Goal: Task Accomplishment & Management: Complete application form

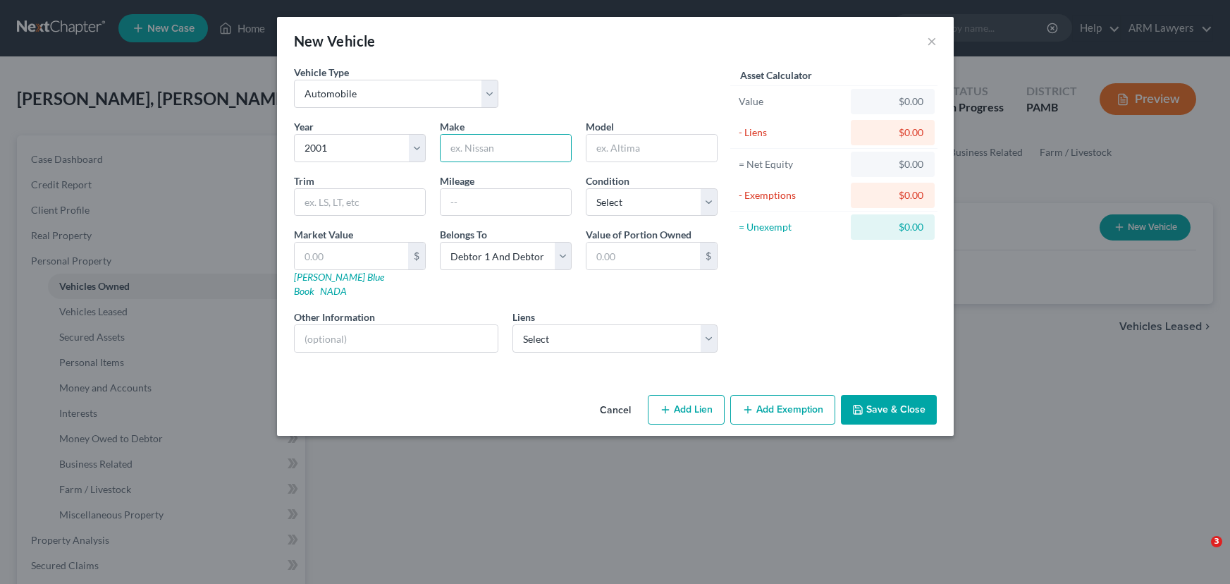
select select "0"
select select "25"
select select "2"
click at [932, 37] on button "×" at bounding box center [932, 40] width 10 height 17
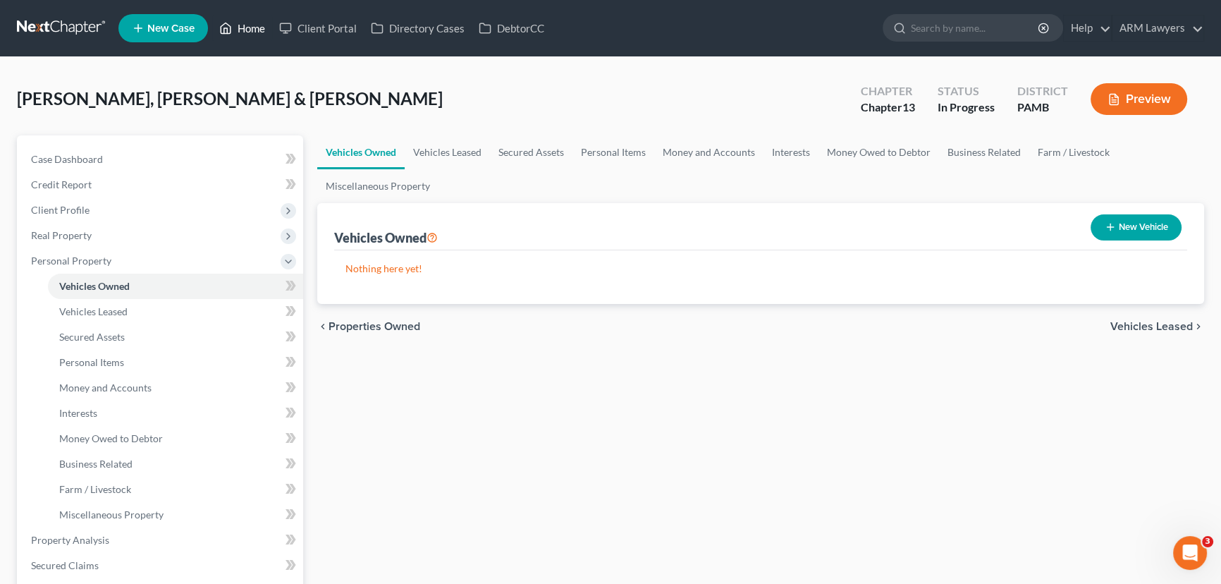
click at [251, 26] on link "Home" at bounding box center [242, 28] width 60 height 25
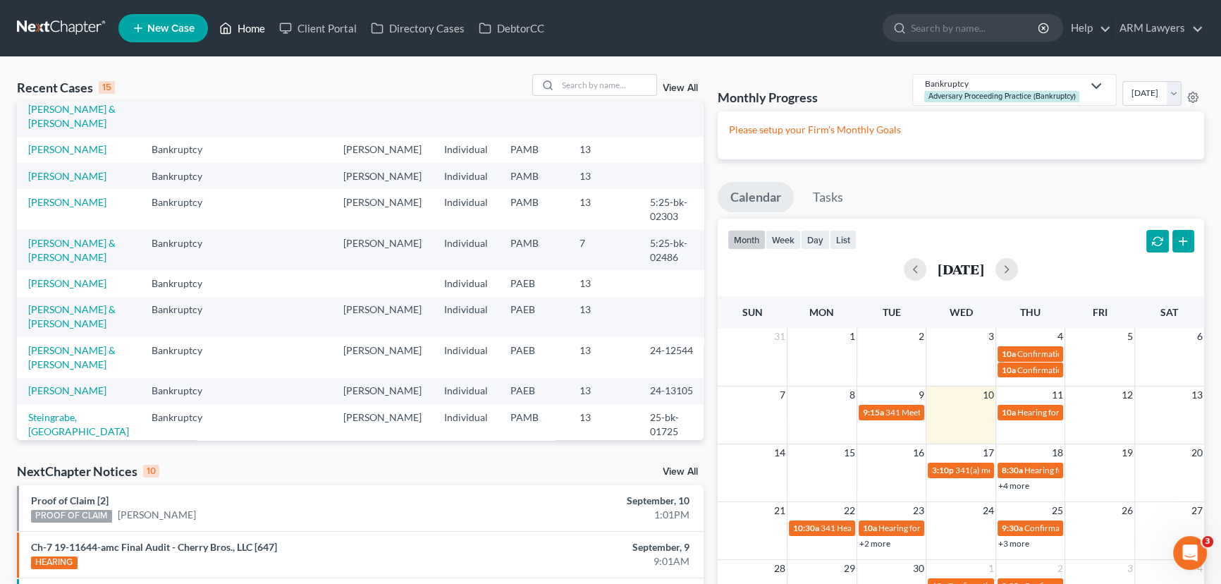
scroll to position [128, 0]
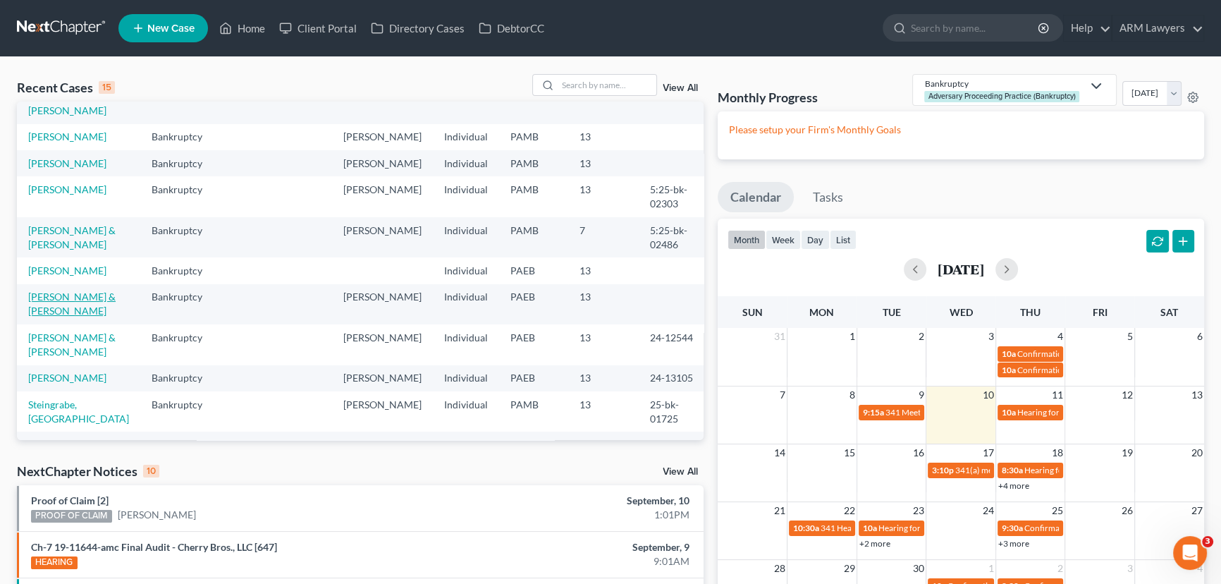
click at [64, 291] on link "[PERSON_NAME] & [PERSON_NAME]" at bounding box center [71, 304] width 87 height 26
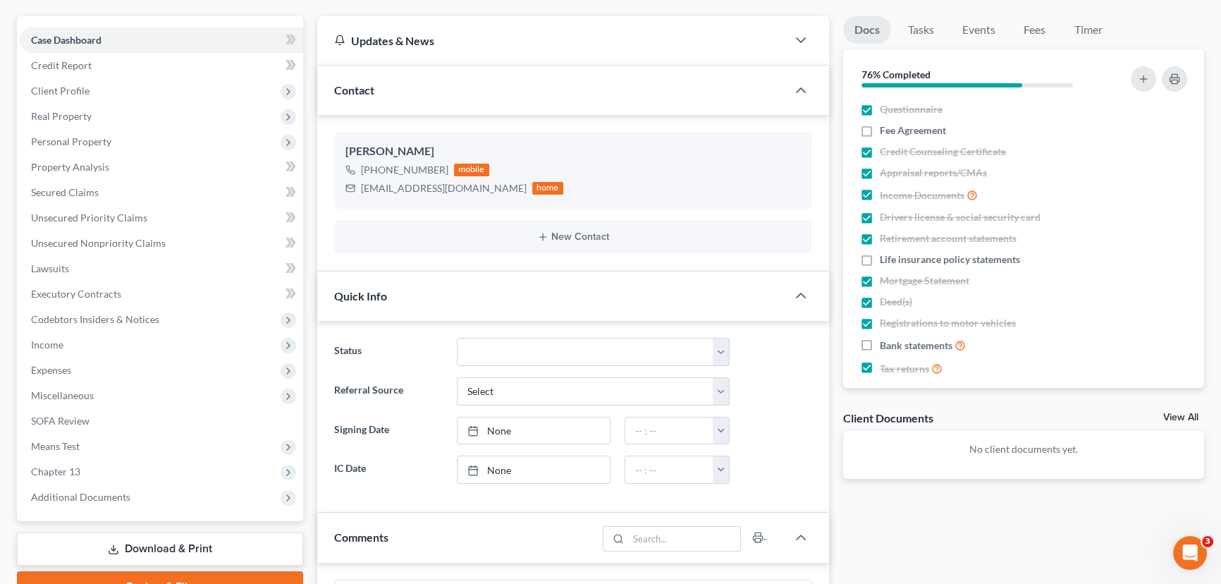
scroll to position [128, 0]
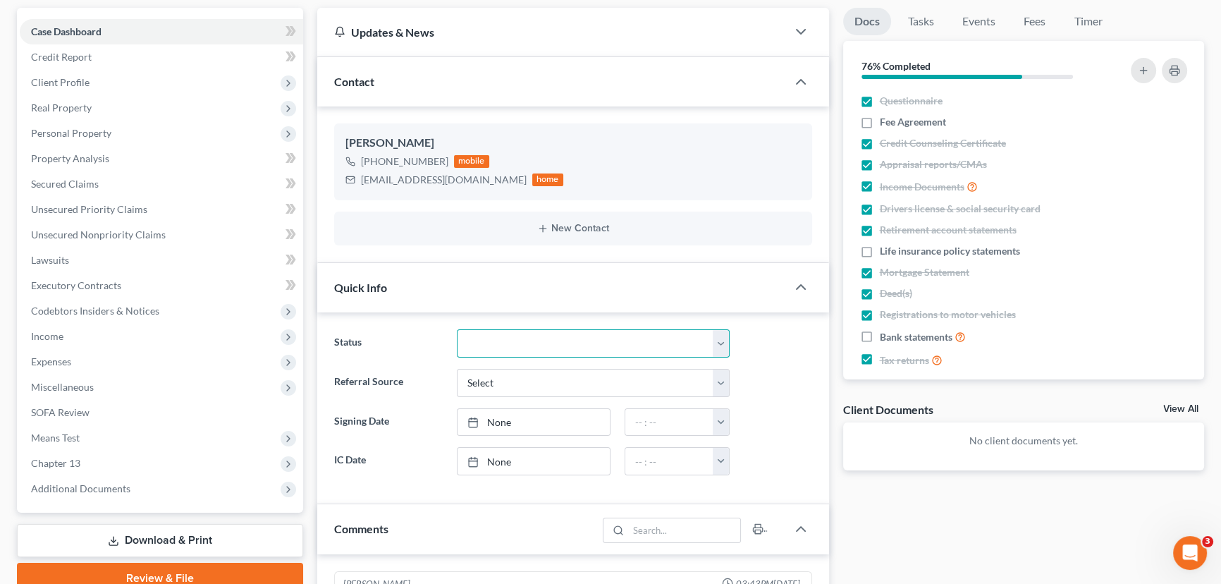
click at [536, 347] on select "Answer Due Awaiting Confirmation Awaiting Discharge Confirmed Could Not Contact…" at bounding box center [593, 343] width 273 height 28
click at [457, 329] on select "Answer Due Awaiting Confirmation Awaiting Discharge Confirmed Could Not Contact…" at bounding box center [593, 343] width 273 height 28
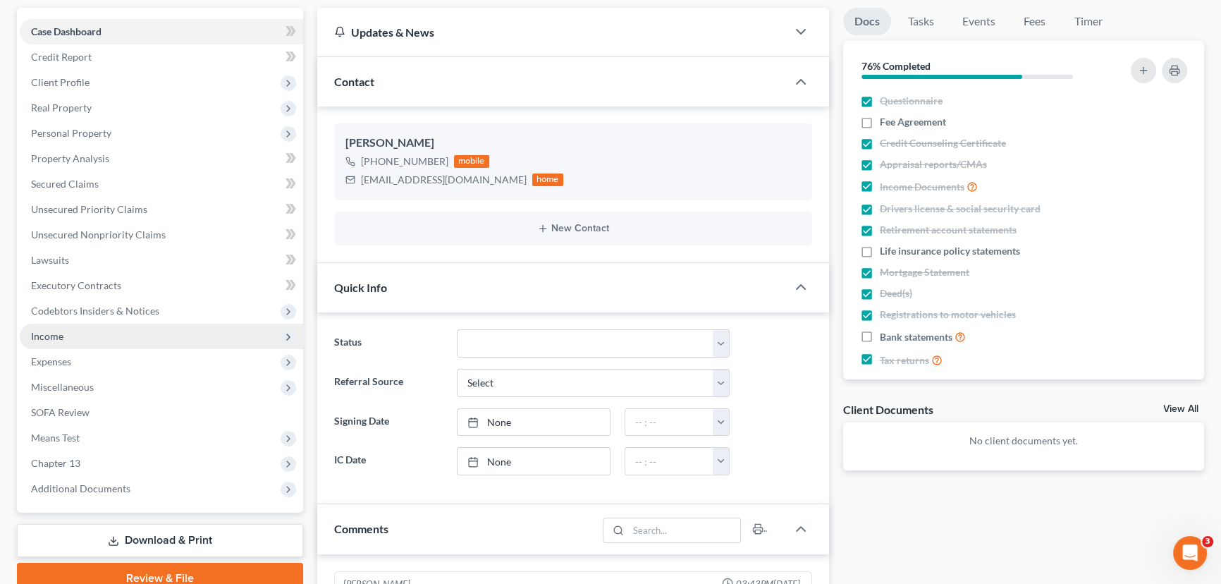
drag, startPoint x: 107, startPoint y: 336, endPoint x: 245, endPoint y: 331, distance: 138.3
click at [107, 336] on span "Income" at bounding box center [161, 336] width 283 height 25
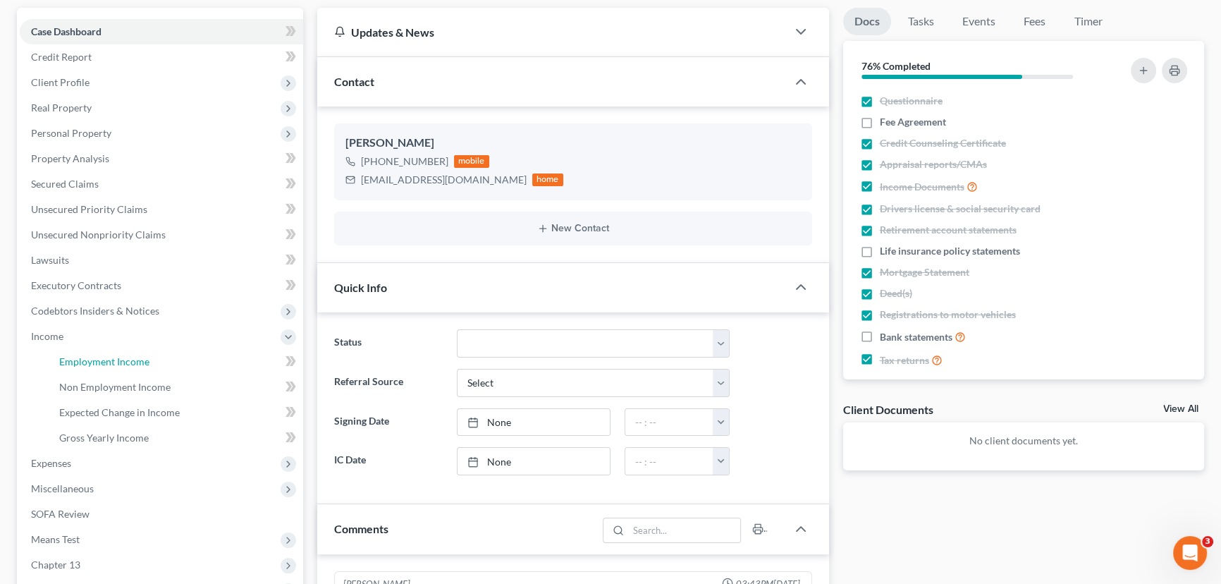
drag, startPoint x: 124, startPoint y: 359, endPoint x: 625, endPoint y: 254, distance: 511.6
click at [124, 359] on span "Employment Income" at bounding box center [104, 361] width 90 height 12
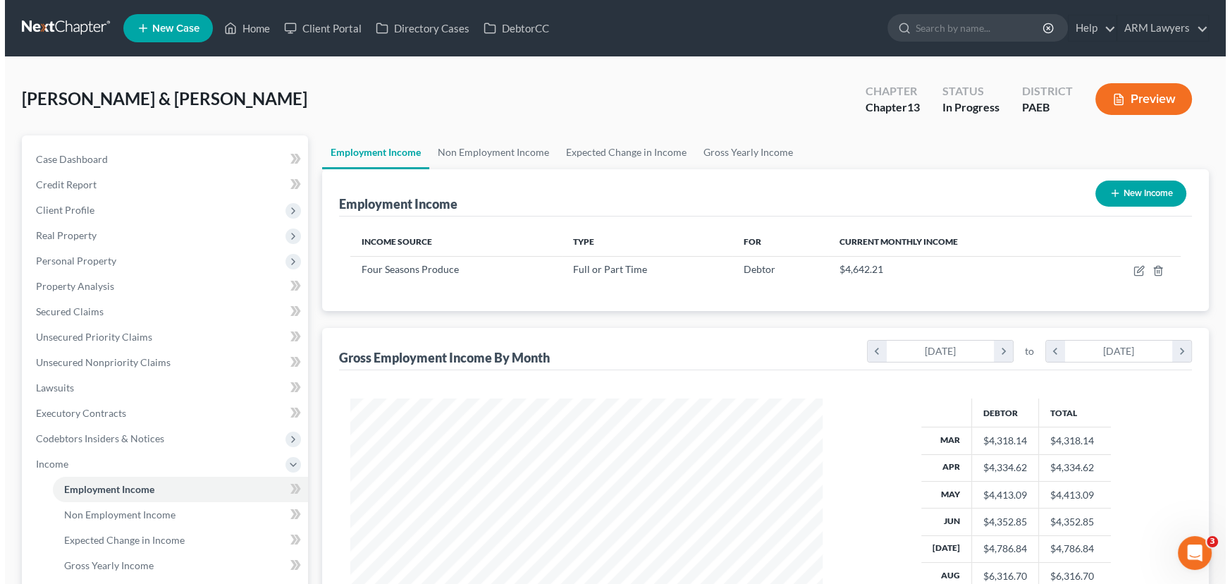
scroll to position [252, 501]
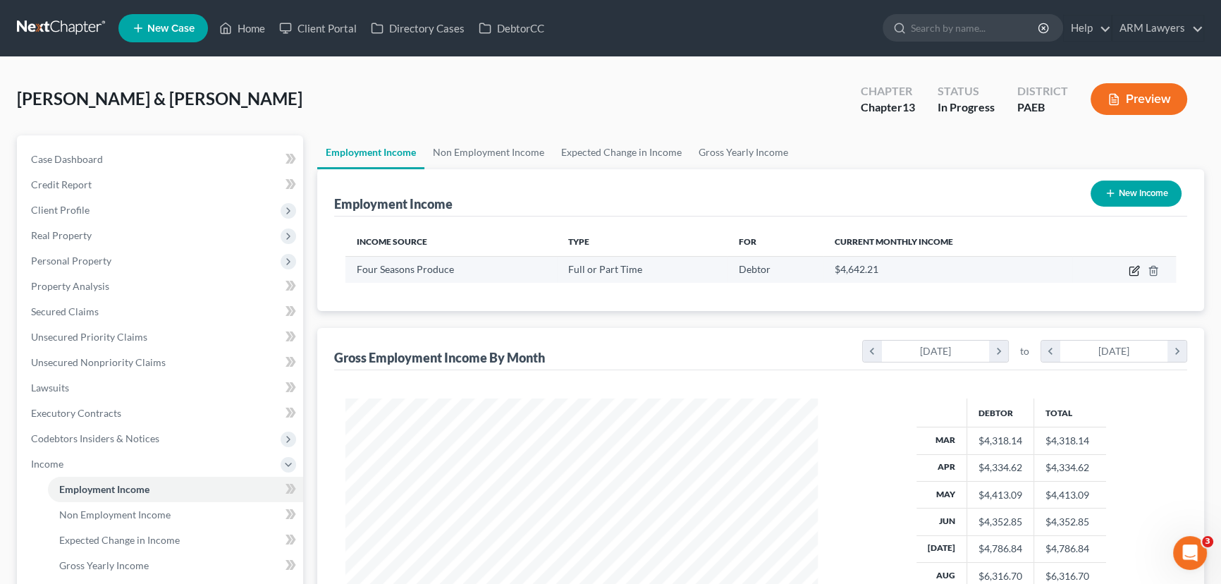
click at [1132, 268] on icon "button" at bounding box center [1134, 270] width 11 height 11
select select "0"
select select "39"
select select "2"
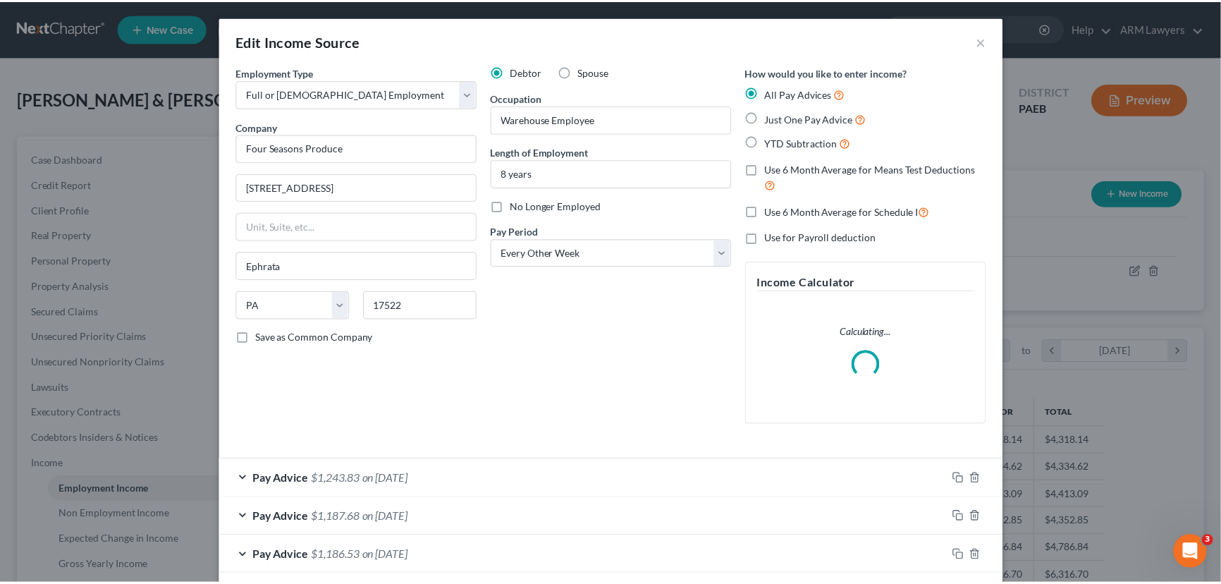
scroll to position [252, 505]
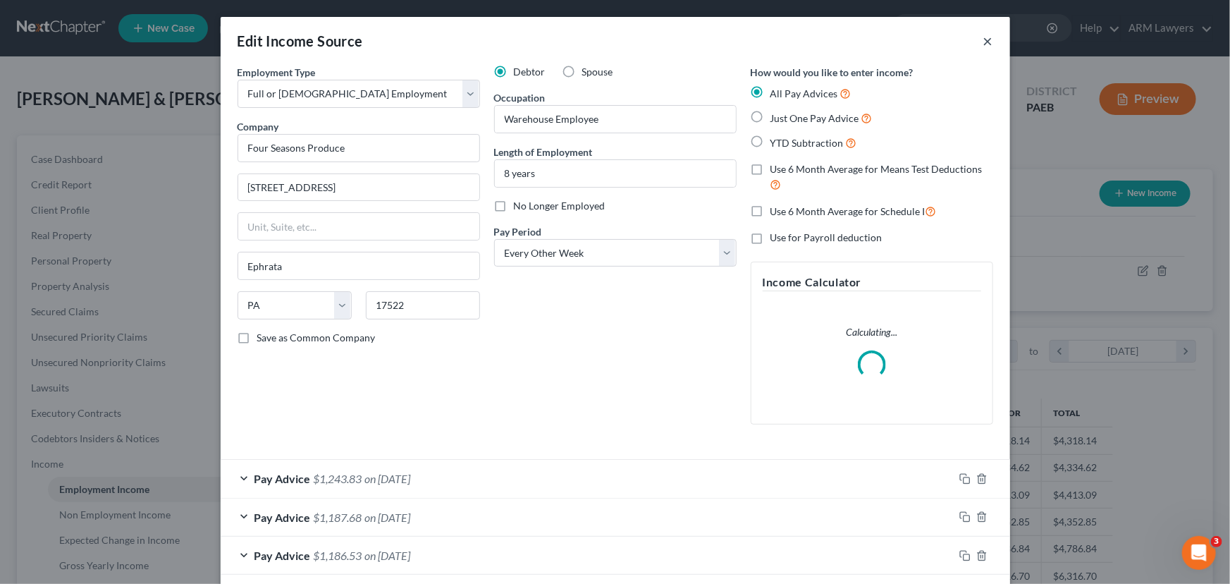
click at [984, 40] on button "×" at bounding box center [989, 40] width 10 height 17
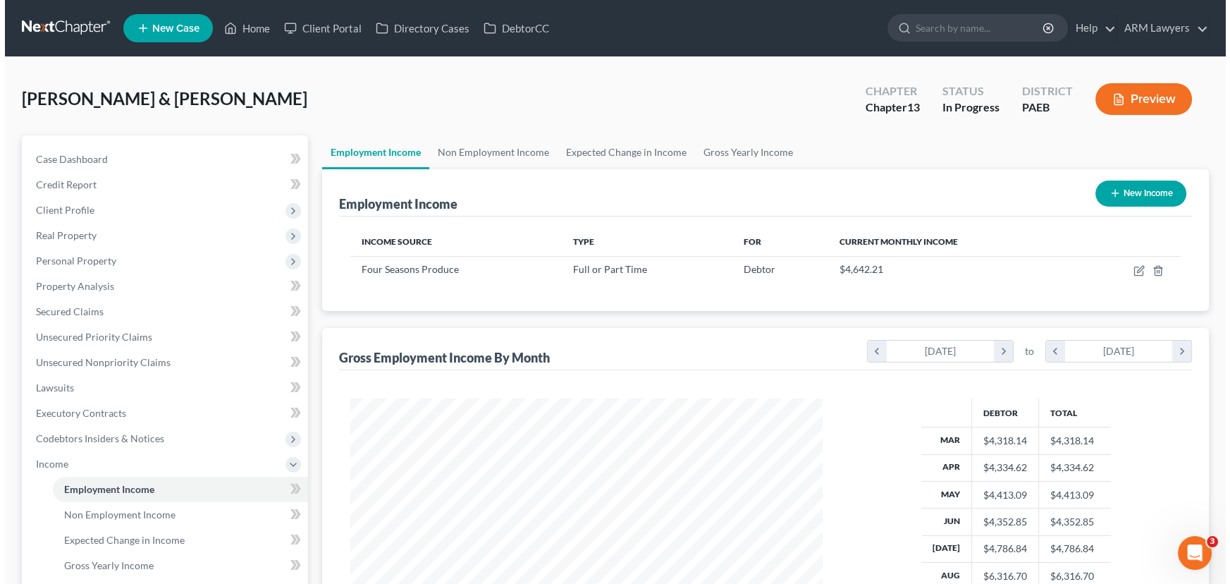
scroll to position [704893, 704645]
click at [1118, 192] on button "New Income" at bounding box center [1136, 194] width 91 height 26
select select "0"
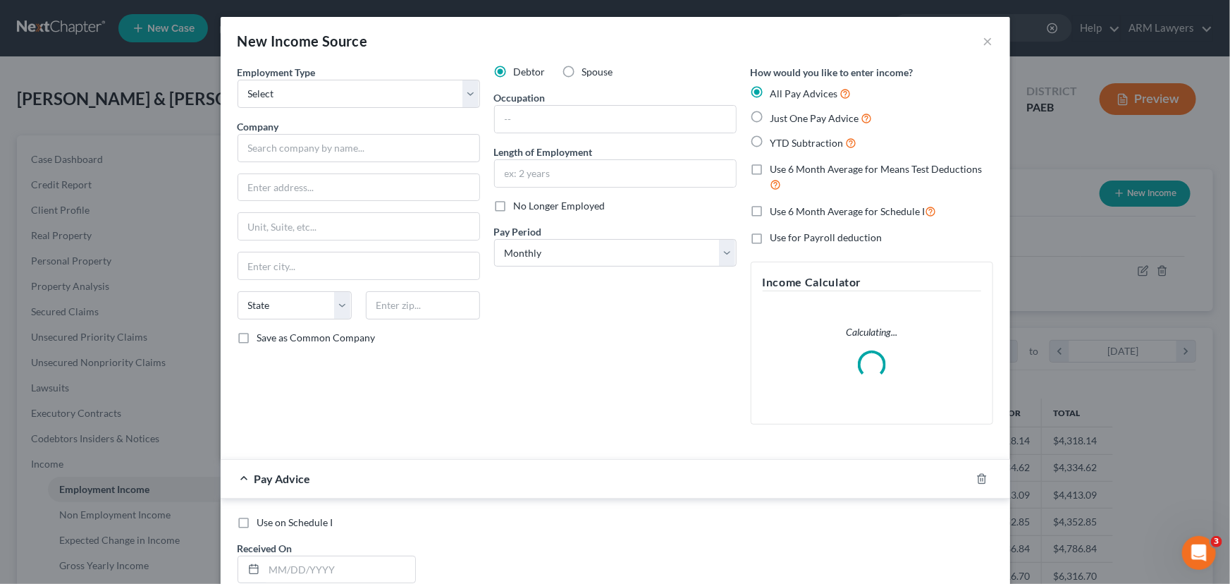
scroll to position [252, 505]
click at [582, 68] on label "Spouse" at bounding box center [597, 72] width 31 height 14
click at [588, 68] on input "Spouse" at bounding box center [592, 69] width 9 height 9
radio input "true"
drag, startPoint x: 314, startPoint y: 78, endPoint x: 321, endPoint y: 92, distance: 15.5
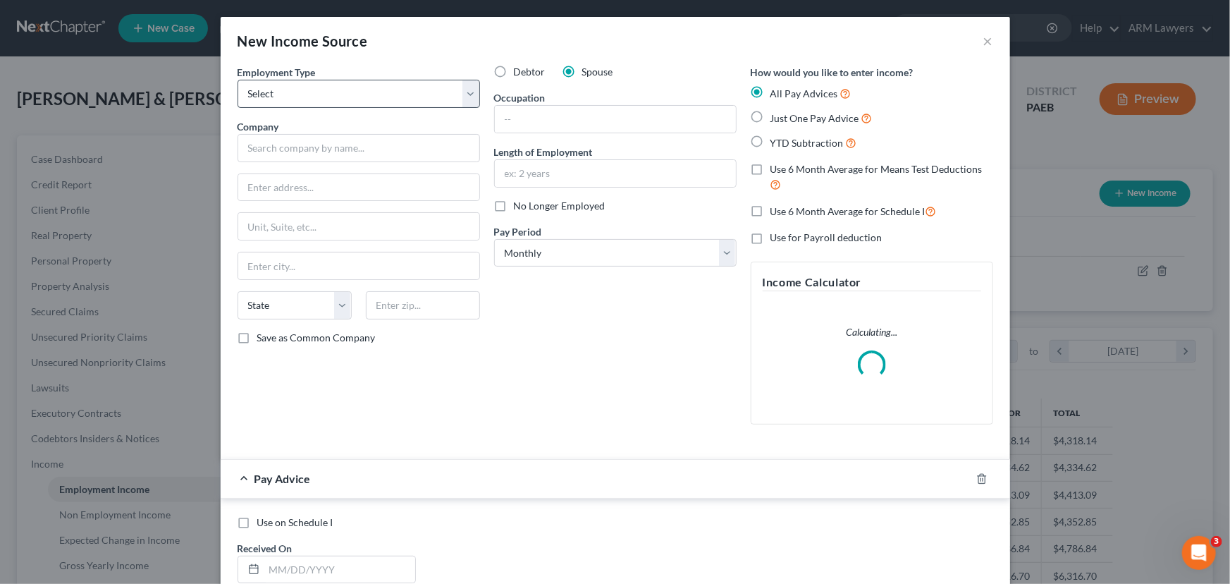
click at [315, 78] on div "Employment Type * Select Full or [DEMOGRAPHIC_DATA] Employment Self Employment" at bounding box center [359, 86] width 243 height 43
click at [321, 92] on select "Select Full or [DEMOGRAPHIC_DATA] Employment Self Employment" at bounding box center [359, 94] width 243 height 28
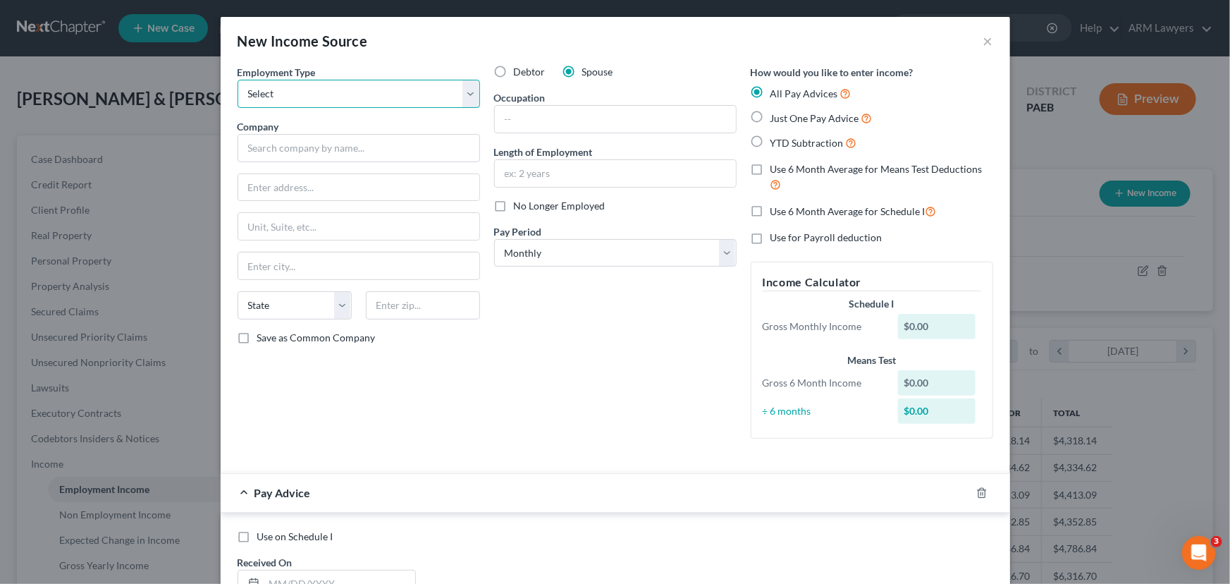
select select "0"
click at [238, 80] on select "Select Full or [DEMOGRAPHIC_DATA] Employment Self Employment" at bounding box center [359, 94] width 243 height 28
click at [336, 148] on input "text" at bounding box center [359, 148] width 243 height 28
click at [307, 157] on input "text" at bounding box center [359, 148] width 243 height 28
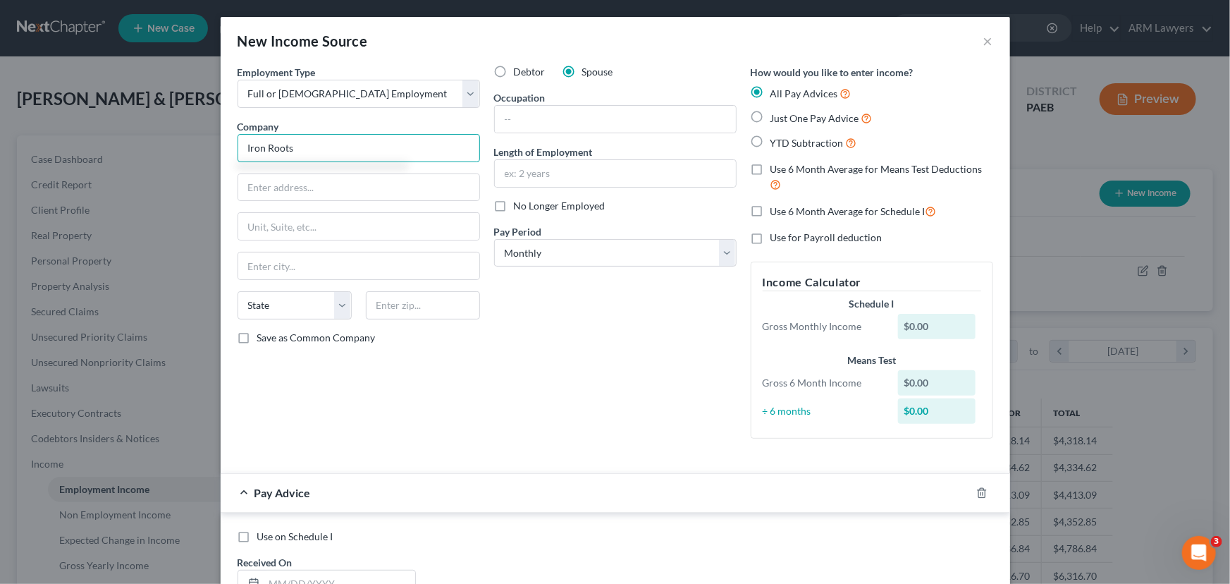
type input "Iron Roots"
type input "[STREET_ADDRESS][PERSON_NAME]"
type input "Wyomissing"
select select "39"
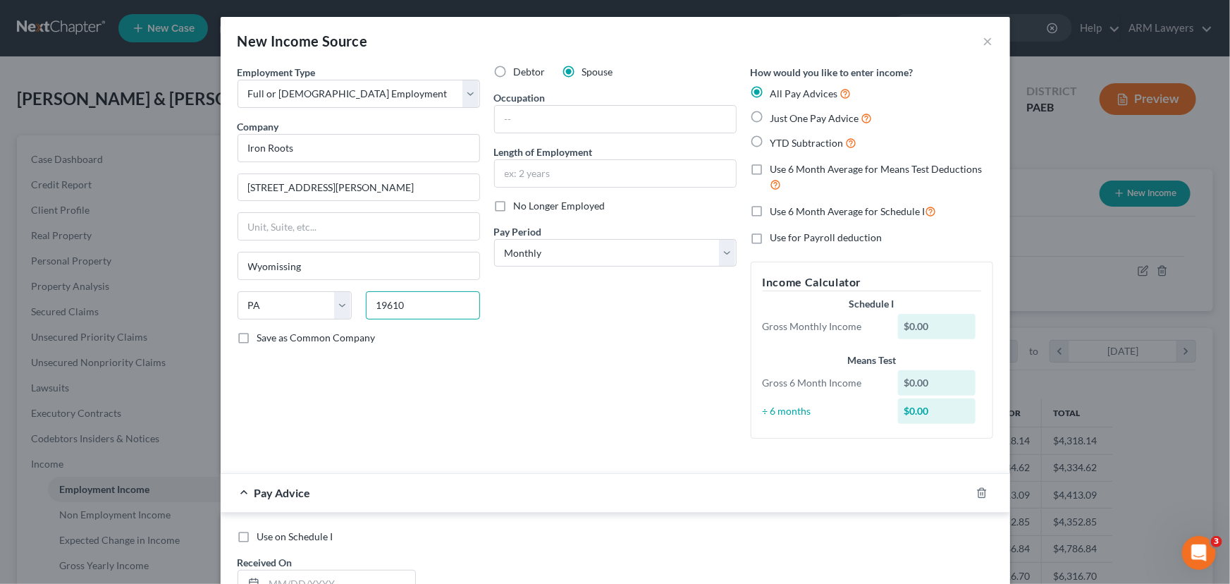
type input "19610"
type input "Reading"
click at [530, 310] on div "Debtor Spouse Occupation Length of Employment No Longer Employed Pay Period * S…" at bounding box center [615, 257] width 257 height 385
click at [585, 256] on select "Select Monthly Twice Monthly Every Other Week Weekly" at bounding box center [615, 253] width 243 height 28
select select "2"
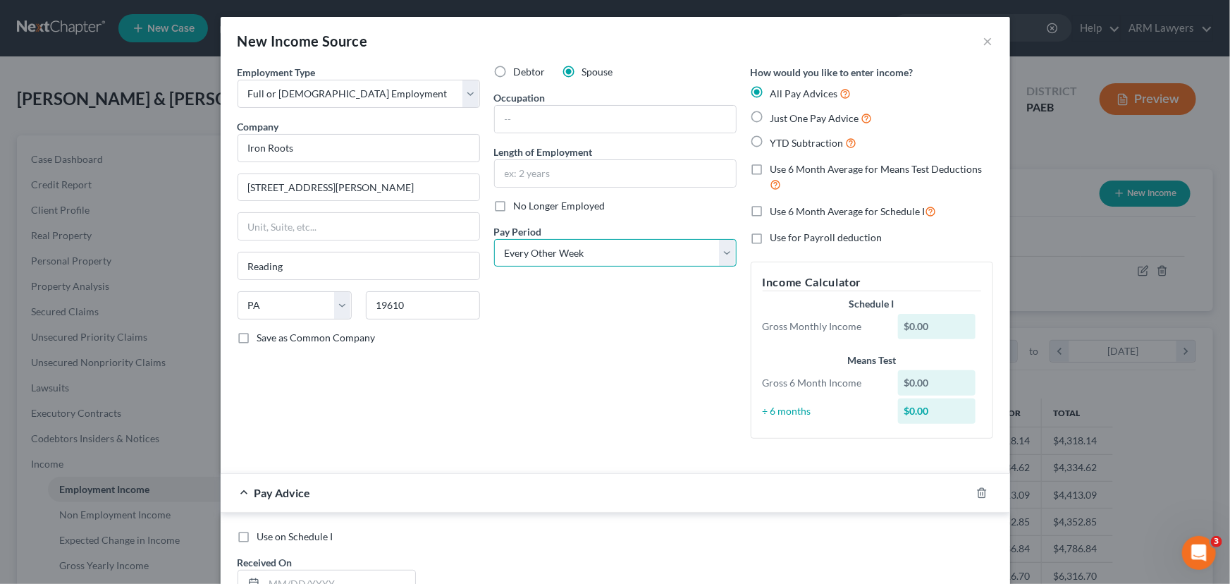
click at [494, 239] on select "Select Monthly Twice Monthly Every Other Week Weekly" at bounding box center [615, 253] width 243 height 28
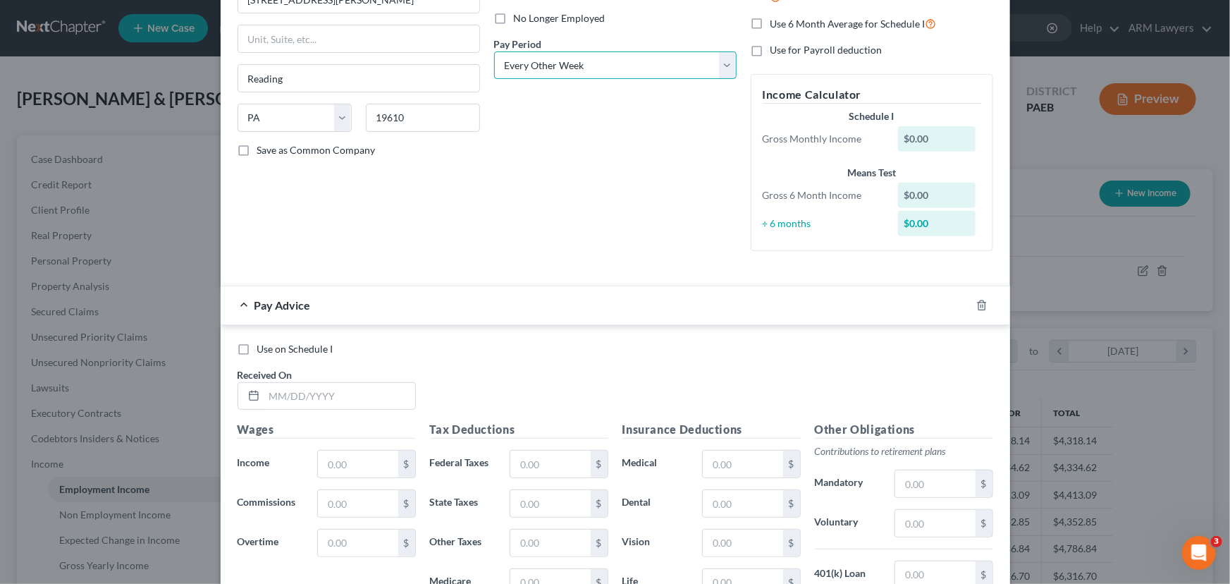
scroll to position [192, 0]
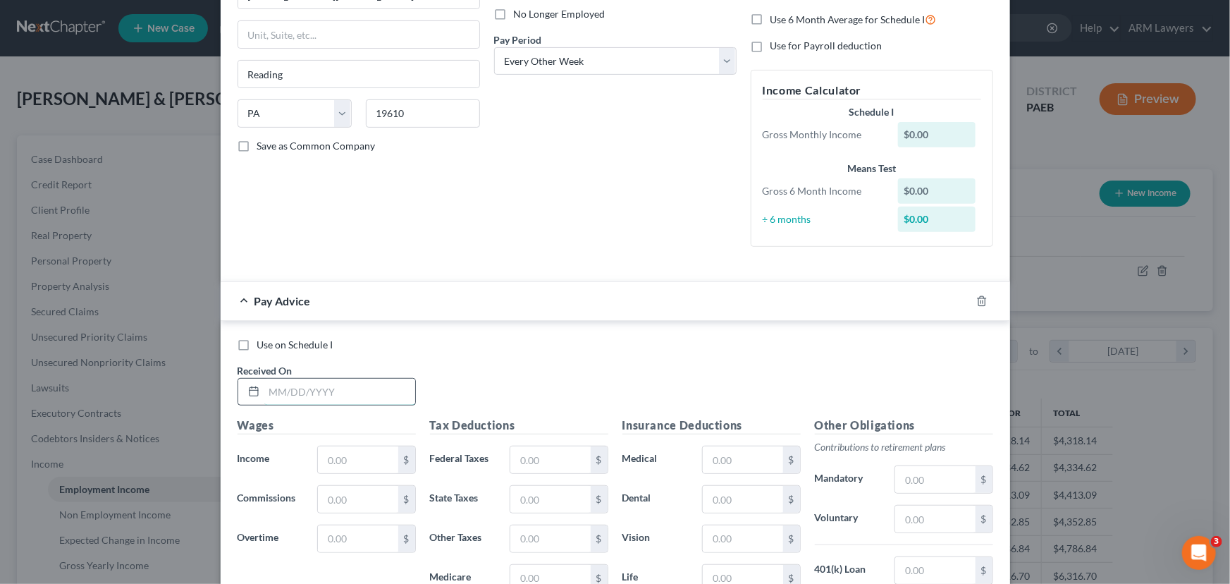
click at [313, 398] on input "text" at bounding box center [339, 392] width 151 height 27
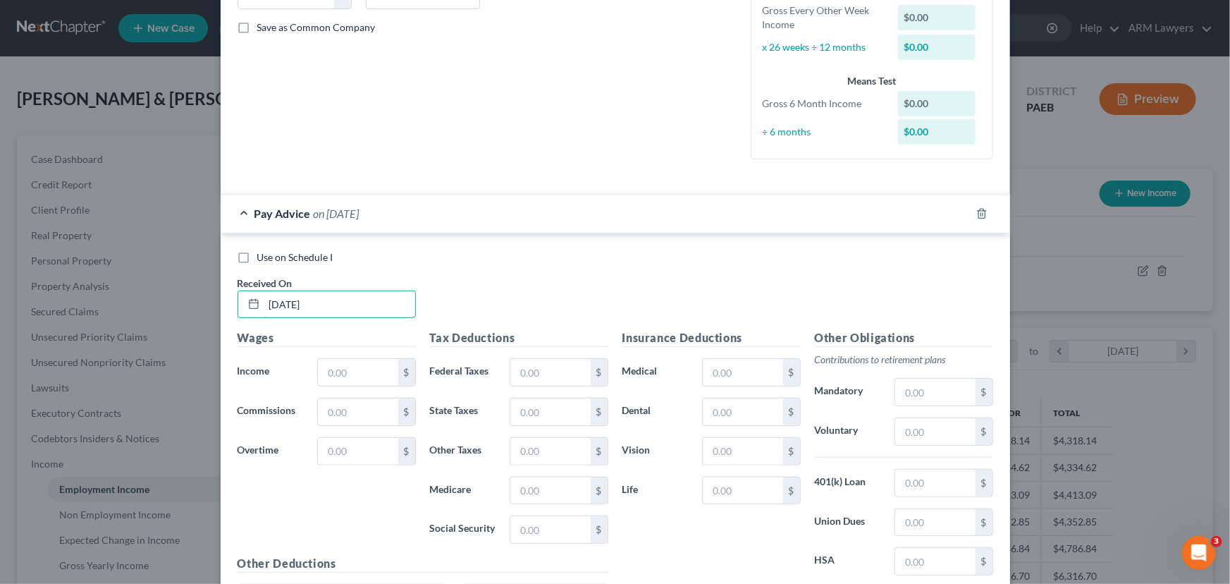
scroll to position [320, 0]
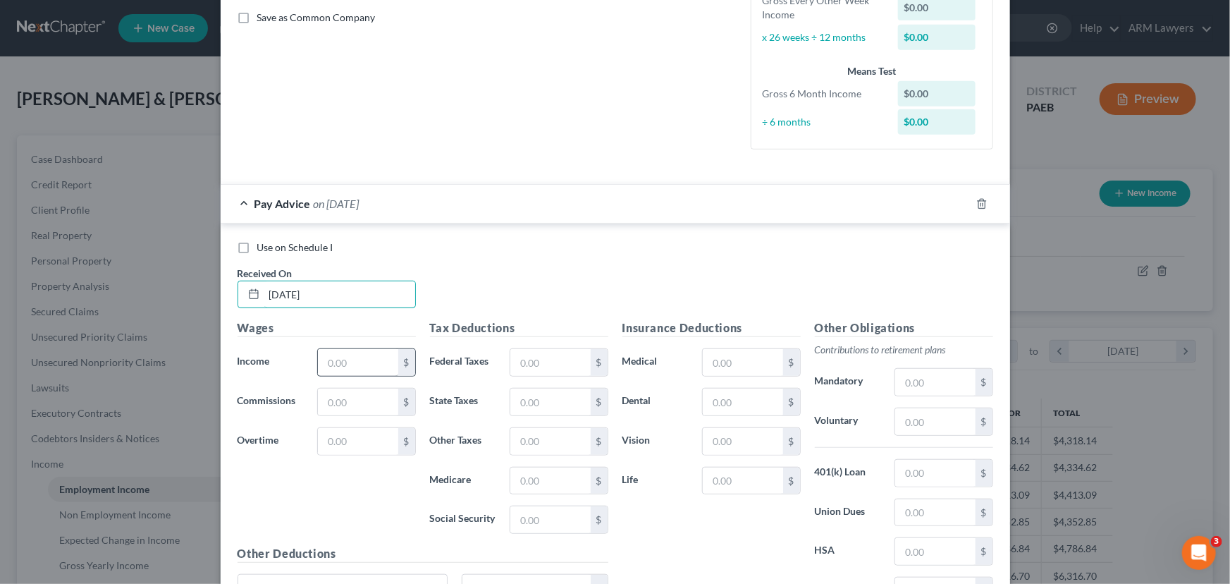
type input "[DATE]"
click at [353, 366] on input "text" at bounding box center [358, 362] width 80 height 27
type input "437.75"
click at [561, 362] on input "text" at bounding box center [551, 362] width 80 height 27
click at [522, 529] on input "text" at bounding box center [551, 519] width 80 height 27
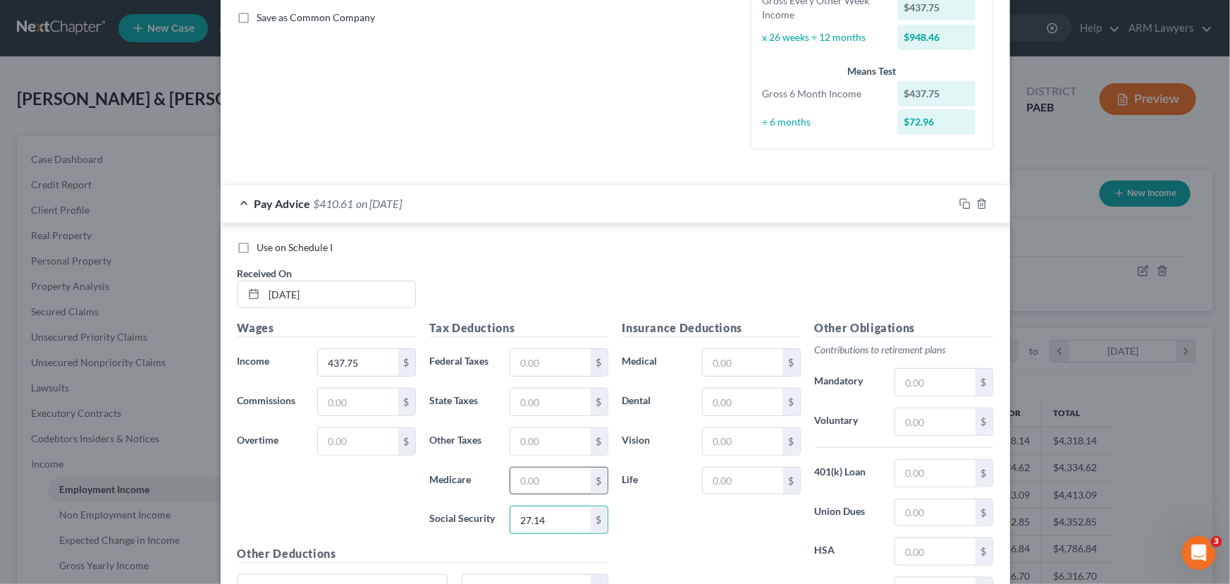
type input "27.14"
click at [535, 474] on input "text" at bounding box center [551, 481] width 80 height 27
type input "6.35"
click at [536, 431] on input "text" at bounding box center [551, 441] width 80 height 27
type input "13.75"
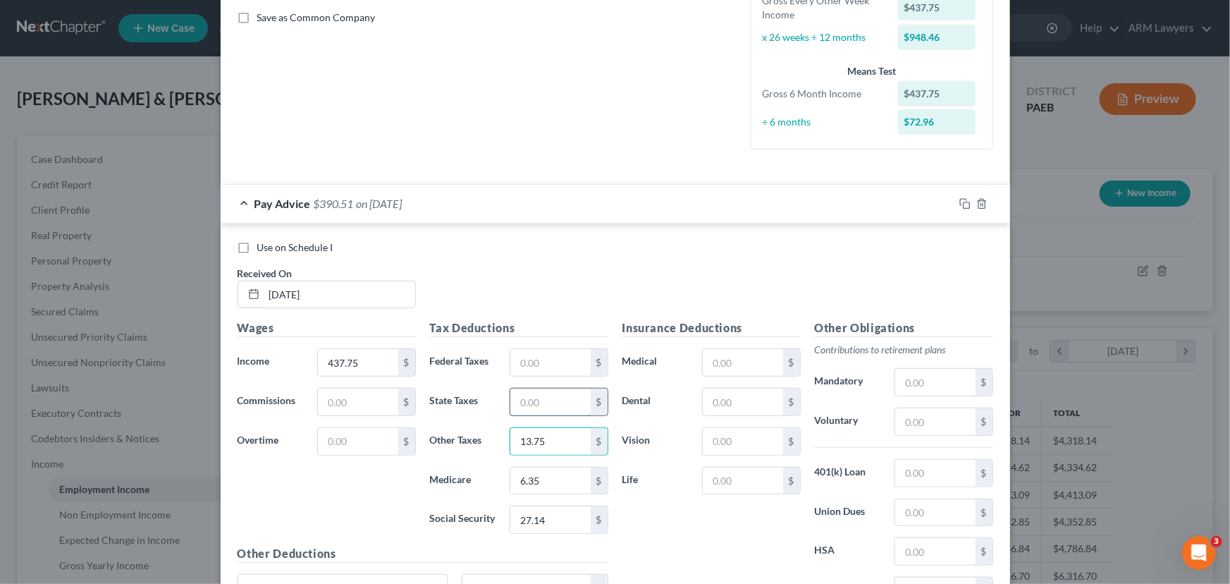
click at [530, 405] on input "text" at bounding box center [551, 402] width 80 height 27
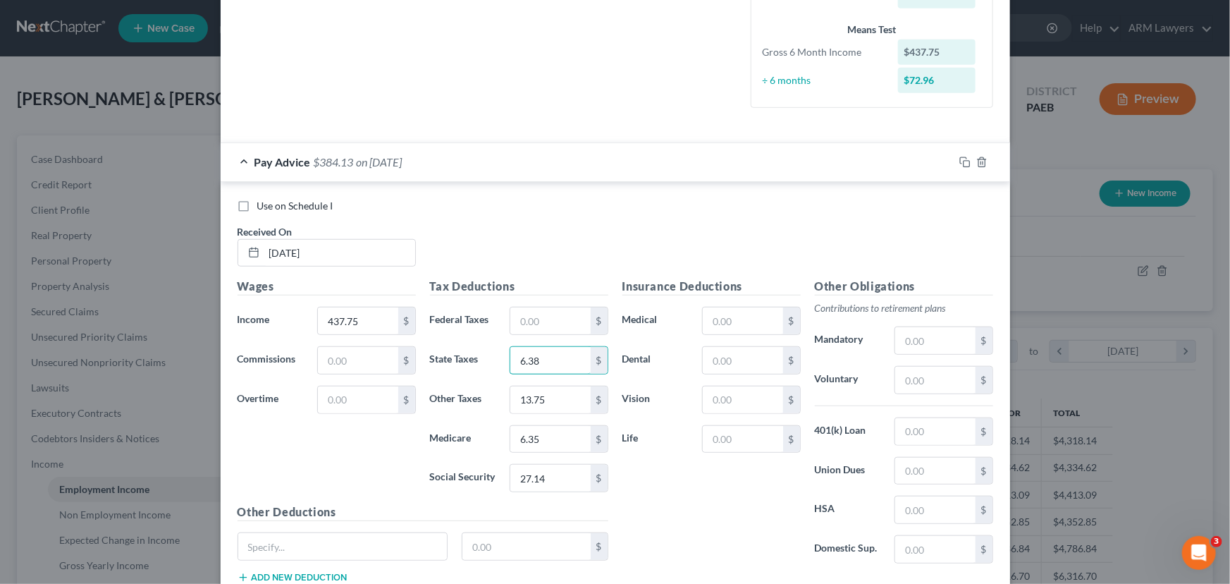
scroll to position [384, 0]
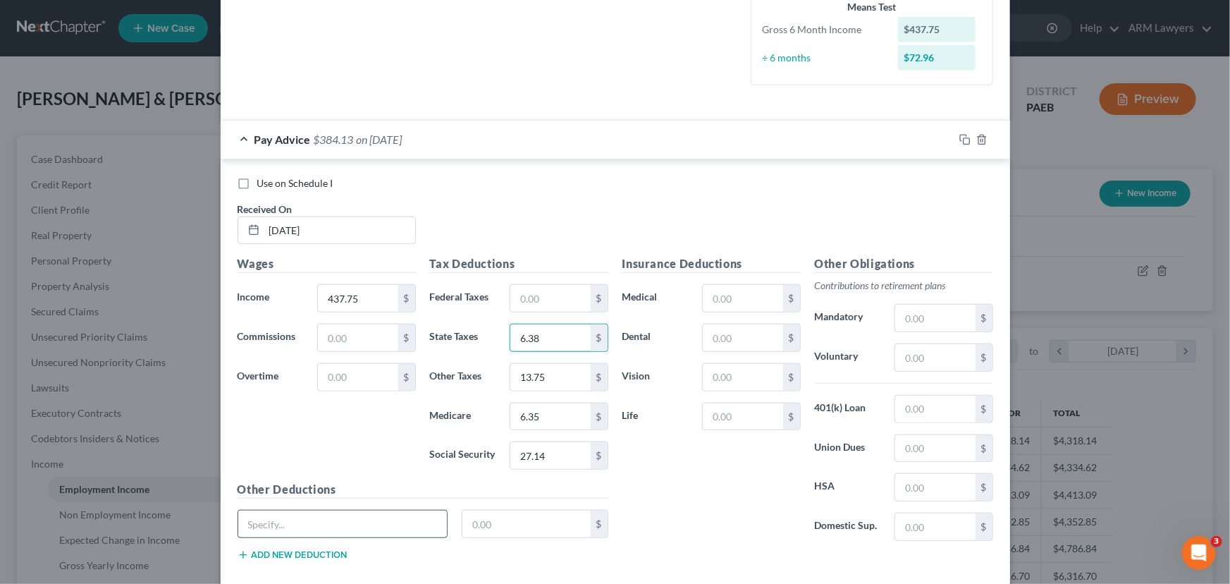
type input "6.38"
click at [358, 527] on input "text" at bounding box center [342, 524] width 209 height 27
click at [303, 522] on input "Stylist Tippy offset" at bounding box center [342, 524] width 209 height 27
type input "Stylist Tippy Offset"
click at [503, 525] on input "text" at bounding box center [527, 524] width 128 height 27
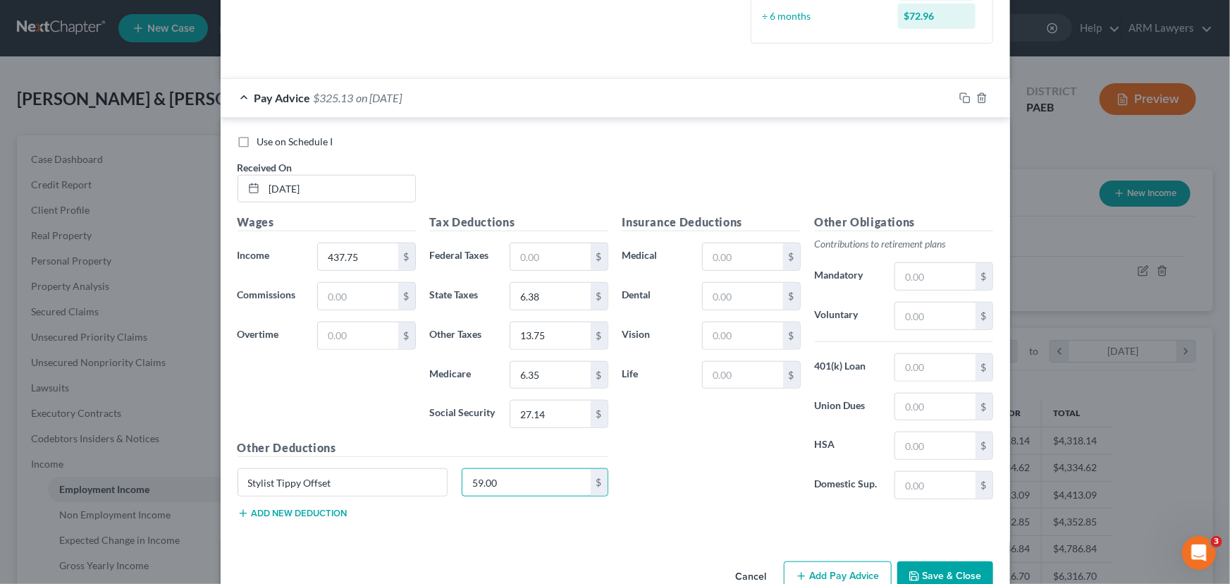
scroll to position [448, 0]
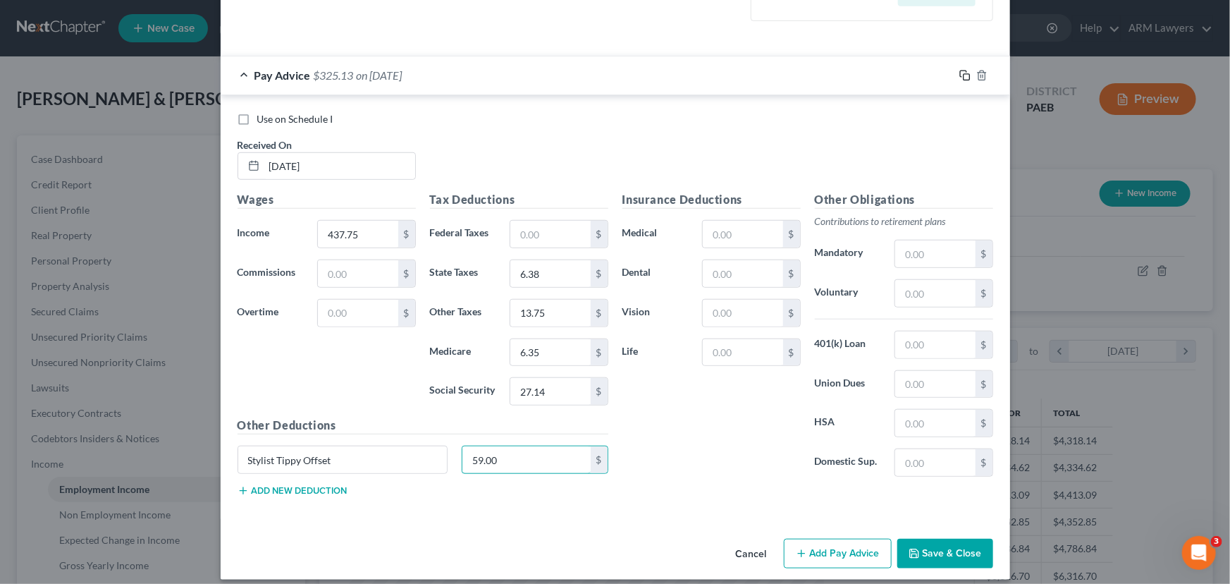
type input "59.00"
click at [960, 77] on icon "button" at bounding box center [965, 75] width 11 height 11
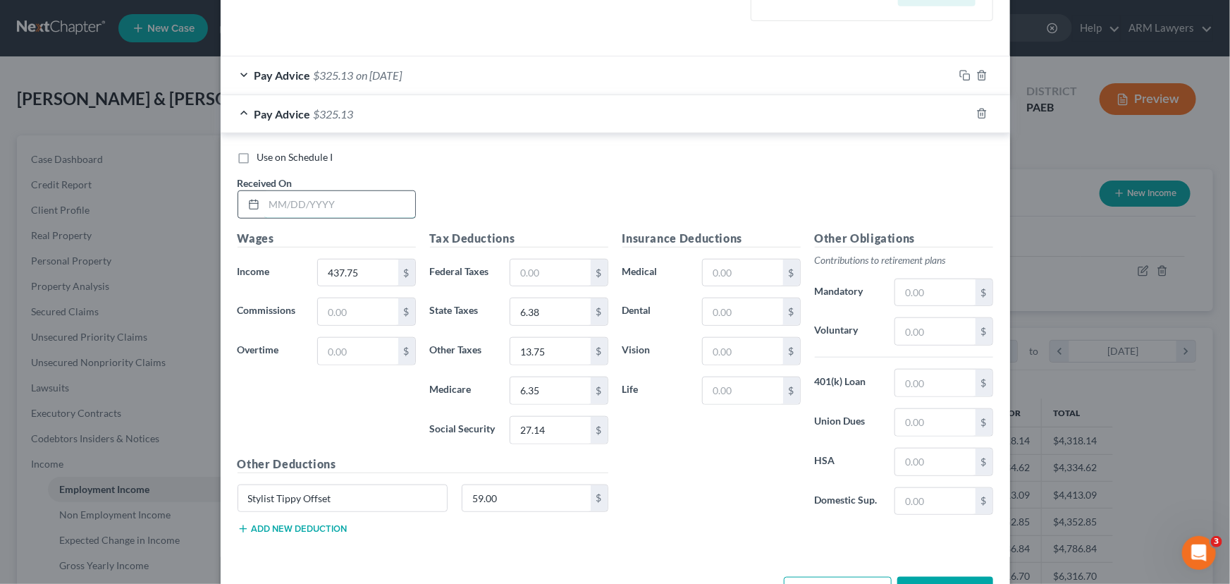
click at [300, 204] on input "text" at bounding box center [339, 204] width 151 height 27
type input "[DATE]"
click at [344, 274] on input "437.75" at bounding box center [358, 272] width 80 height 27
click at [346, 271] on input "10,005.00" at bounding box center [358, 272] width 80 height 27
type input "1,005.00"
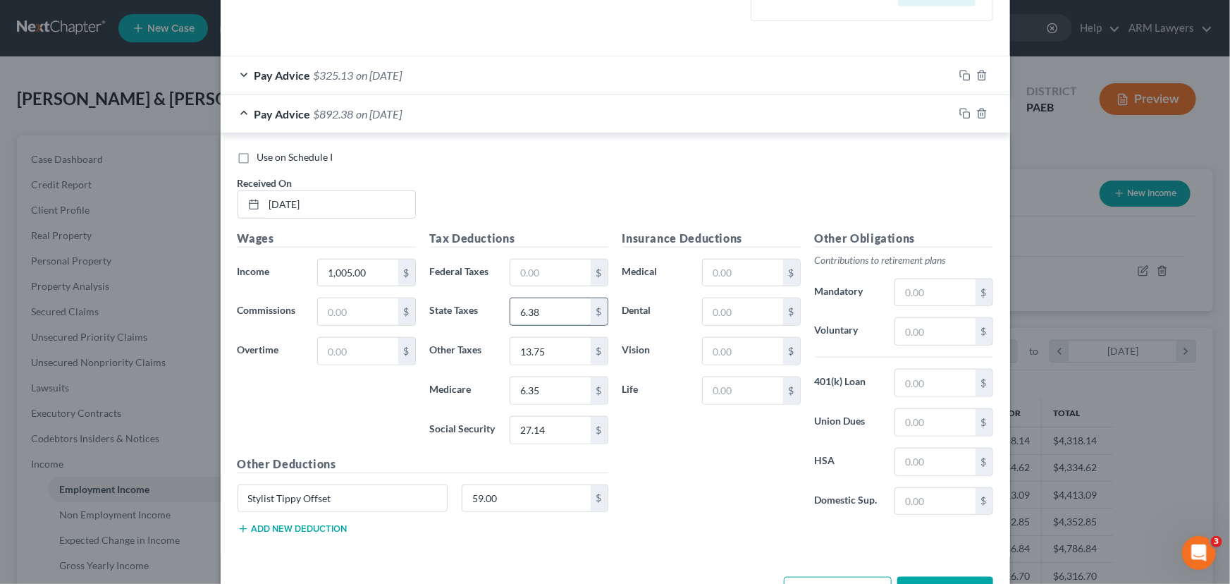
click at [543, 315] on input "6.38" at bounding box center [551, 311] width 80 height 27
type input "13.56"
click at [522, 268] on input "text" at bounding box center [551, 272] width 80 height 27
type input "50.00"
click at [525, 421] on input "27.14" at bounding box center [551, 430] width 80 height 27
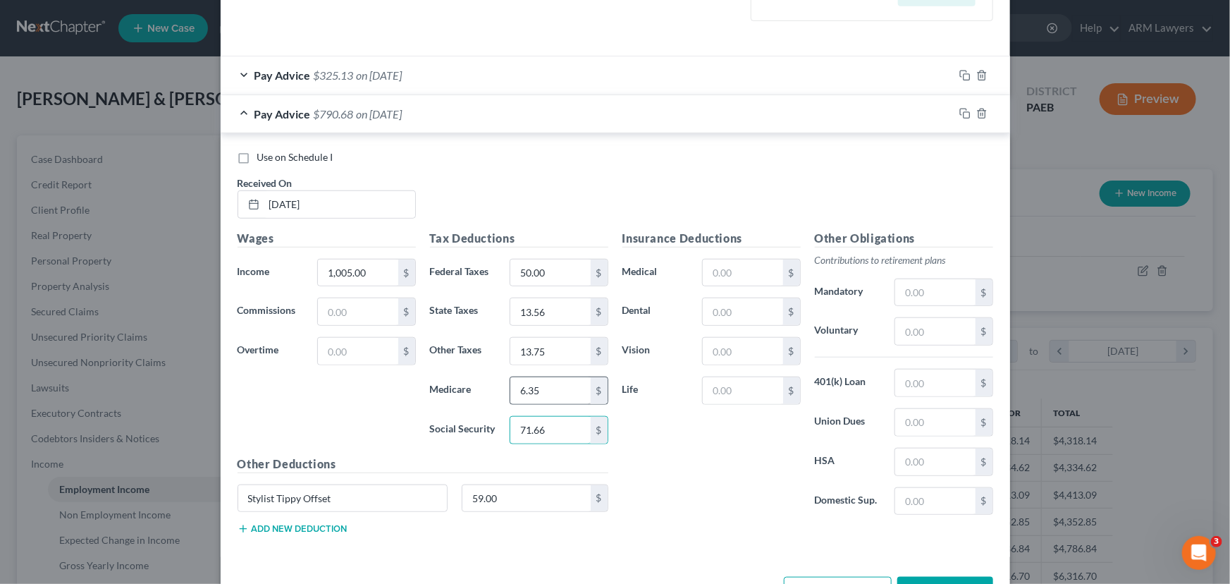
type input "71.66"
click at [550, 390] on input "6.35" at bounding box center [551, 390] width 80 height 27
type input "16.76"
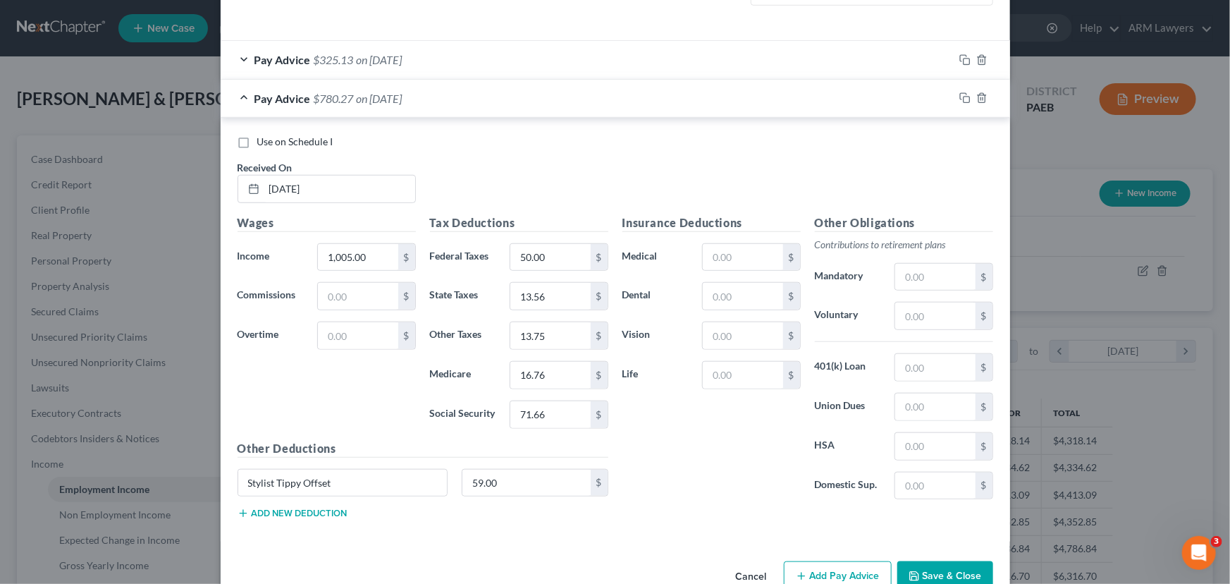
scroll to position [497, 0]
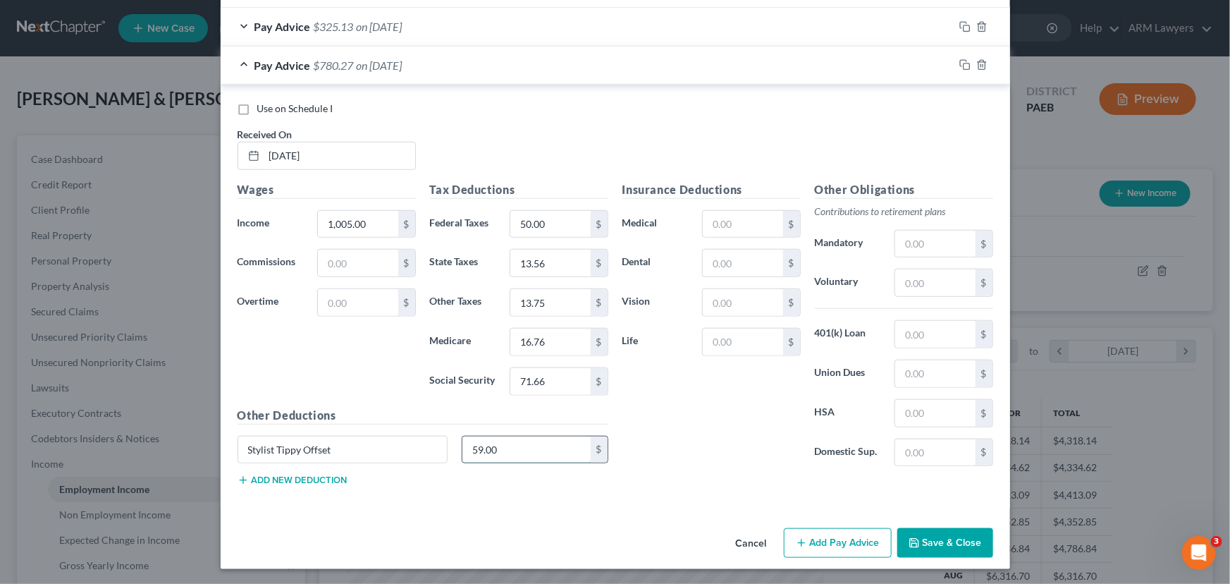
click at [492, 460] on input "59.00" at bounding box center [527, 449] width 128 height 27
type input "150.75"
click at [651, 444] on div "Insurance Deductions Medical $ Dental $ Vision $ Life $" at bounding box center [712, 329] width 193 height 297
click at [340, 220] on input "1,005.00" at bounding box center [358, 224] width 80 height 27
type input "1,155.75"
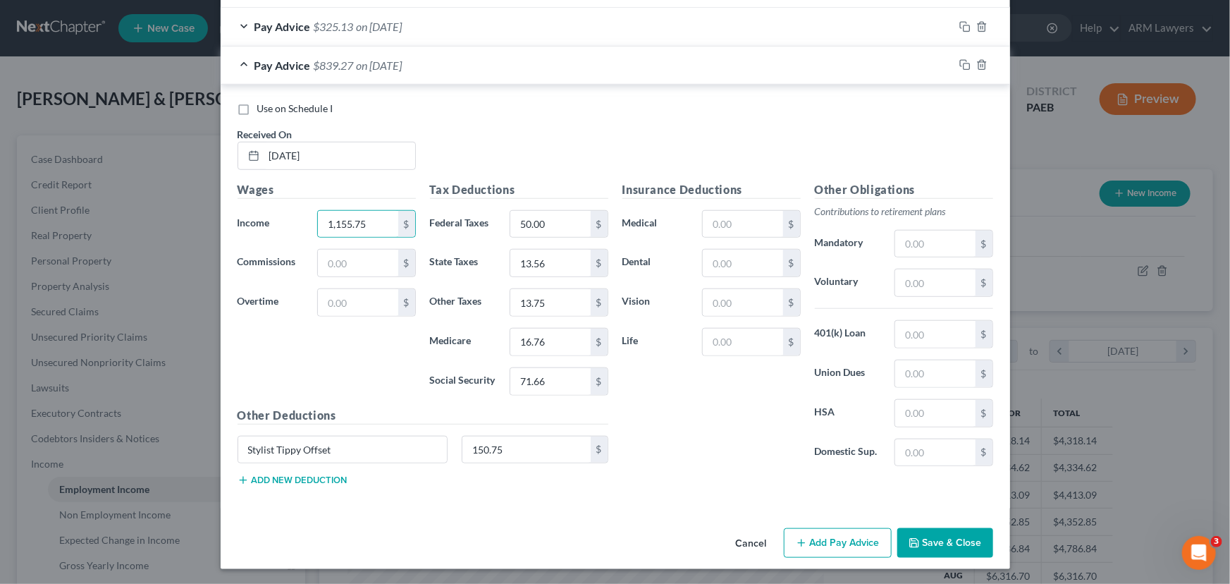
click at [364, 412] on h5 "Other Deductions" at bounding box center [423, 416] width 371 height 18
click at [545, 305] on input "13.75" at bounding box center [551, 302] width 80 height 27
type input "36.29"
click at [960, 59] on icon "button" at bounding box center [965, 64] width 11 height 11
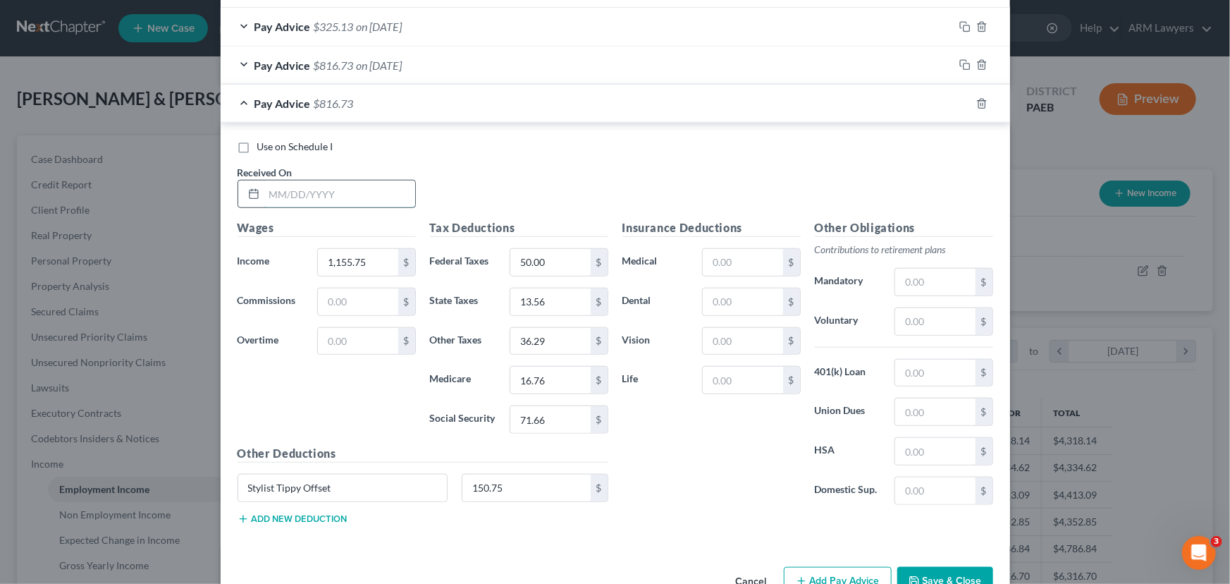
click at [318, 187] on input "text" at bounding box center [339, 194] width 151 height 27
click at [302, 190] on input "text" at bounding box center [339, 194] width 151 height 27
click at [297, 193] on input "5/" at bounding box center [339, 194] width 151 height 27
type input "[DATE]"
click at [351, 256] on input "1,155.75" at bounding box center [358, 262] width 80 height 27
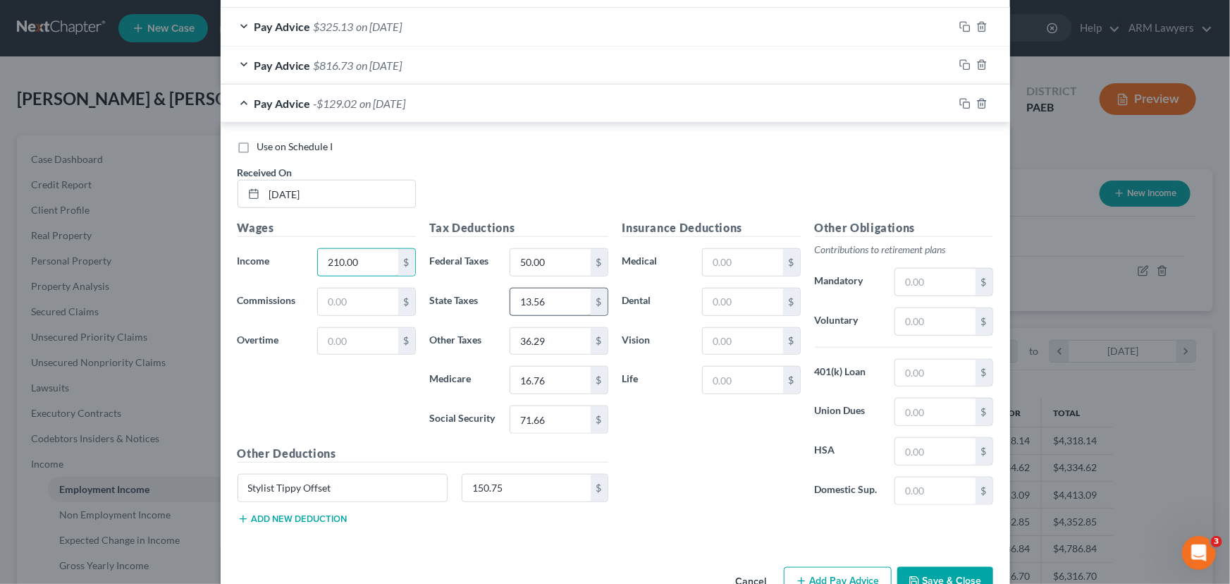
type input "210.00"
click at [549, 295] on input "13.56" at bounding box center [551, 301] width 80 height 27
type input "4.10"
click at [539, 410] on input "71.66" at bounding box center [551, 419] width 80 height 27
type input "13.02"
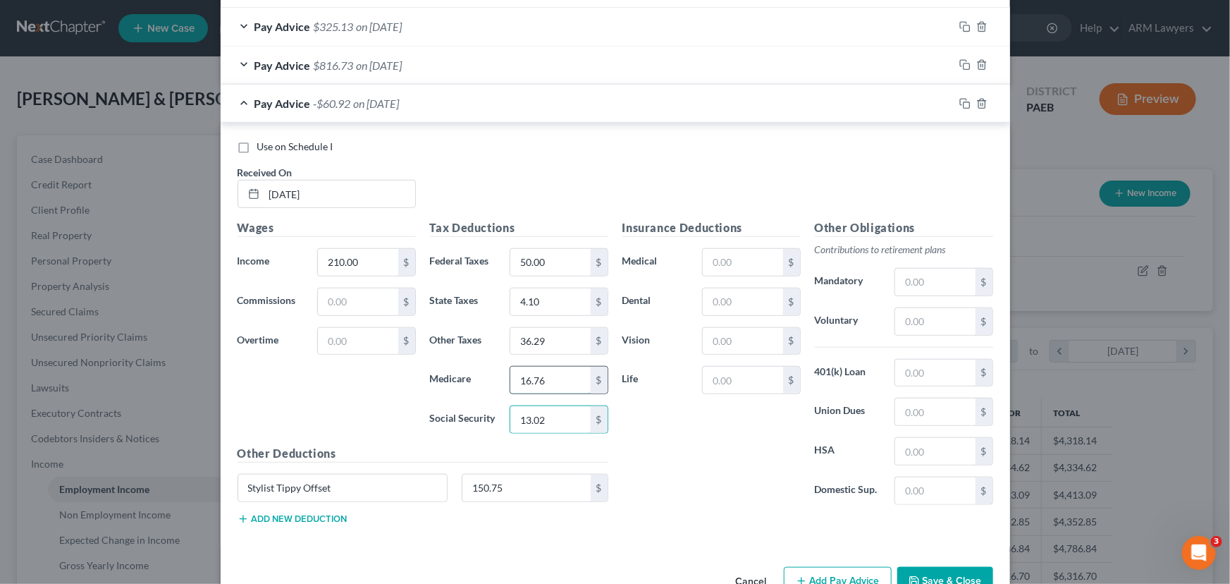
click at [556, 381] on input "16.76" at bounding box center [551, 380] width 80 height 27
type input "3.04"
click at [540, 337] on input "36.29" at bounding box center [551, 341] width 80 height 27
type input "6.59"
click at [543, 298] on input "4.10" at bounding box center [551, 301] width 80 height 27
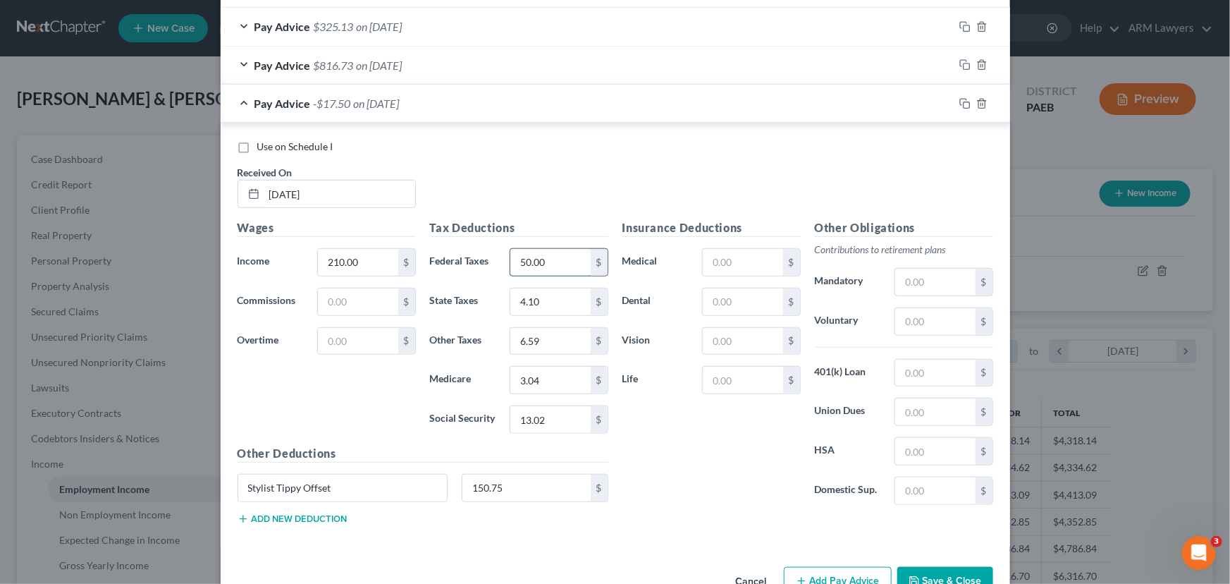
click at [526, 264] on input "50.00" at bounding box center [551, 262] width 80 height 27
type input "0"
click at [487, 319] on div "Tax Deductions Federal Taxes 0 $ State Taxes 4.10 $ Other Taxes 6.59 $ Medicare…" at bounding box center [519, 332] width 193 height 226
click at [484, 487] on input "150.75" at bounding box center [527, 488] width 128 height 27
type input "0"
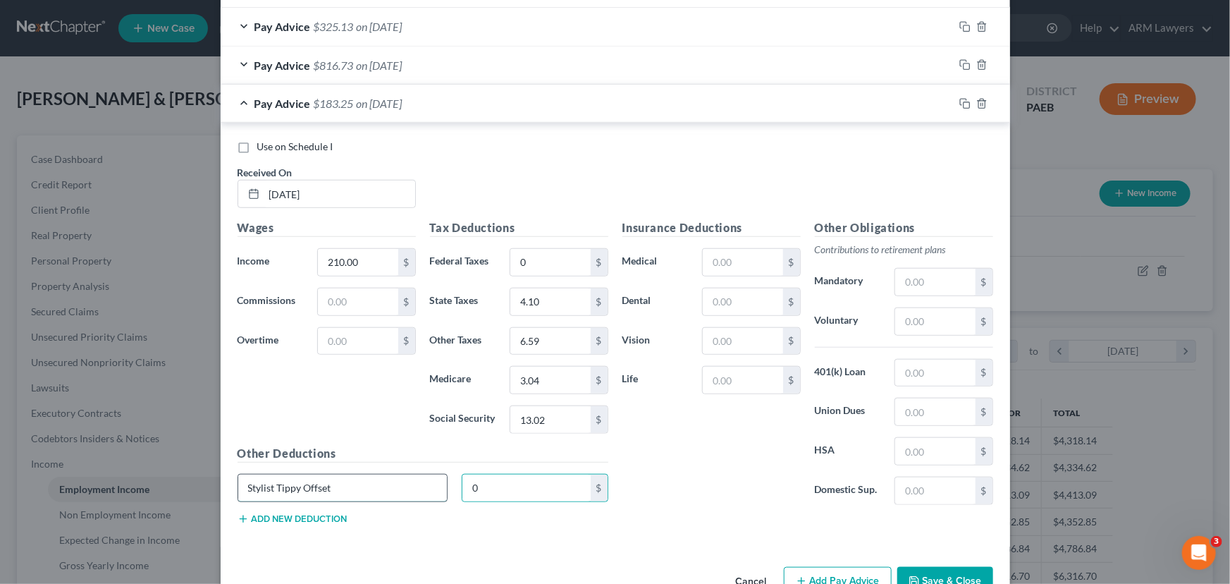
click at [415, 479] on input "Stylist Tippy Offset" at bounding box center [342, 488] width 209 height 27
click at [960, 61] on icon "button" at bounding box center [963, 64] width 6 height 6
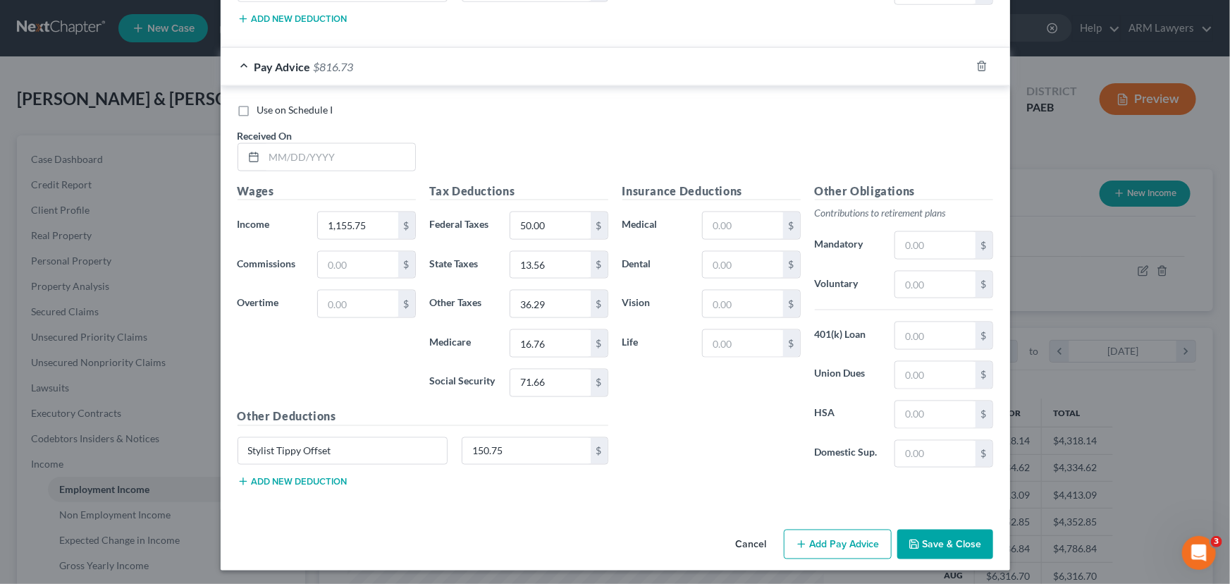
scroll to position [933, 0]
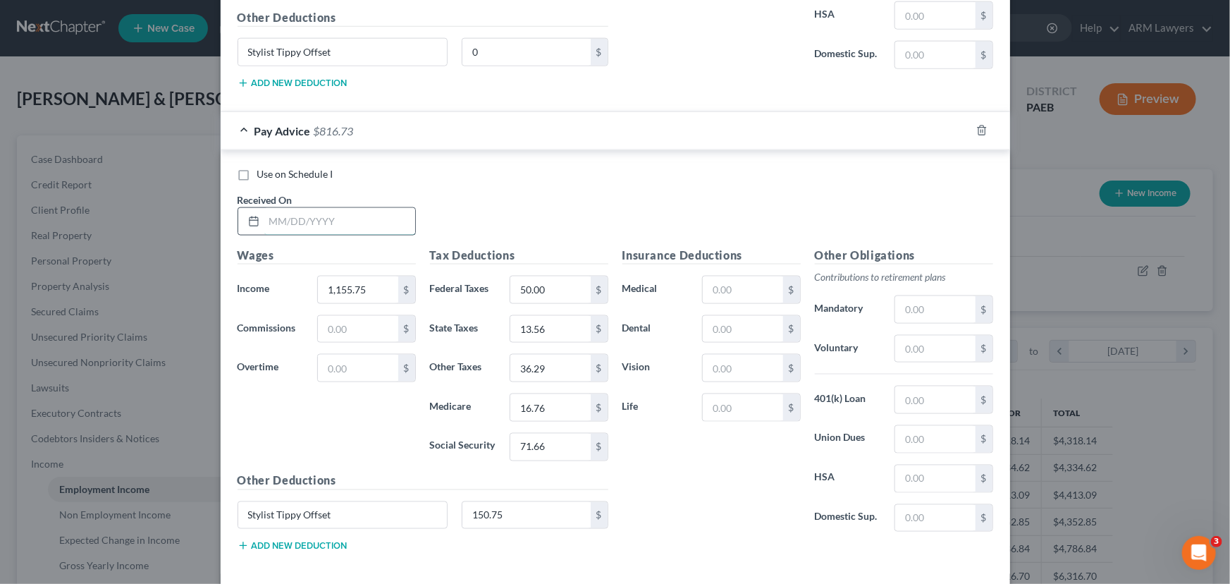
click at [346, 208] on input "text" at bounding box center [339, 221] width 151 height 27
type input "[DATE]"
click at [343, 289] on input "1,155.75" at bounding box center [358, 289] width 80 height 27
type input "1,331.50"
click at [511, 508] on input "150.75" at bounding box center [527, 515] width 128 height 27
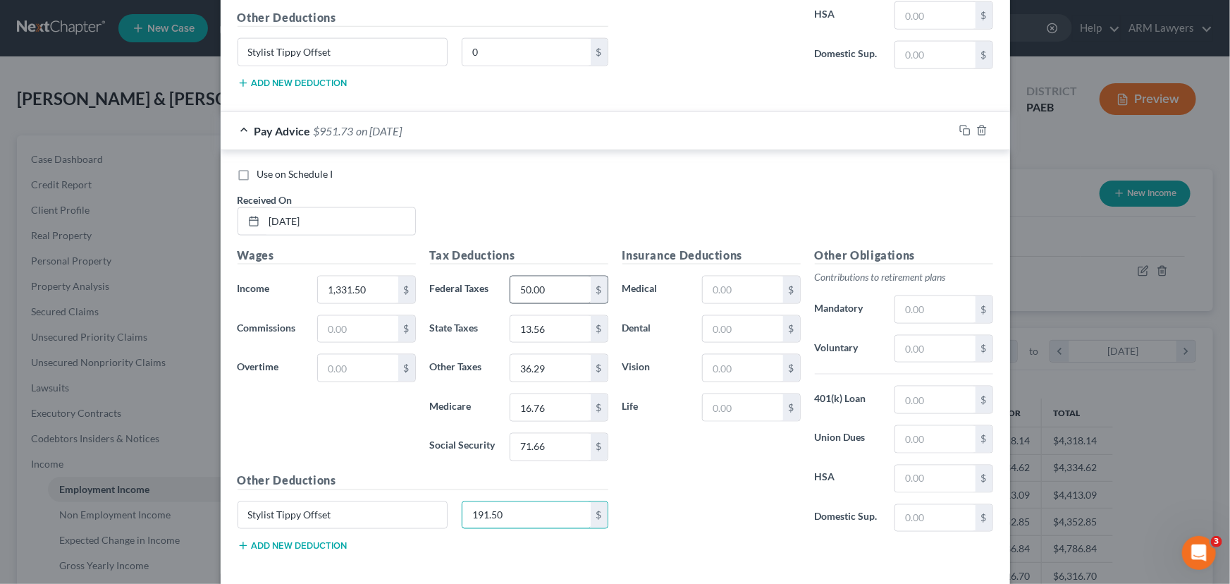
type input "191.50"
click at [542, 283] on input "50.00" at bounding box center [551, 289] width 80 height 27
type input "67.00"
click at [530, 328] on input "13.56" at bounding box center [551, 329] width 80 height 27
type input "40.88"
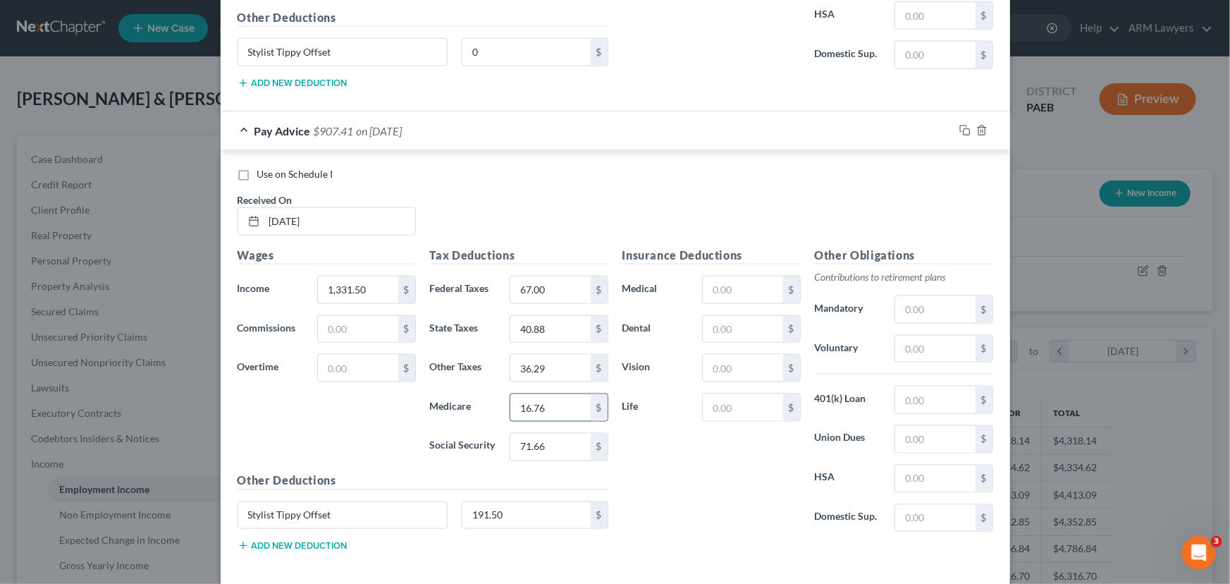
click at [537, 398] on input "16.76" at bounding box center [551, 407] width 80 height 27
type input "19.31"
click at [544, 446] on input "71.66" at bounding box center [551, 447] width 80 height 27
type input "82.55"
click at [544, 332] on input "40.88" at bounding box center [551, 329] width 80 height 27
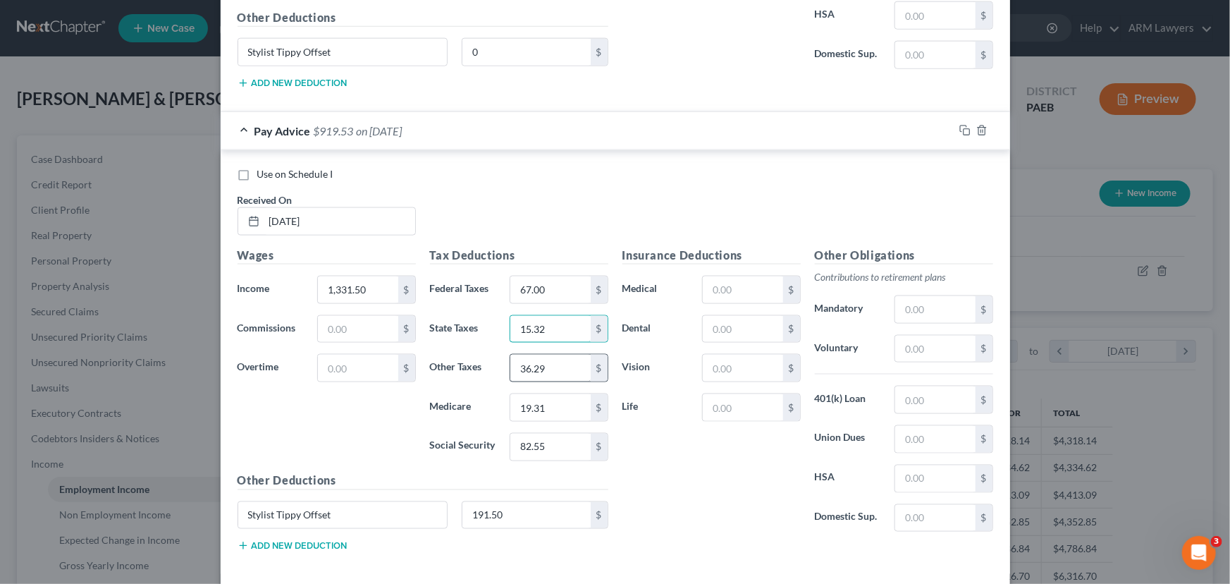
type input "15.32"
click at [546, 362] on input "36.29" at bounding box center [551, 368] width 80 height 27
type input "0.94"
click at [336, 456] on div "Wages Income * 1,331.50 $ Commissions $ Overtime $" at bounding box center [327, 360] width 193 height 226
click at [536, 324] on input "15.32" at bounding box center [551, 329] width 80 height 27
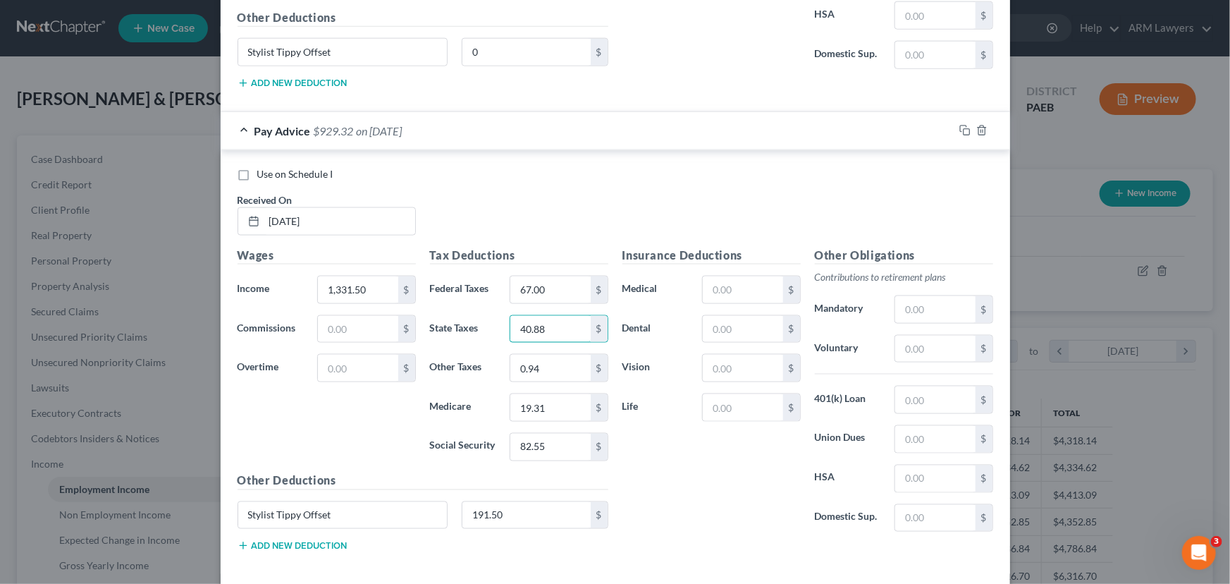
type input "40.88"
click at [370, 431] on div "Wages Income * 1,331.50 $ Commissions $ Overtime $" at bounding box center [327, 360] width 193 height 226
click at [546, 362] on input "0.94" at bounding box center [551, 368] width 80 height 27
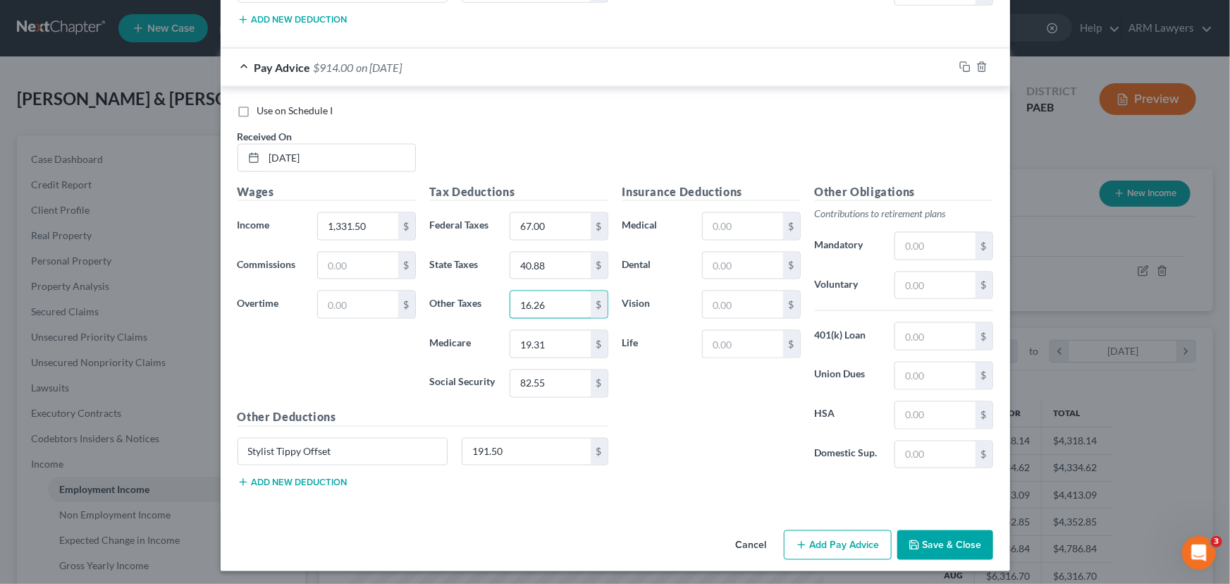
scroll to position [997, 0]
type input "16.26"
click at [960, 68] on icon "button" at bounding box center [965, 66] width 11 height 11
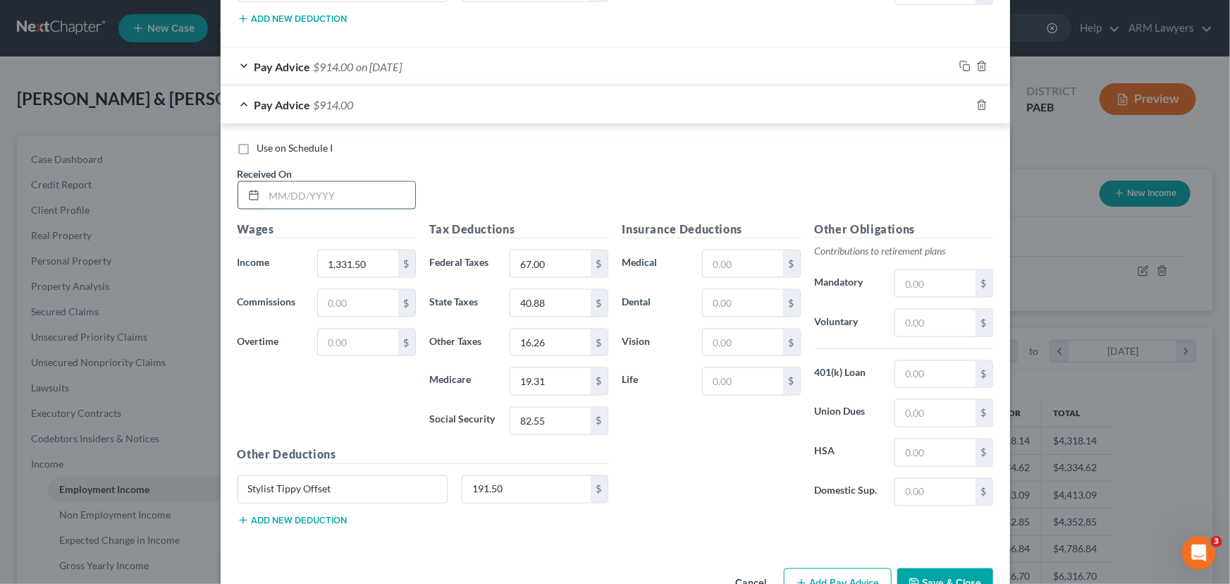
click at [314, 193] on input "text" at bounding box center [339, 195] width 151 height 27
type input "[DATE]"
click at [366, 262] on input "1,331.50" at bounding box center [358, 263] width 80 height 27
type input "1,322.00"
click at [561, 260] on input "67.00" at bounding box center [551, 263] width 80 height 27
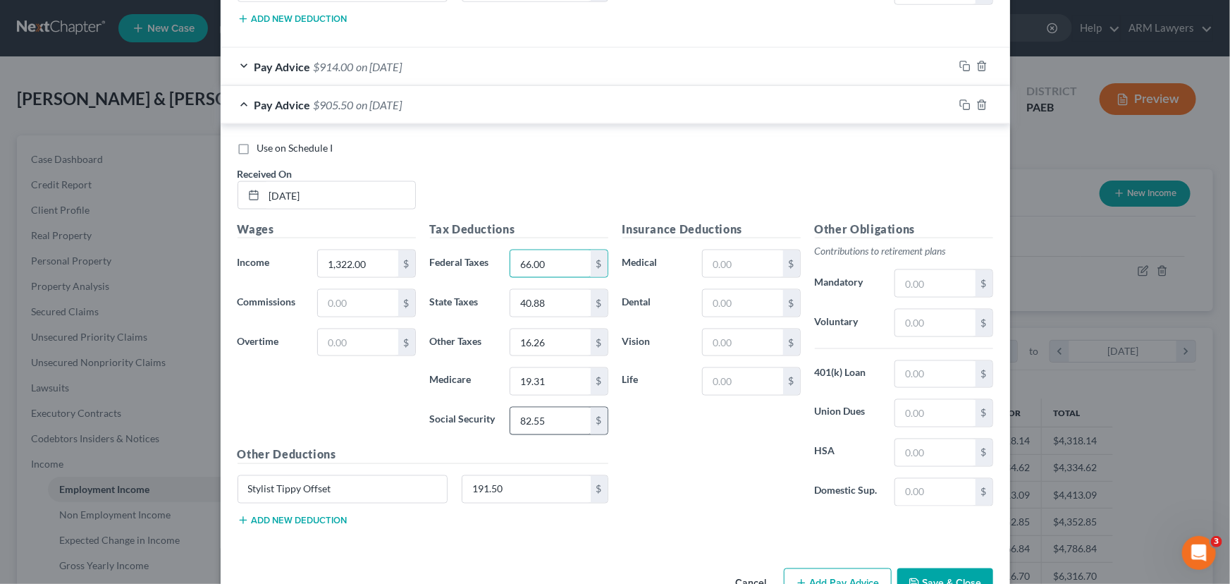
type input "66.00"
click at [546, 415] on input "82.55" at bounding box center [551, 421] width 80 height 27
type input "81.96"
click at [542, 374] on input "19.31" at bounding box center [551, 381] width 80 height 27
type input "19.17"
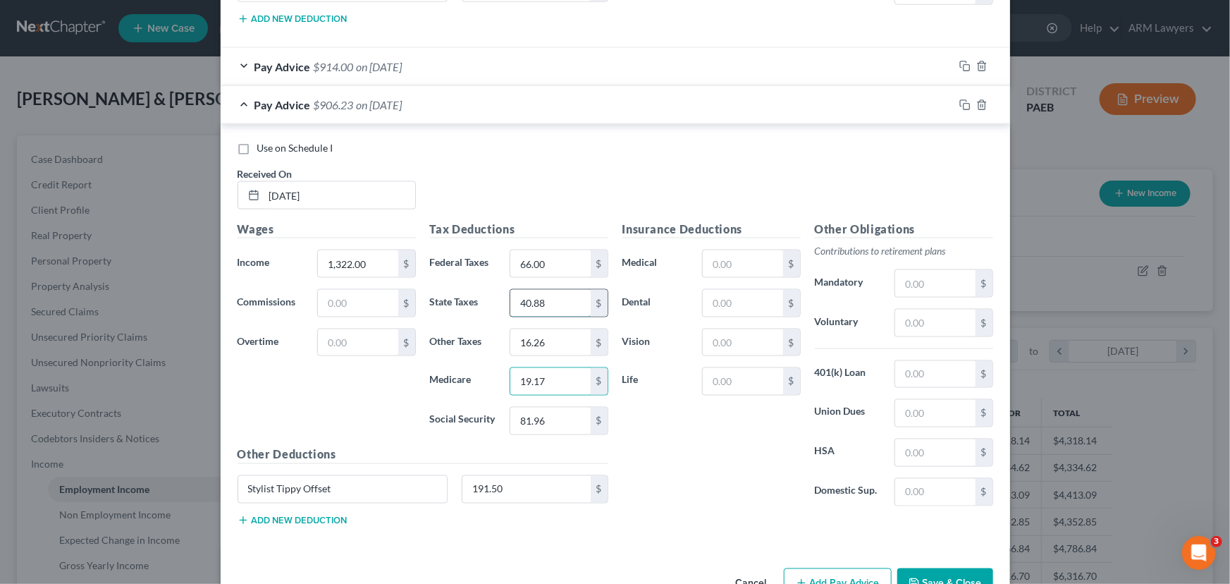
click at [539, 305] on input "40.88" at bounding box center [551, 303] width 80 height 27
type input "40.59"
click at [536, 345] on input "16.26" at bounding box center [551, 342] width 80 height 27
click at [540, 338] on input "16.26" at bounding box center [551, 342] width 80 height 27
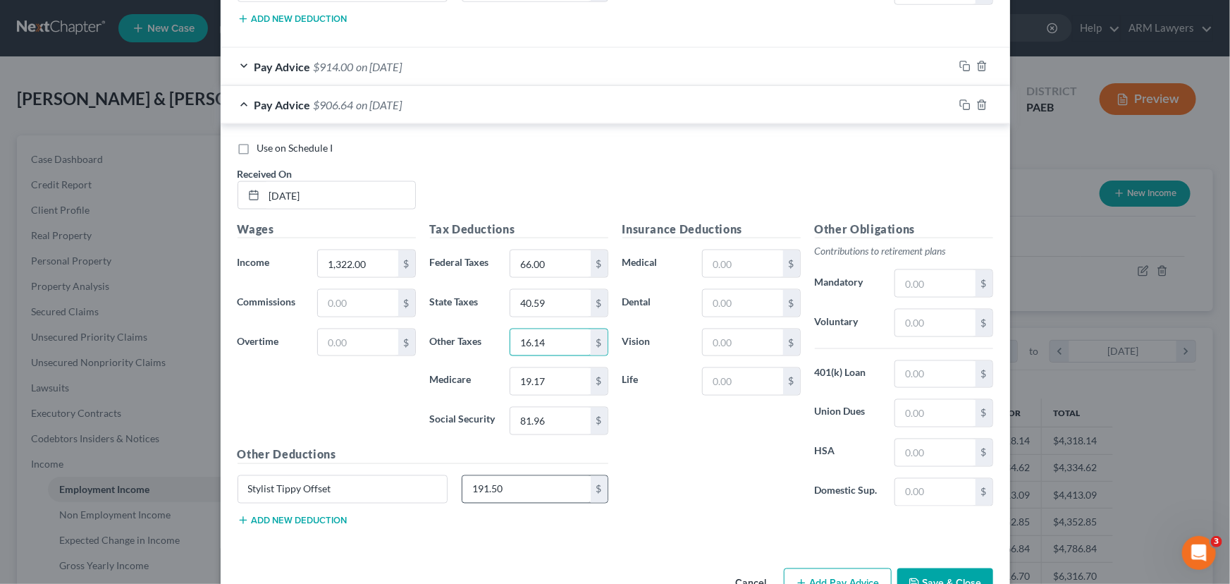
type input "16.14"
click at [498, 485] on input "191.50" at bounding box center [527, 489] width 128 height 27
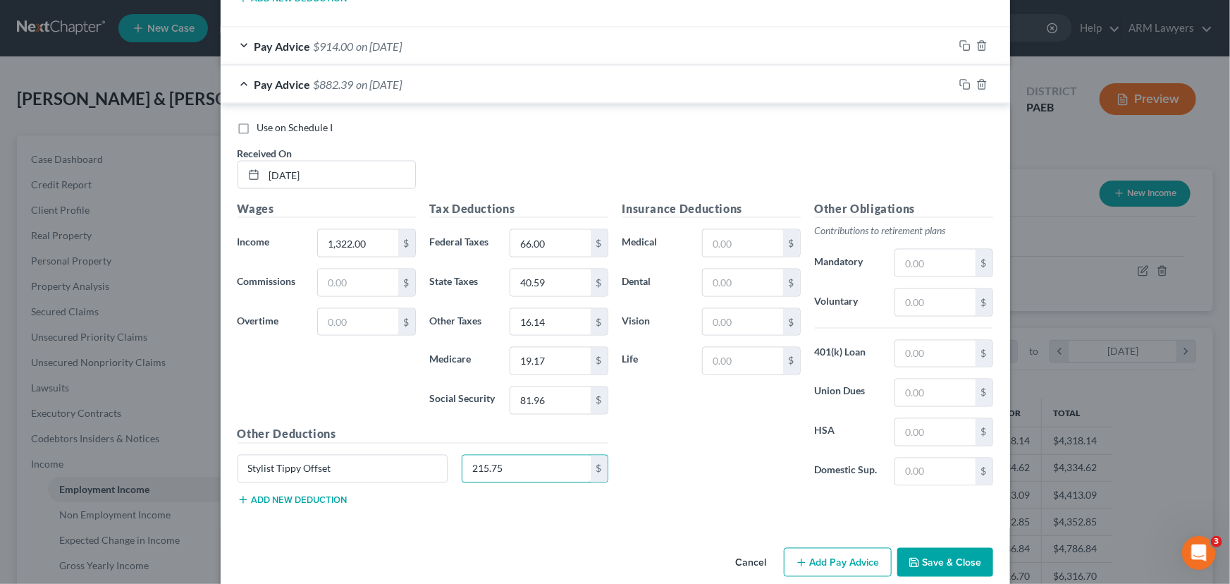
scroll to position [1036, 0]
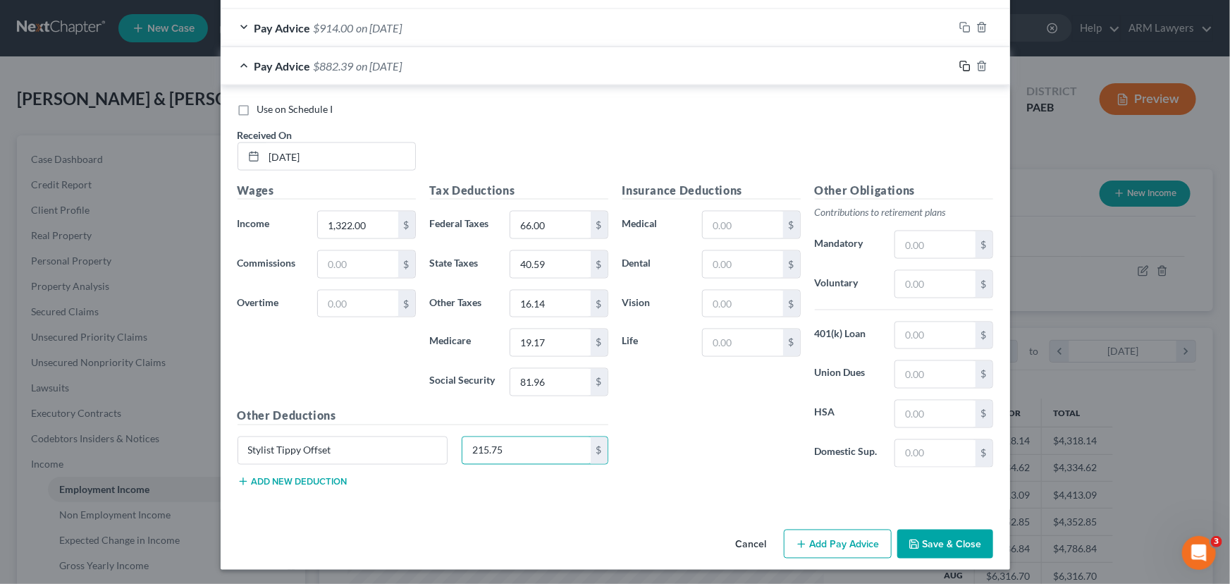
type input "215.75"
click at [960, 66] on icon "button" at bounding box center [965, 66] width 11 height 11
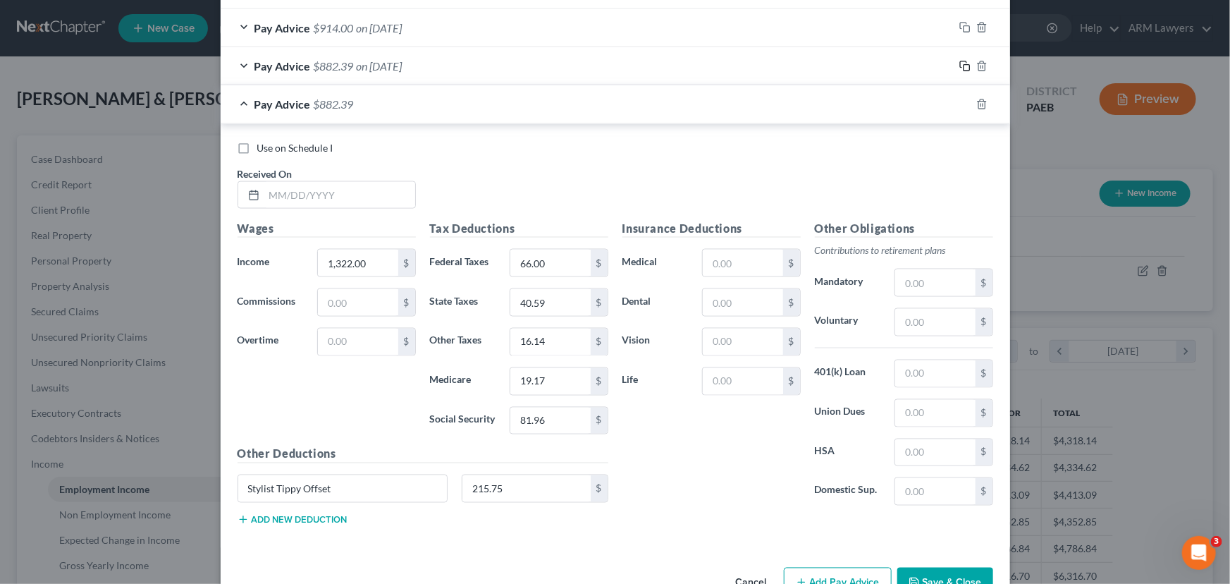
scroll to position [1073, 0]
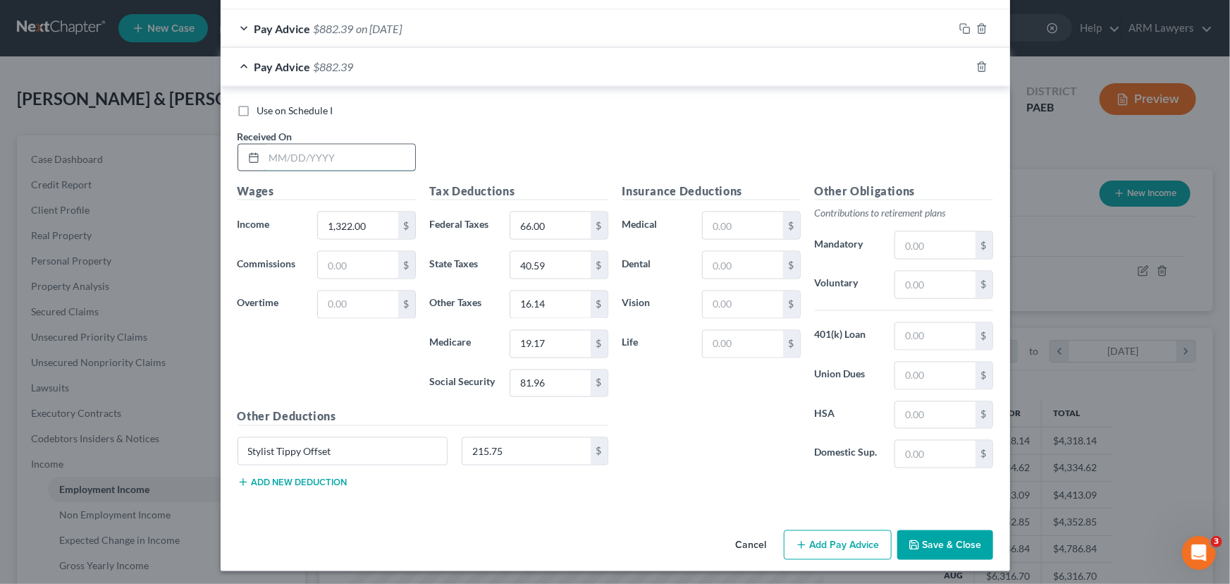
click at [290, 154] on input "text" at bounding box center [339, 158] width 151 height 27
type input "[DATE]"
click at [345, 230] on input "1,322.00" at bounding box center [358, 225] width 80 height 27
type input "1,328.80"
click at [570, 221] on input "66.00" at bounding box center [551, 225] width 80 height 27
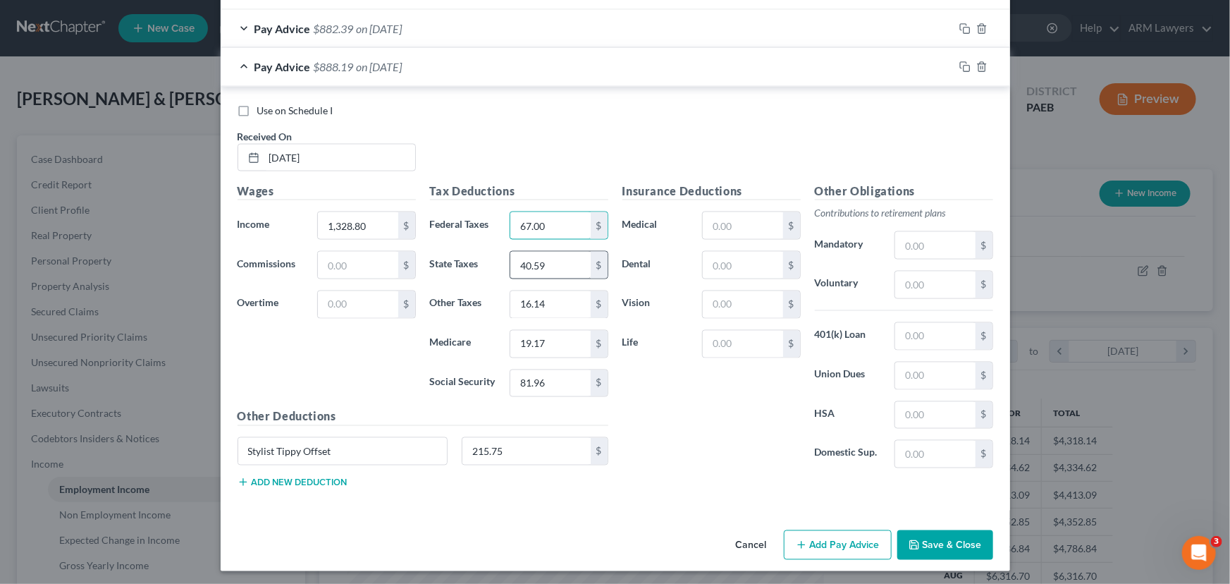
type input "67.00"
click at [563, 258] on input "40.59" at bounding box center [551, 265] width 80 height 27
click at [551, 223] on input "67.00" at bounding box center [551, 225] width 80 height 27
click at [535, 377] on input "81.96" at bounding box center [551, 383] width 80 height 27
type input "82.39"
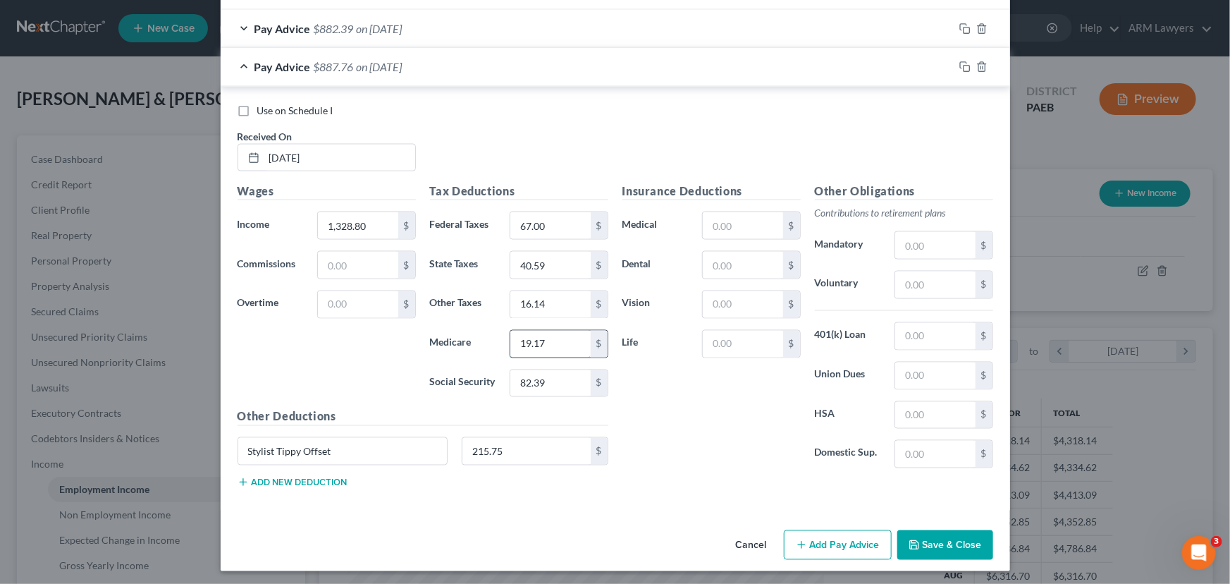
click at [550, 339] on input "19.17" at bounding box center [551, 344] width 80 height 27
type input "19.26"
click at [550, 264] on input "40.59" at bounding box center [551, 265] width 80 height 27
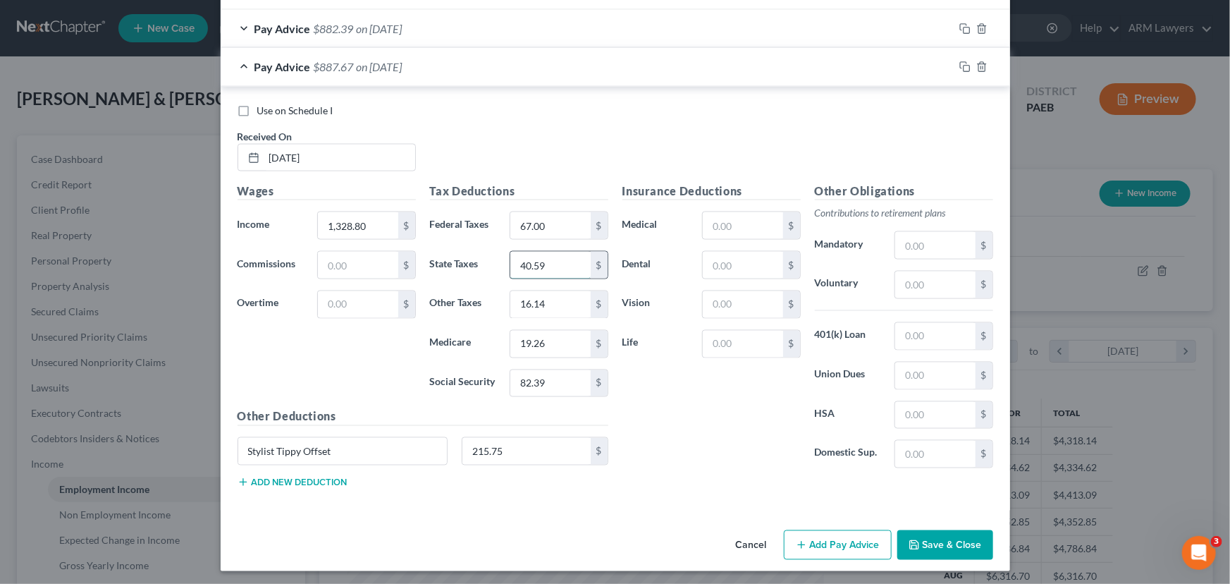
click at [550, 264] on input "40.59" at bounding box center [551, 265] width 80 height 27
click at [533, 261] on input "40.59" at bounding box center [551, 265] width 80 height 27
type input "40.79"
click at [550, 310] on input "16.14" at bounding box center [551, 304] width 80 height 27
click at [491, 444] on input "215.75" at bounding box center [527, 451] width 128 height 27
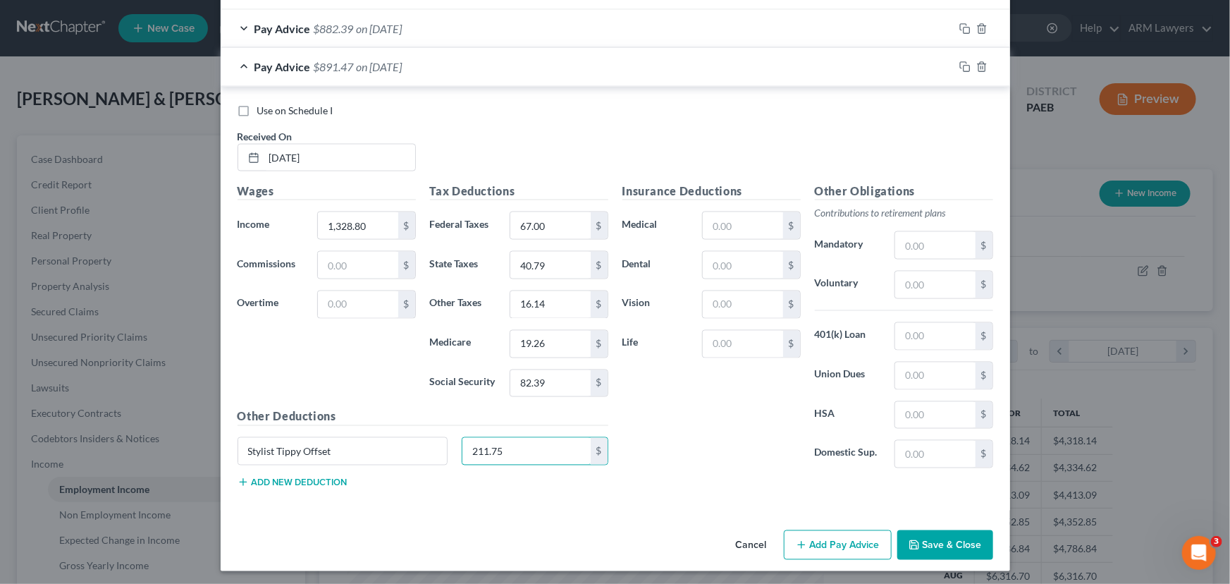
type input "211.75"
click at [747, 468] on div "Insurance Deductions Medical $ Dental $ Vision $ Life $" at bounding box center [712, 331] width 193 height 297
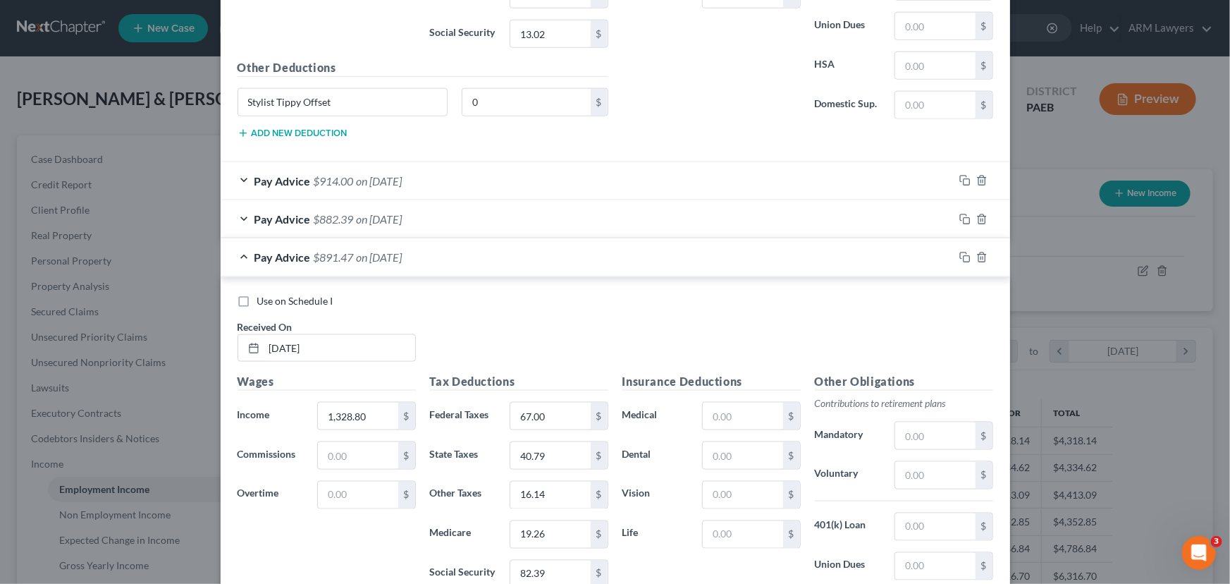
scroll to position [881, 0]
drag, startPoint x: 959, startPoint y: 254, endPoint x: 650, endPoint y: 358, distance: 325.8
click at [960, 254] on icon "button" at bounding box center [965, 258] width 11 height 11
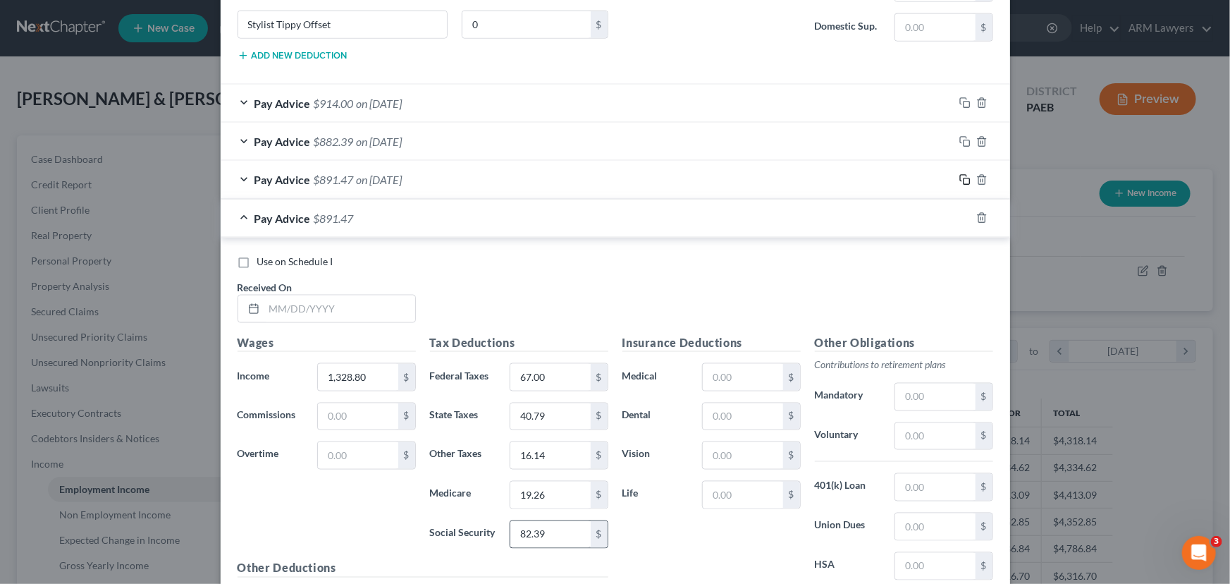
scroll to position [1112, 0]
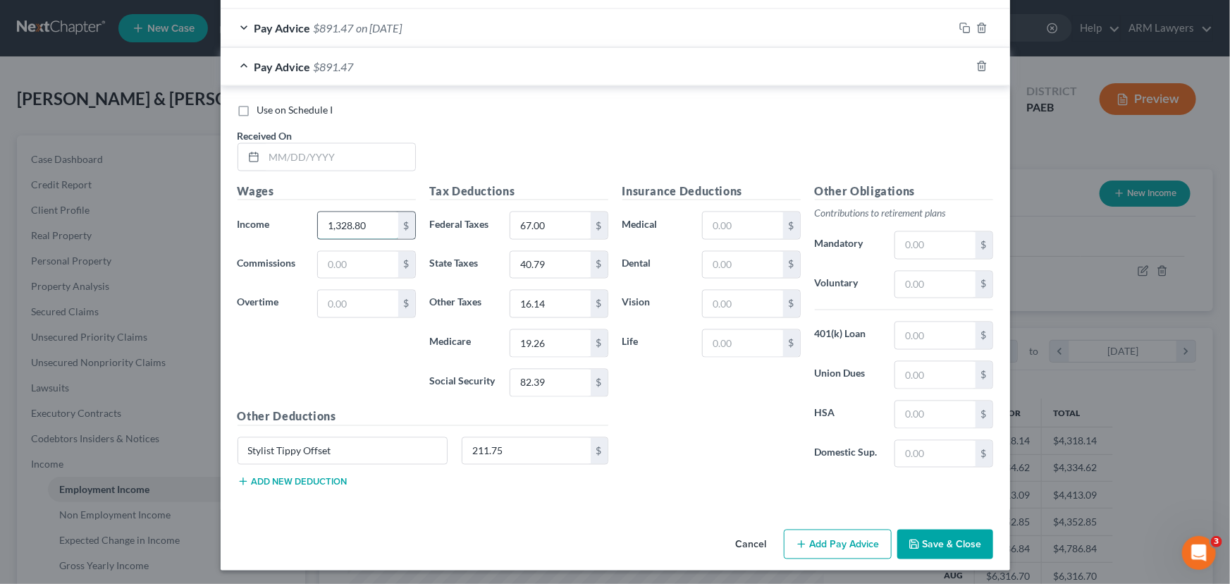
drag, startPoint x: 355, startPoint y: 222, endPoint x: 345, endPoint y: 213, distance: 14.0
click at [355, 222] on input "1,328.80" at bounding box center [358, 225] width 80 height 27
click at [312, 159] on input "text" at bounding box center [339, 157] width 151 height 27
type input "[DATE]"
click at [359, 223] on input "1,328.80" at bounding box center [358, 225] width 80 height 27
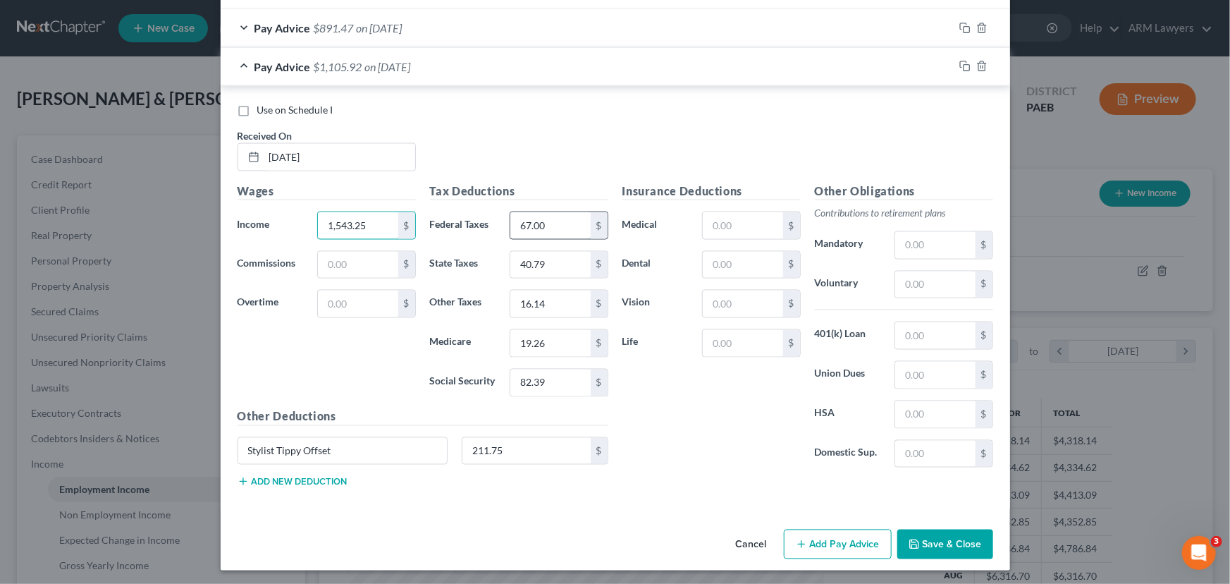
type input "1,543.25"
click at [564, 228] on input "67.00" at bounding box center [551, 225] width 80 height 27
type input "89.00"
click at [561, 268] on input "40.79" at bounding box center [551, 265] width 80 height 27
type input "47.38"
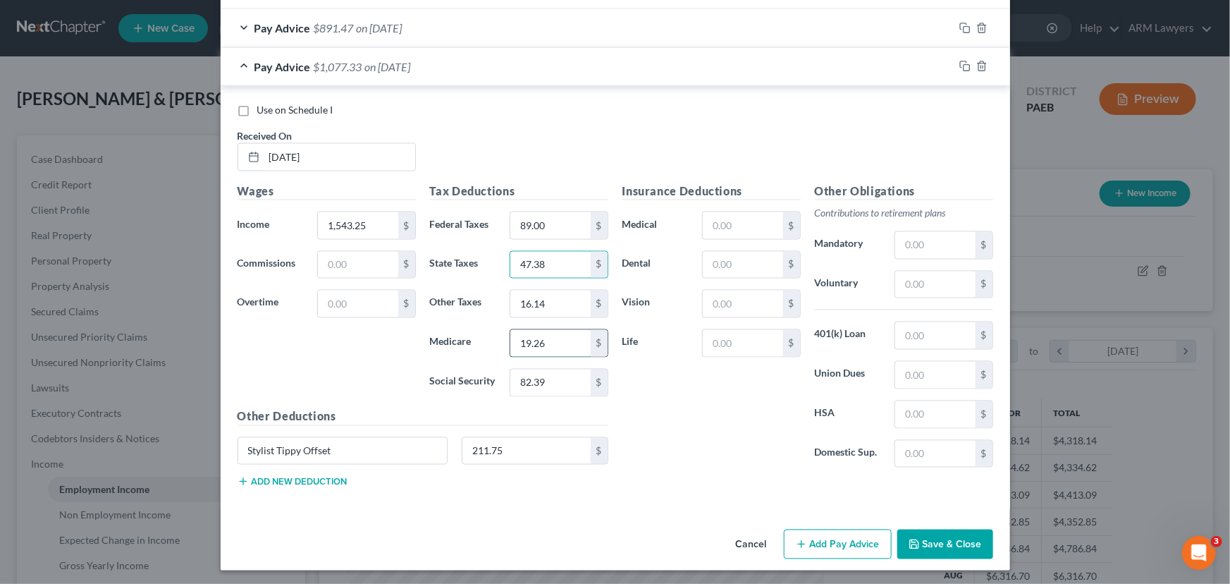
click at [548, 343] on input "19.26" at bounding box center [551, 343] width 80 height 27
type input "22.38"
click at [544, 377] on input "82.39" at bounding box center [551, 382] width 80 height 27
type input "95.68"
click at [503, 442] on input "211.75" at bounding box center [527, 451] width 128 height 27
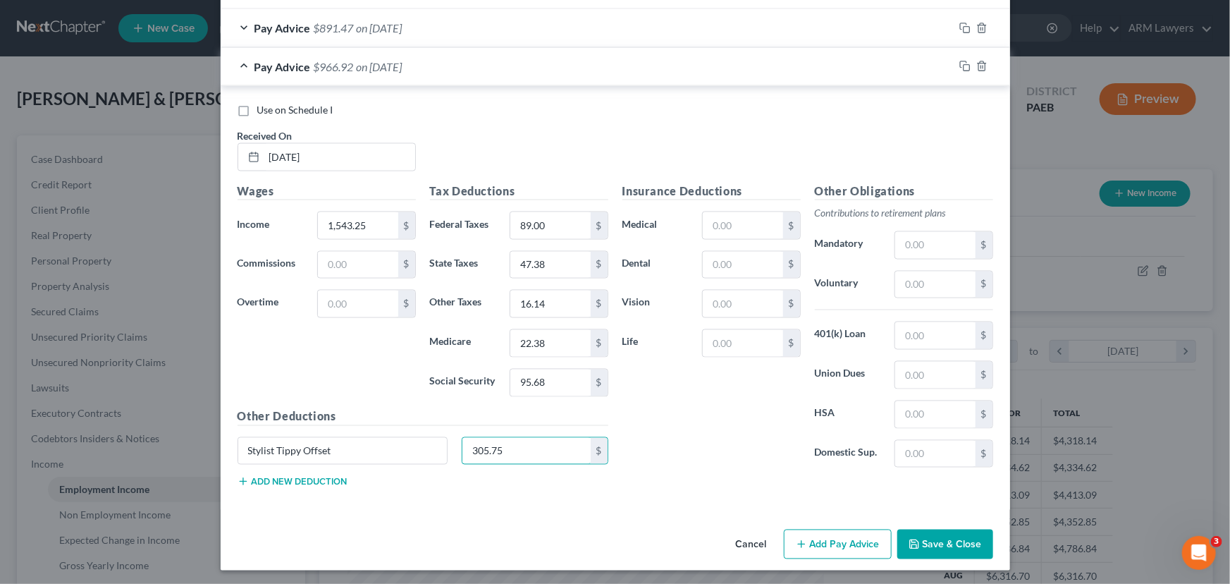
type input "305.75"
drag, startPoint x: 718, startPoint y: 388, endPoint x: 685, endPoint y: 406, distance: 37.3
click at [717, 389] on div "Insurance Deductions Medical $ Dental $ Vision $ Life $" at bounding box center [712, 331] width 193 height 297
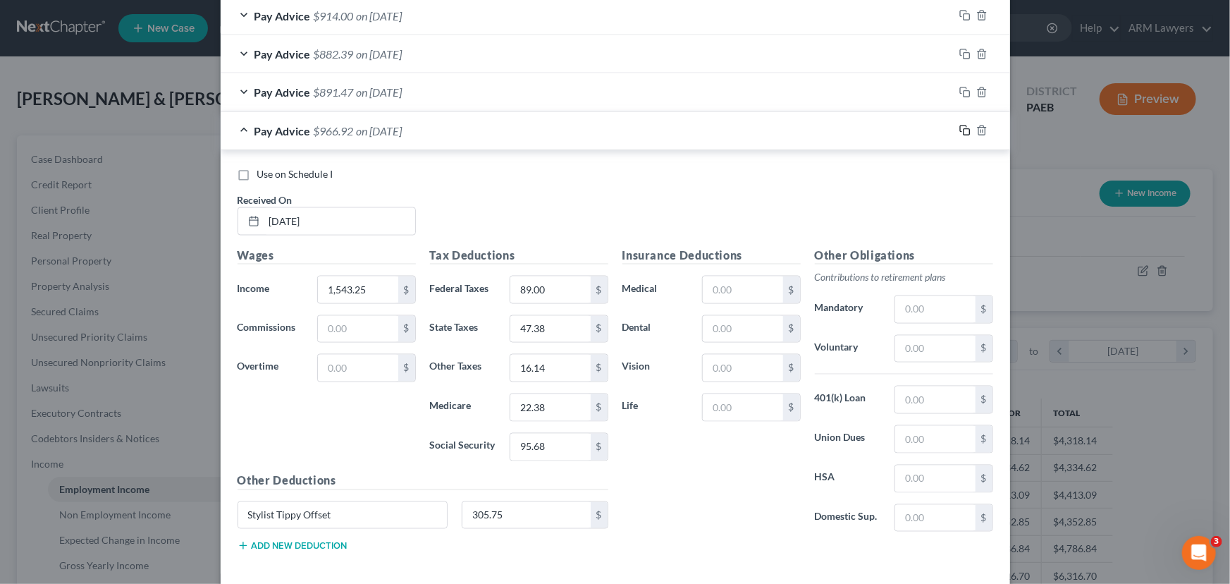
drag, startPoint x: 957, startPoint y: 126, endPoint x: 597, endPoint y: 231, distance: 374.7
click at [960, 126] on icon "button" at bounding box center [965, 130] width 11 height 11
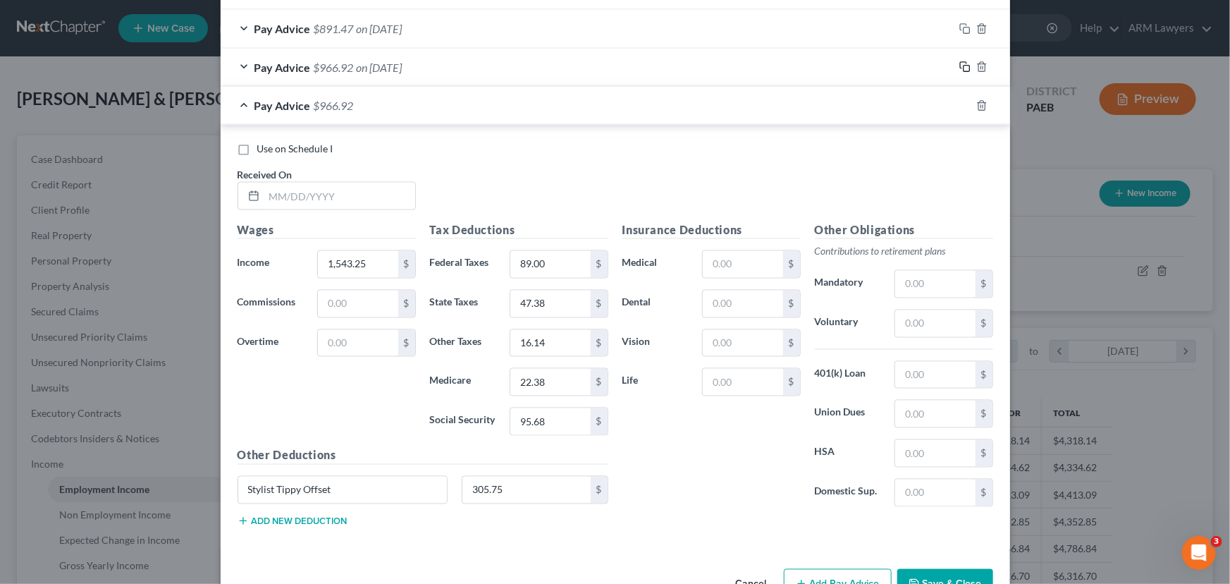
scroll to position [1112, 0]
click at [291, 190] on input "text" at bounding box center [339, 195] width 151 height 27
type input "[DATE]"
click at [354, 266] on input "1,543.25" at bounding box center [358, 263] width 80 height 27
type input "1,093.25"
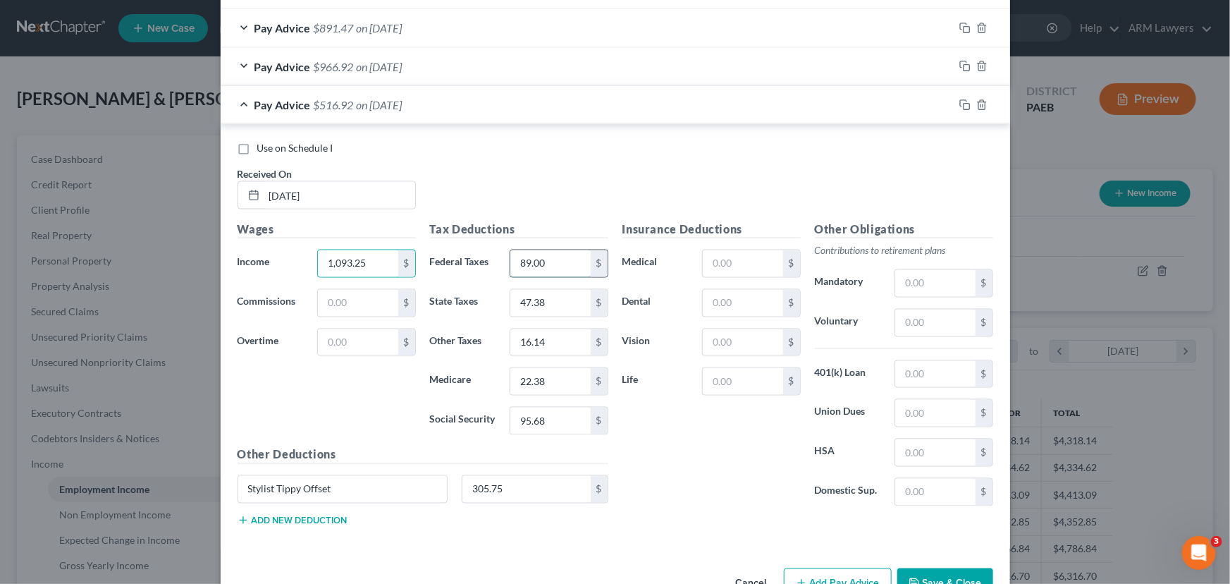
click at [546, 264] on input "89.00" at bounding box center [551, 263] width 80 height 27
type input "44.00"
click at [537, 415] on input "95.68" at bounding box center [551, 421] width 80 height 27
type input "67.78"
click at [546, 377] on input "22.38" at bounding box center [551, 381] width 80 height 27
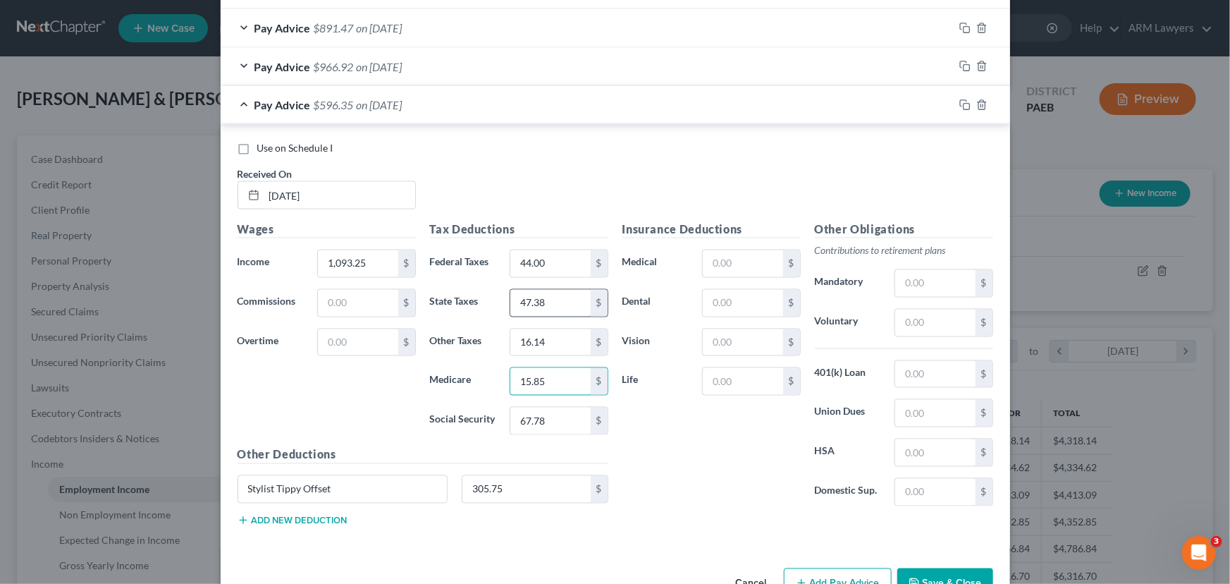
type input "15.85"
click at [546, 301] on input "47.38" at bounding box center [551, 303] width 80 height 27
type input "33.56"
click at [494, 486] on input "305.75" at bounding box center [527, 489] width 128 height 27
type input "153.25"
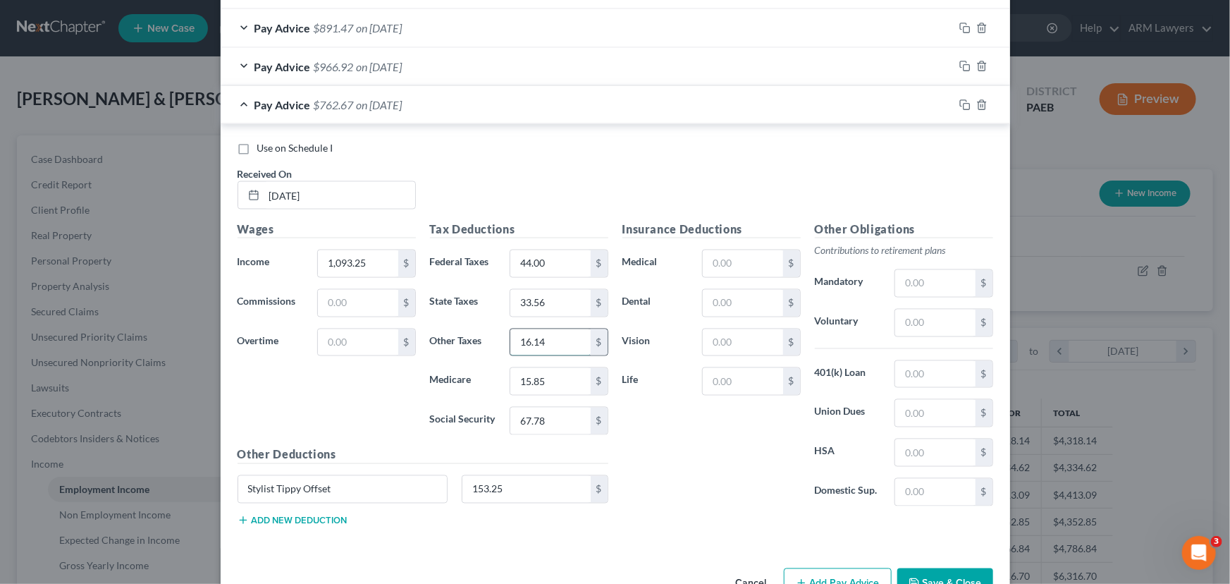
click at [553, 341] on input "16.14" at bounding box center [551, 342] width 80 height 27
type input "13.69"
click at [960, 104] on icon "button" at bounding box center [965, 104] width 11 height 11
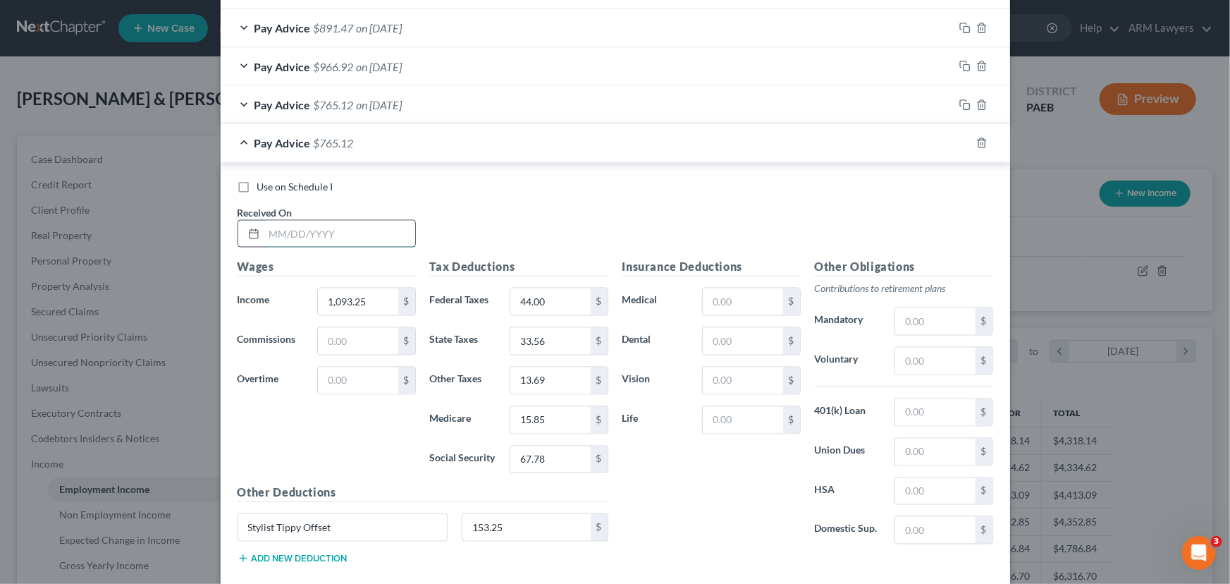
click at [296, 240] on input "text" at bounding box center [339, 234] width 151 height 27
type input "[DATE]"
click at [349, 300] on input "1,093.25" at bounding box center [358, 301] width 80 height 27
type input "1,235.95"
click at [546, 301] on input "44.00" at bounding box center [551, 301] width 80 height 27
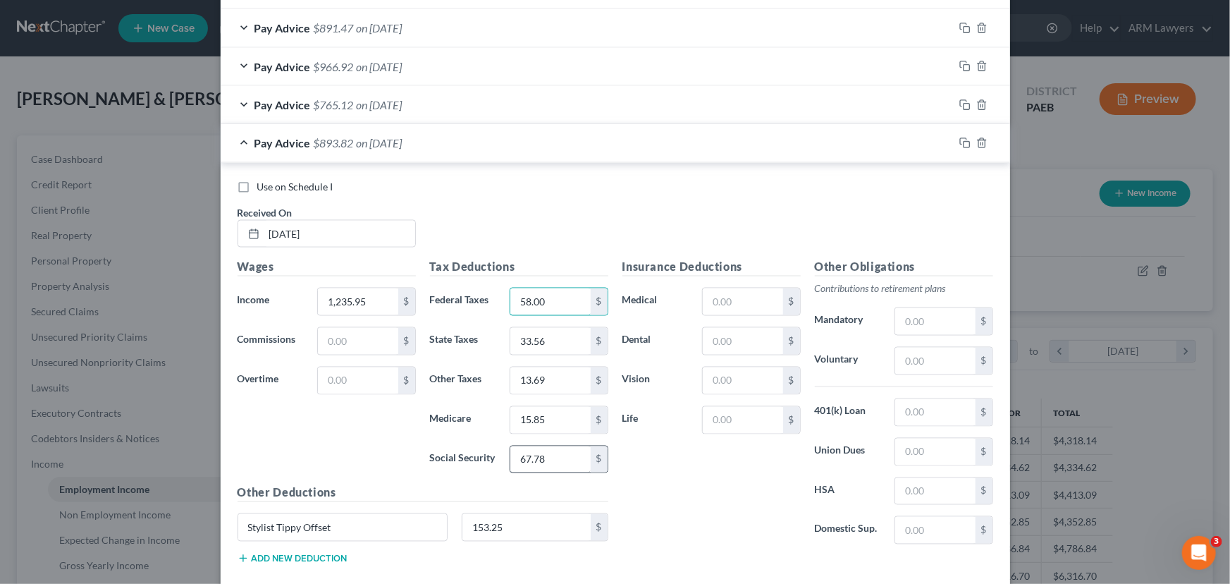
type input "58.00"
click at [540, 457] on input "67.78" at bounding box center [551, 459] width 80 height 27
type input "76.63"
click at [537, 416] on input "15.85" at bounding box center [551, 420] width 80 height 27
type input "17.92"
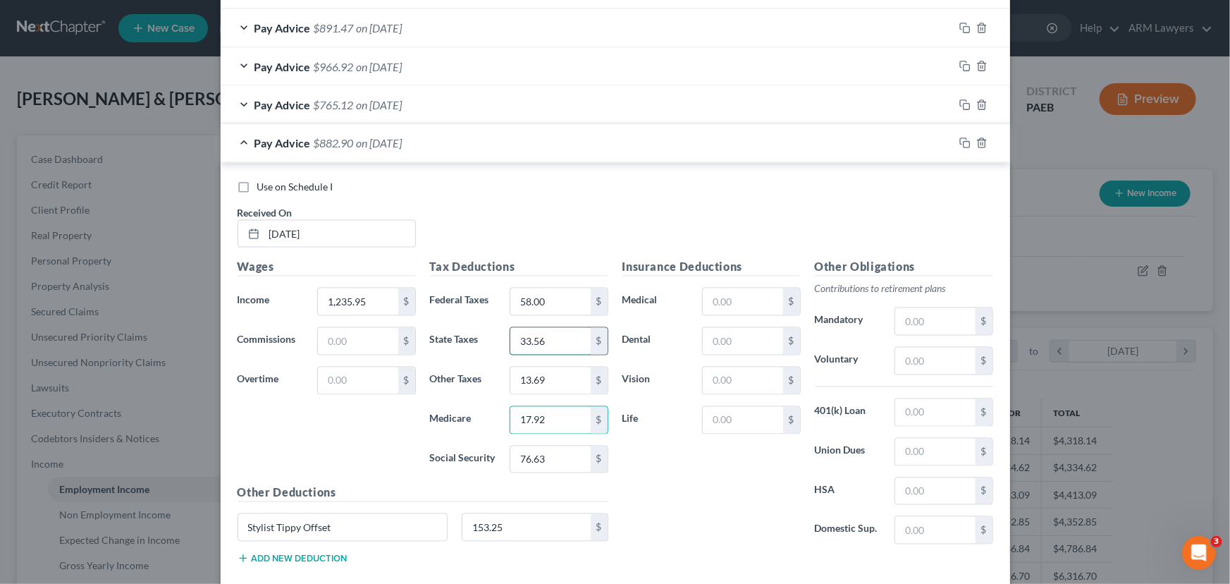
click at [545, 344] on input "33.56" at bounding box center [551, 341] width 80 height 27
type input "17.92"
click at [544, 376] on input "13.69" at bounding box center [551, 380] width 80 height 27
type input "15.62"
click at [502, 515] on input "153.25" at bounding box center [527, 527] width 128 height 27
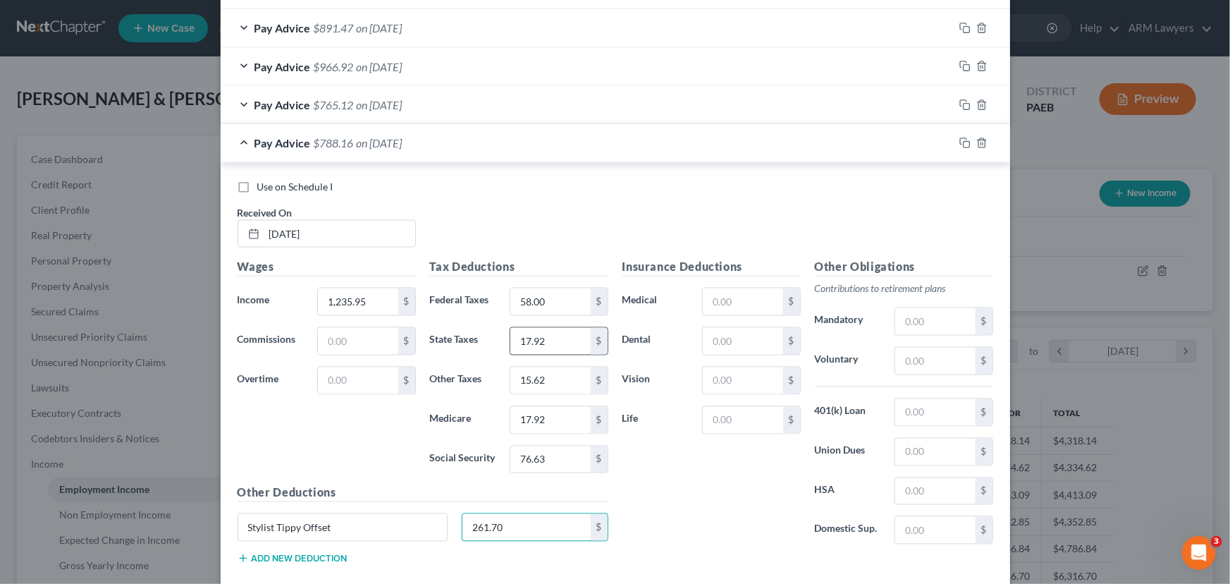
type input "261.70"
click at [544, 343] on input "17.92" at bounding box center [551, 341] width 80 height 27
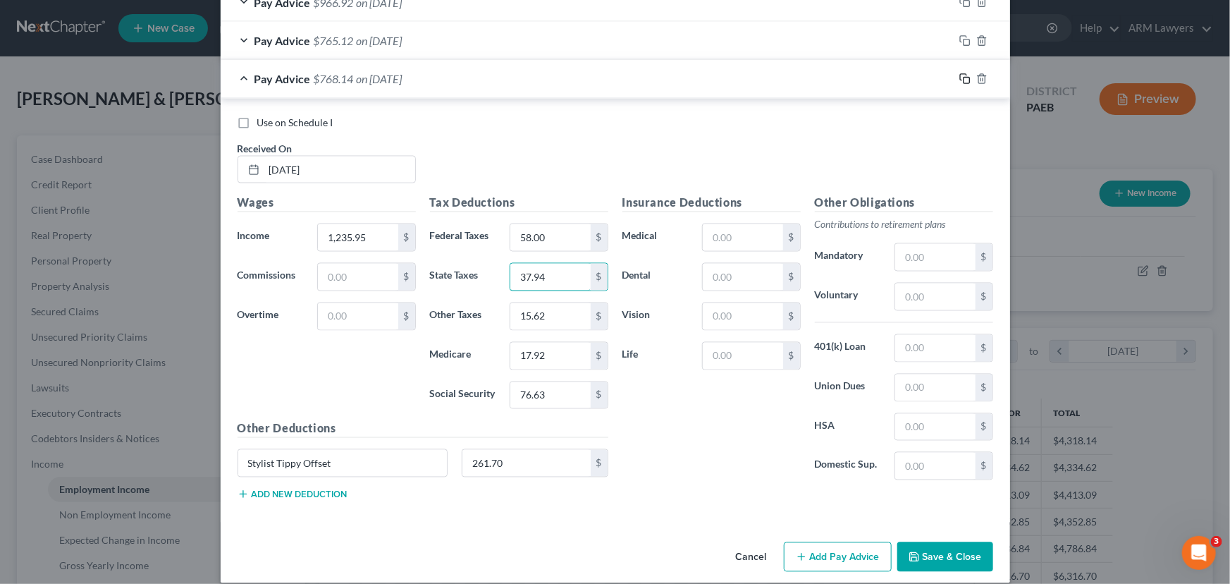
type input "37.94"
click at [960, 82] on icon "button" at bounding box center [965, 78] width 11 height 11
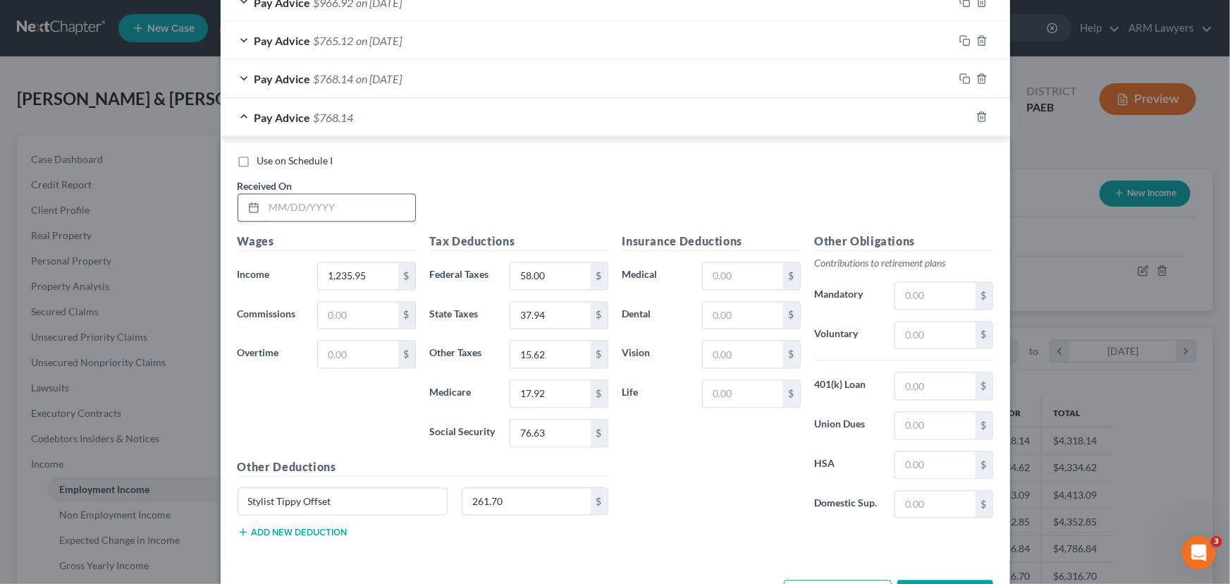
drag, startPoint x: 331, startPoint y: 211, endPoint x: 380, endPoint y: 209, distance: 48.7
click at [331, 211] on input "text" at bounding box center [339, 208] width 151 height 27
click at [341, 204] on input "text" at bounding box center [339, 208] width 151 height 27
type input "[DATE]"
click at [350, 274] on input "1,235.95" at bounding box center [358, 276] width 80 height 27
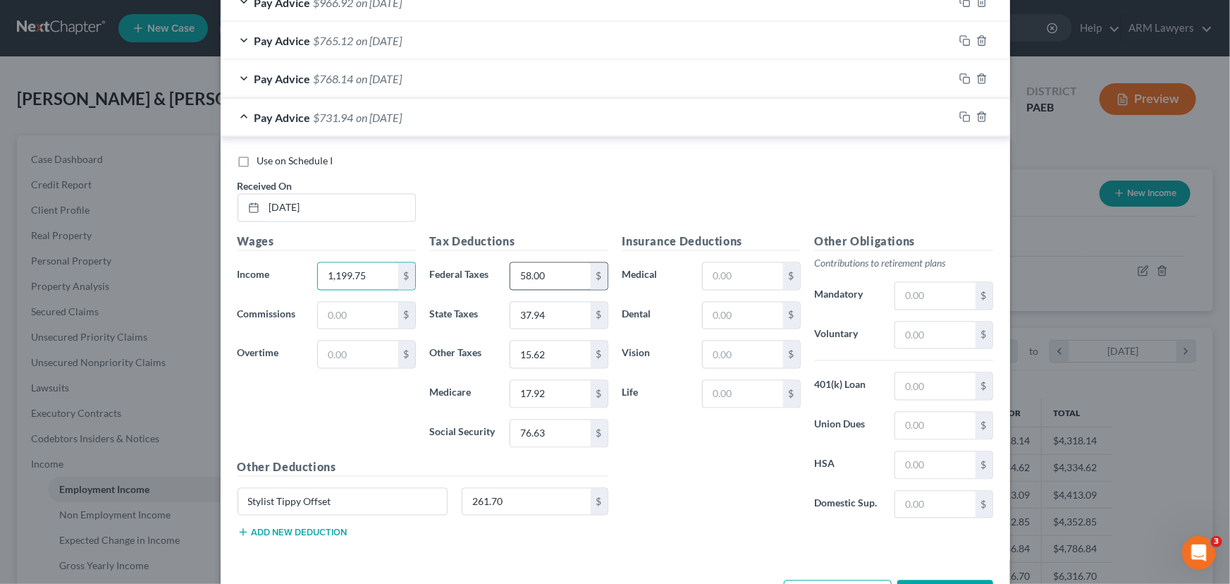
type input "1,199.75"
click at [546, 273] on input "58.00" at bounding box center [551, 276] width 80 height 27
type input "54.00"
click at [543, 313] on input "37.94" at bounding box center [551, 316] width 80 height 27
type input "36.84"
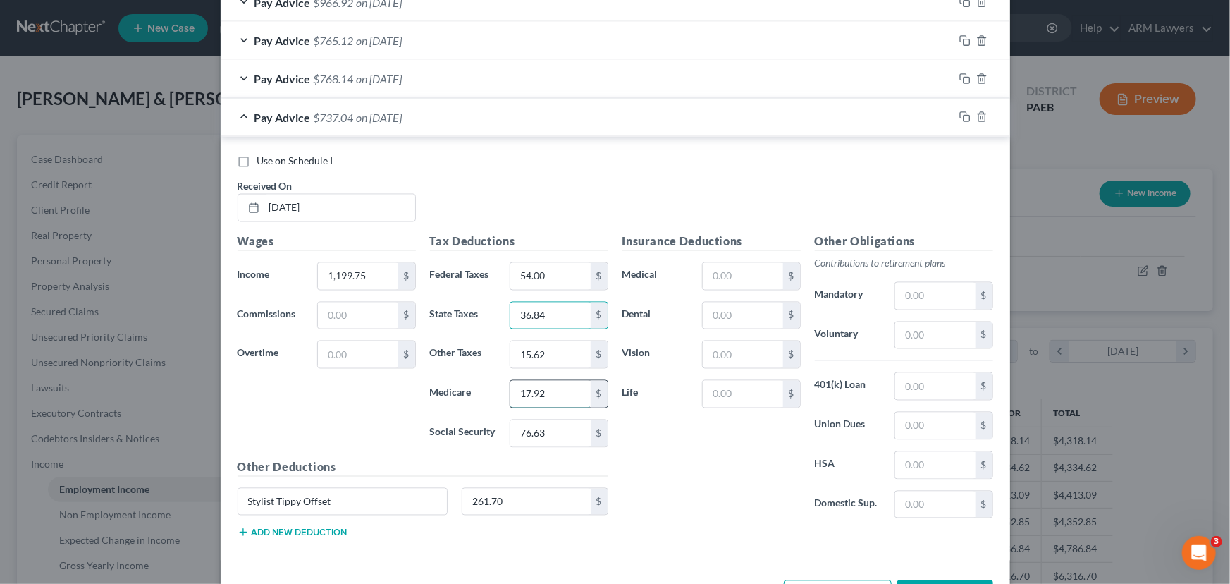
click at [532, 392] on input "17.92" at bounding box center [551, 394] width 80 height 27
type input "17.40"
click at [541, 353] on input "15.62" at bounding box center [551, 354] width 80 height 27
type input "14.84"
click at [500, 499] on input "261.70" at bounding box center [527, 502] width 128 height 27
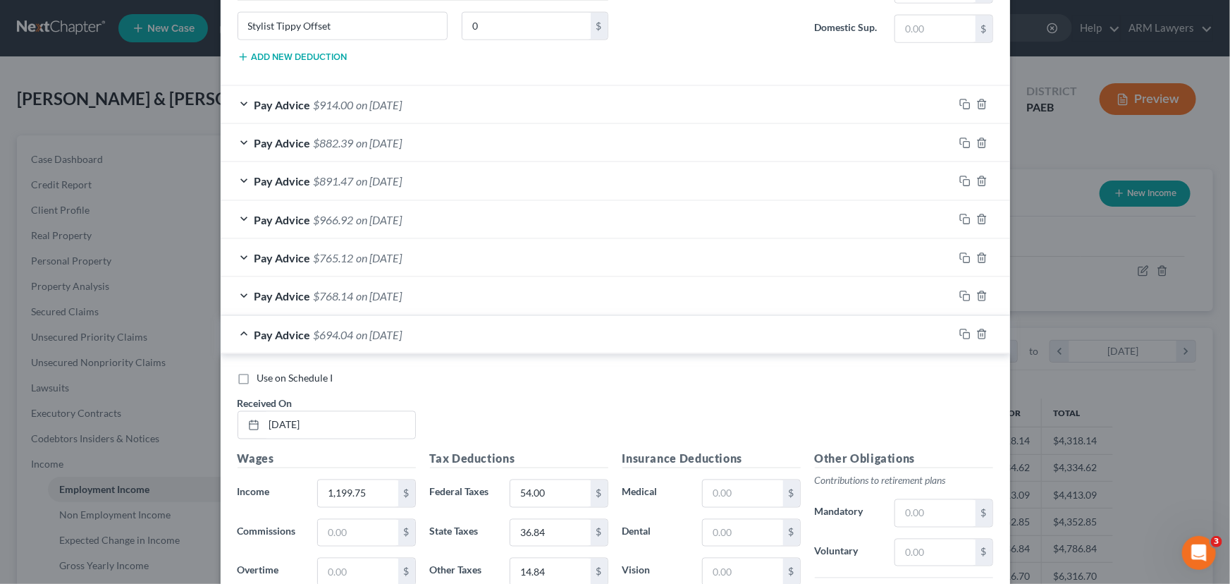
scroll to position [920, 0]
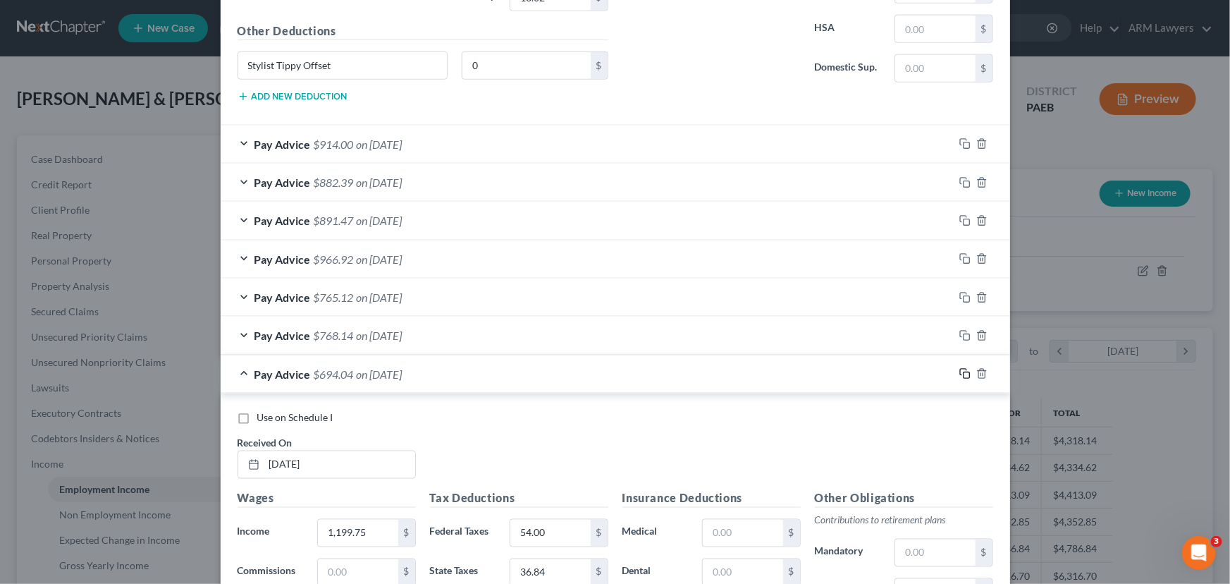
type input "306.00"
click at [960, 373] on icon "button" at bounding box center [963, 372] width 6 height 6
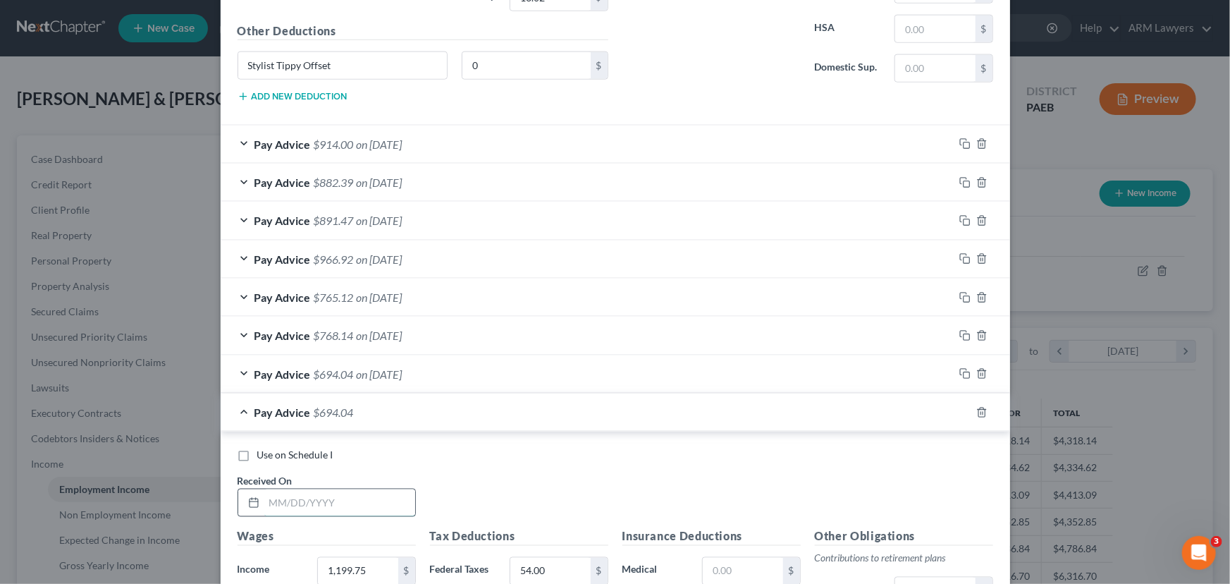
click at [310, 503] on input "text" at bounding box center [339, 502] width 151 height 27
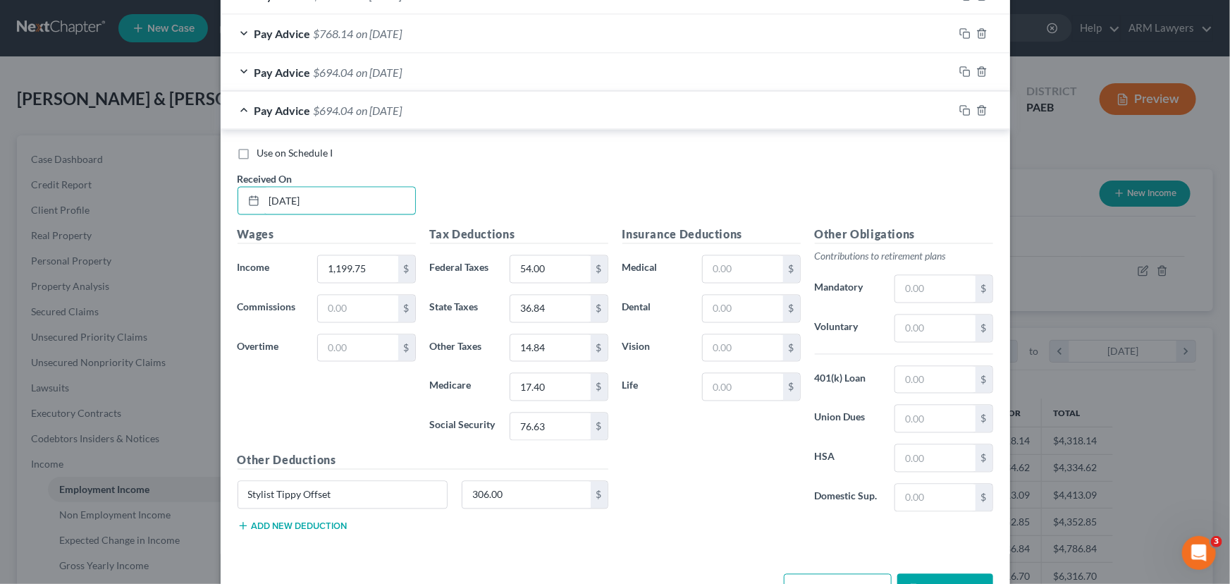
scroll to position [1240, 0]
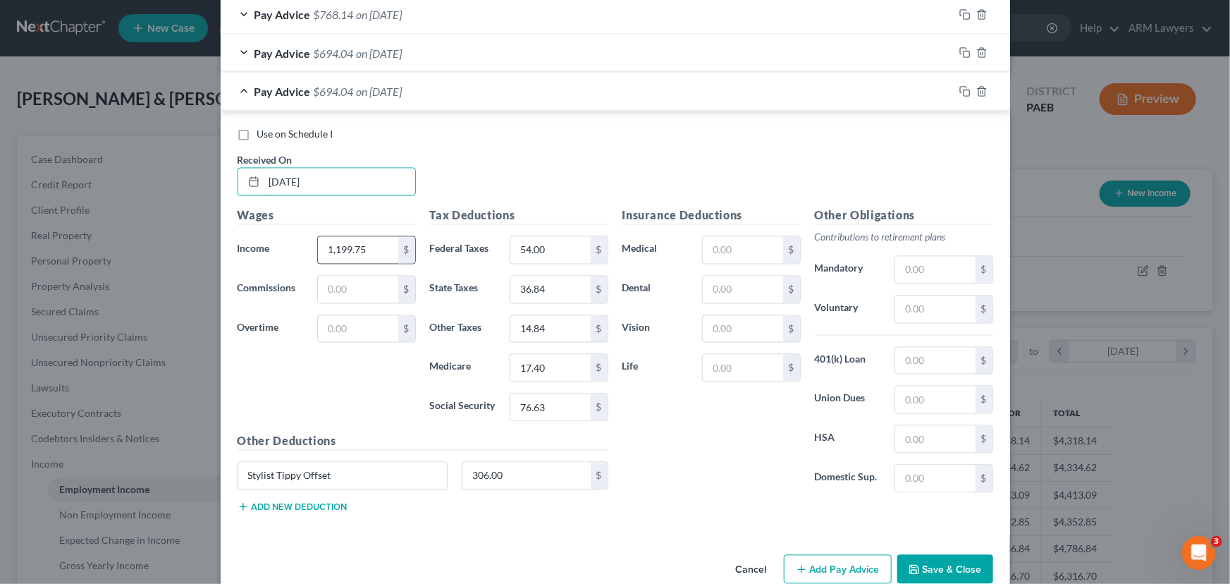
type input "[DATE]"
click at [351, 249] on input "1,199.75" at bounding box center [358, 250] width 80 height 27
type input "1,124.75"
click at [543, 248] on input "54.00" at bounding box center [551, 250] width 80 height 27
type input "47.00"
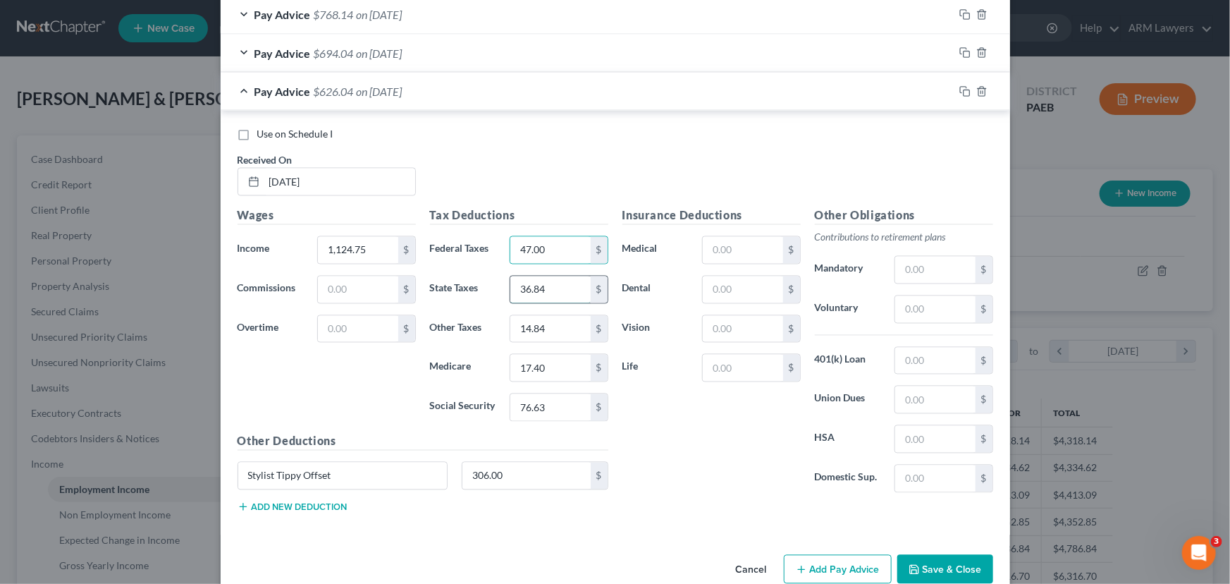
click at [544, 292] on input "36.84" at bounding box center [551, 289] width 80 height 27
type input "34.53"
click at [540, 369] on input "17.40" at bounding box center [551, 368] width 80 height 27
type input "16.31"
click at [543, 407] on input "76.63" at bounding box center [551, 407] width 80 height 27
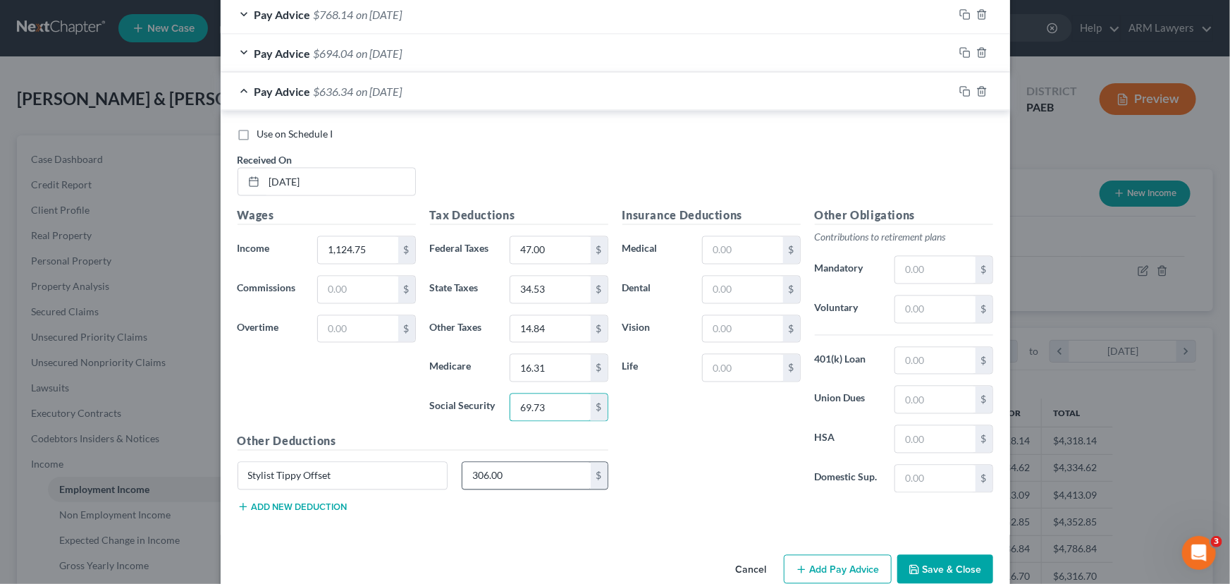
type input "69.73"
click at [508, 477] on input "306.00" at bounding box center [527, 476] width 128 height 27
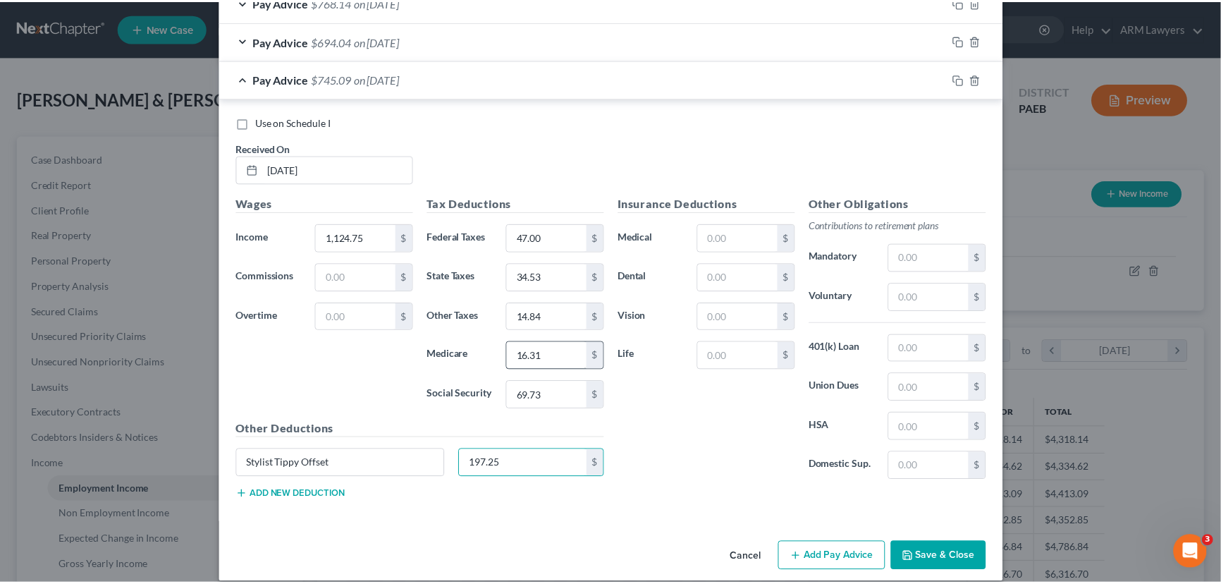
scroll to position [1264, 0]
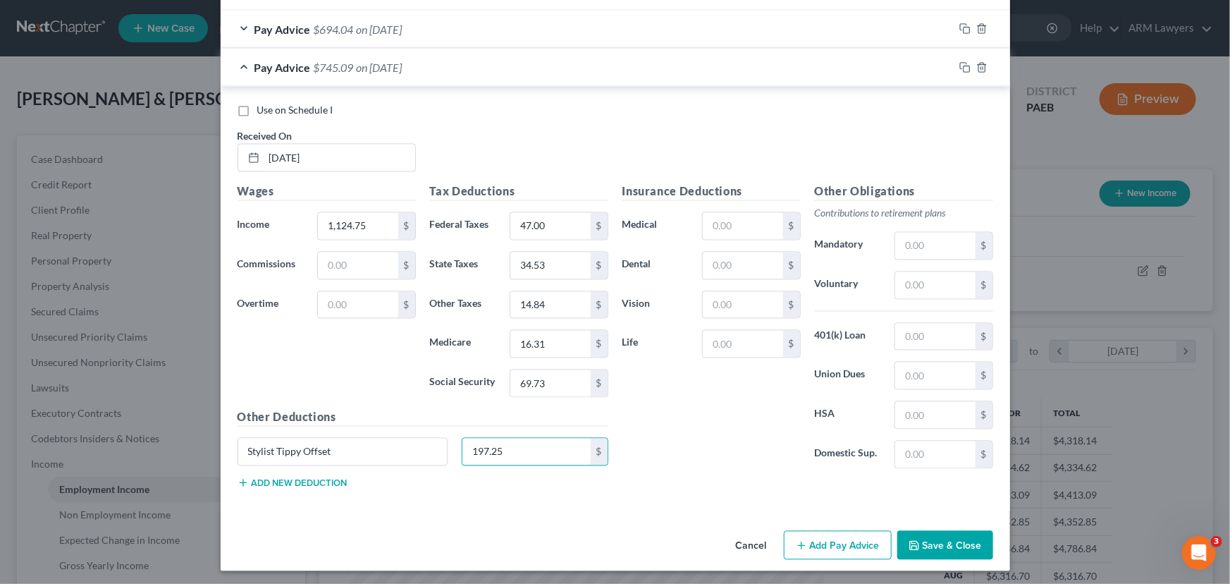
type input "197.25"
drag, startPoint x: 960, startPoint y: 532, endPoint x: 825, endPoint y: 561, distance: 138.4
click at [960, 533] on button "Save & Close" at bounding box center [946, 546] width 96 height 30
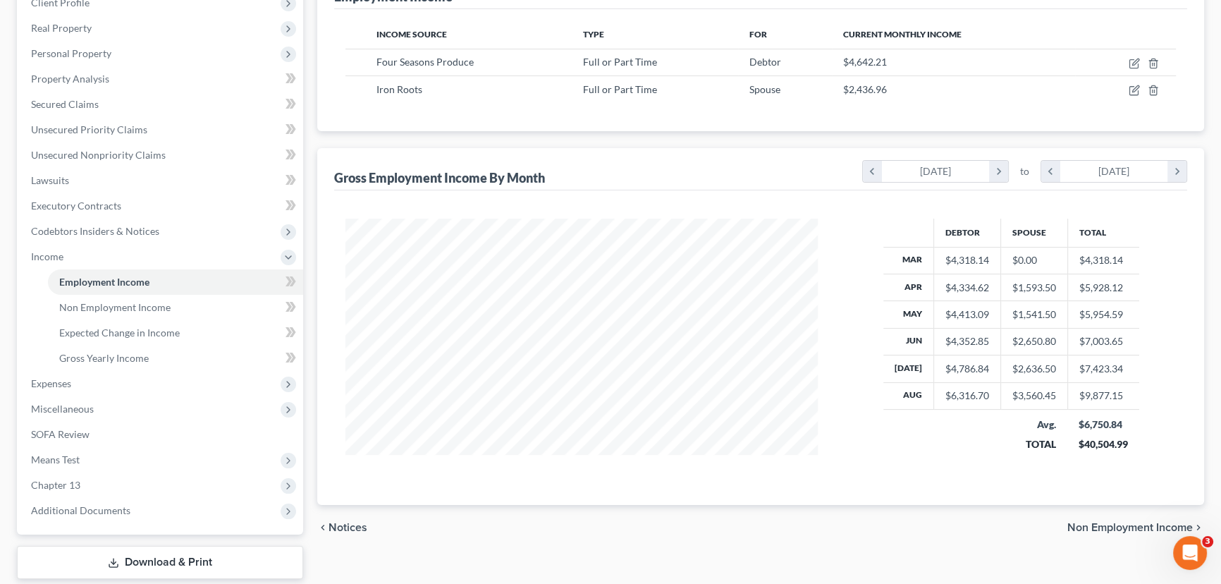
scroll to position [256, 0]
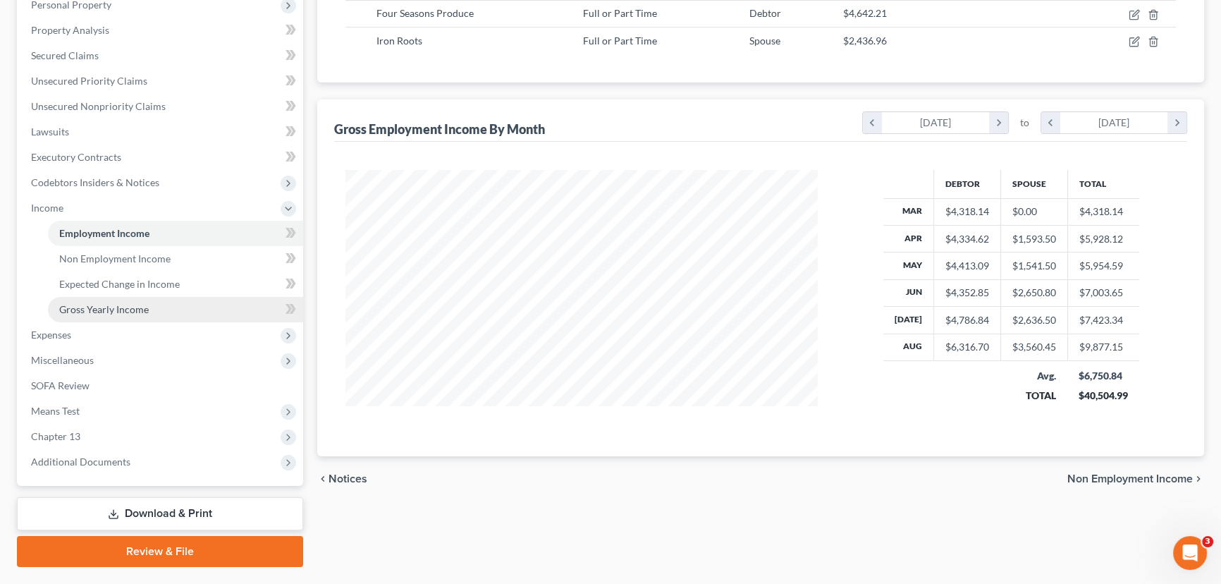
drag, startPoint x: 153, startPoint y: 303, endPoint x: 148, endPoint y: 313, distance: 11.0
click at [153, 303] on link "Gross Yearly Income" at bounding box center [175, 309] width 255 height 25
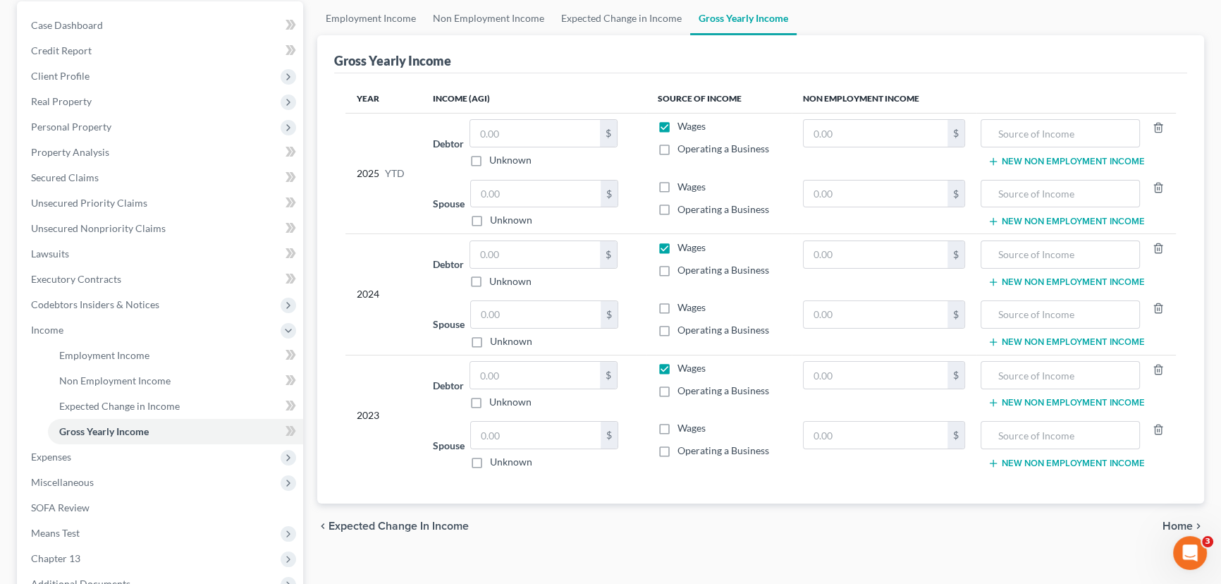
scroll to position [63, 0]
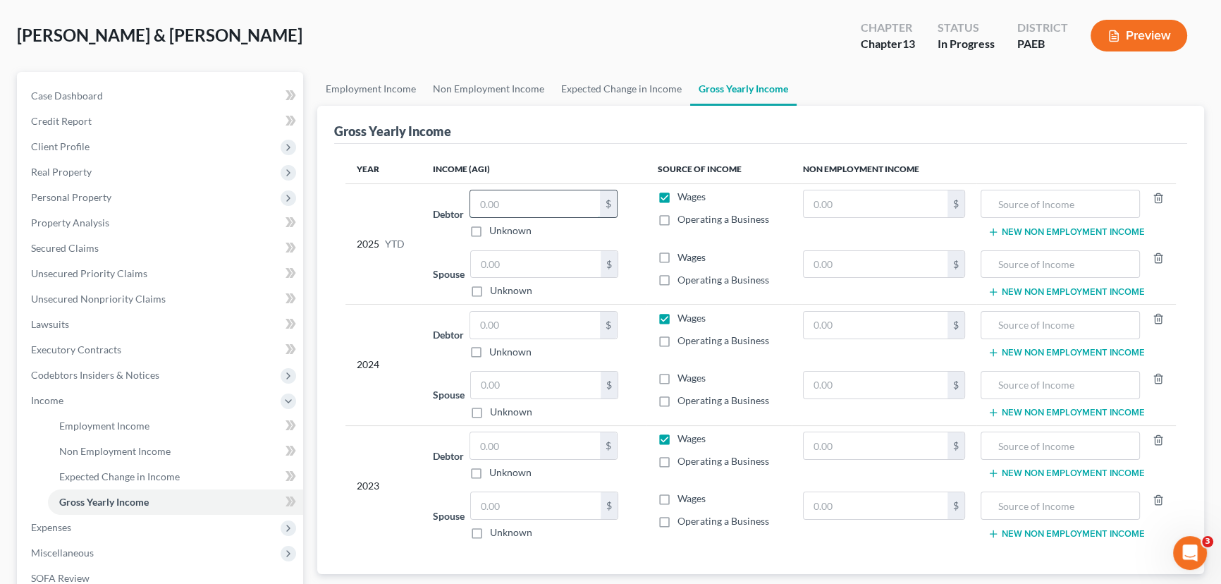
click at [523, 201] on input "text" at bounding box center [535, 203] width 130 height 27
click at [522, 262] on input "text" at bounding box center [536, 264] width 130 height 27
type input "2,191.05"
click at [543, 195] on input "text" at bounding box center [535, 203] width 130 height 27
drag, startPoint x: 578, startPoint y: 196, endPoint x: 572, endPoint y: 205, distance: 11.1
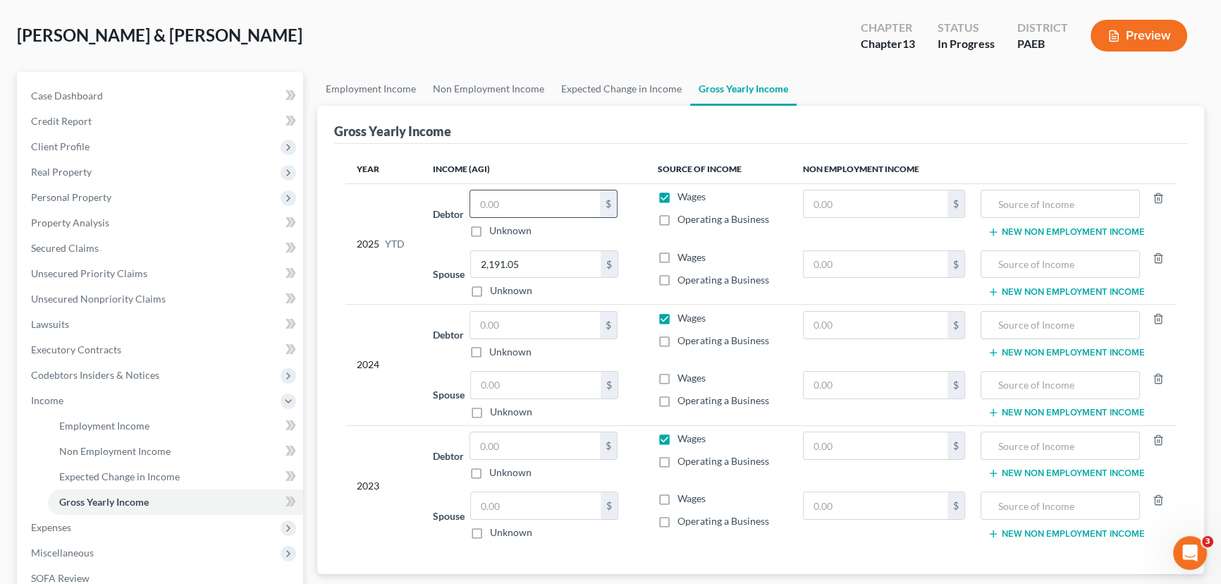
click at [578, 196] on input "text" at bounding box center [535, 203] width 130 height 27
type input "39,994.21"
click at [678, 252] on label "Wages" at bounding box center [692, 257] width 28 height 14
click at [683, 252] on input "Wages" at bounding box center [687, 254] width 9 height 9
checkbox input "true"
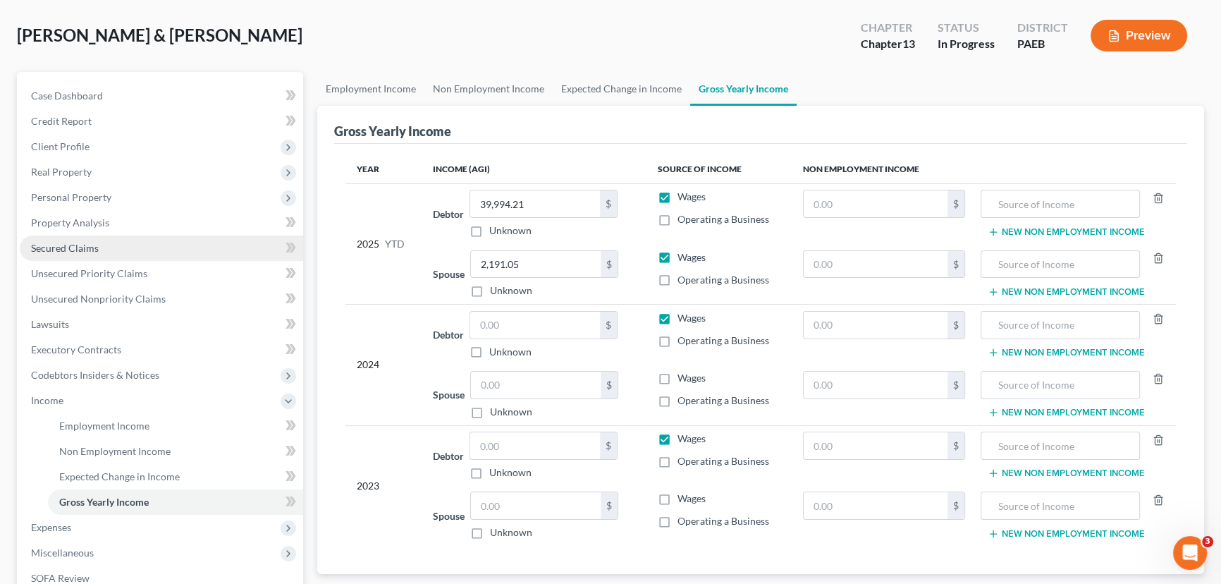
click at [85, 248] on span "Secured Claims" at bounding box center [65, 248] width 68 height 12
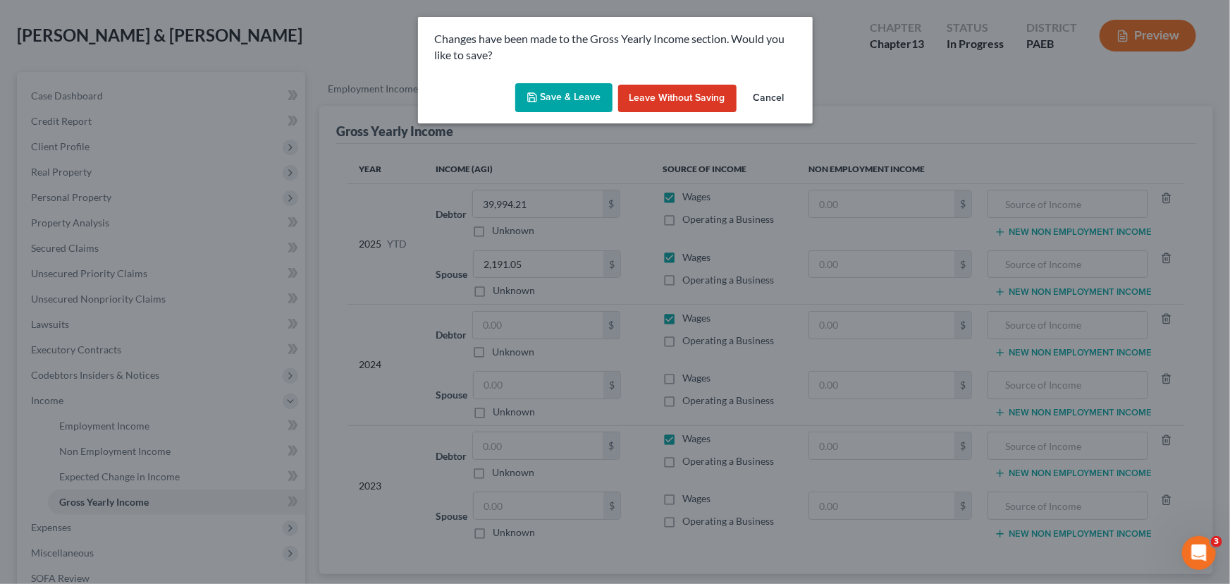
click at [563, 104] on button "Save & Leave" at bounding box center [563, 98] width 97 height 30
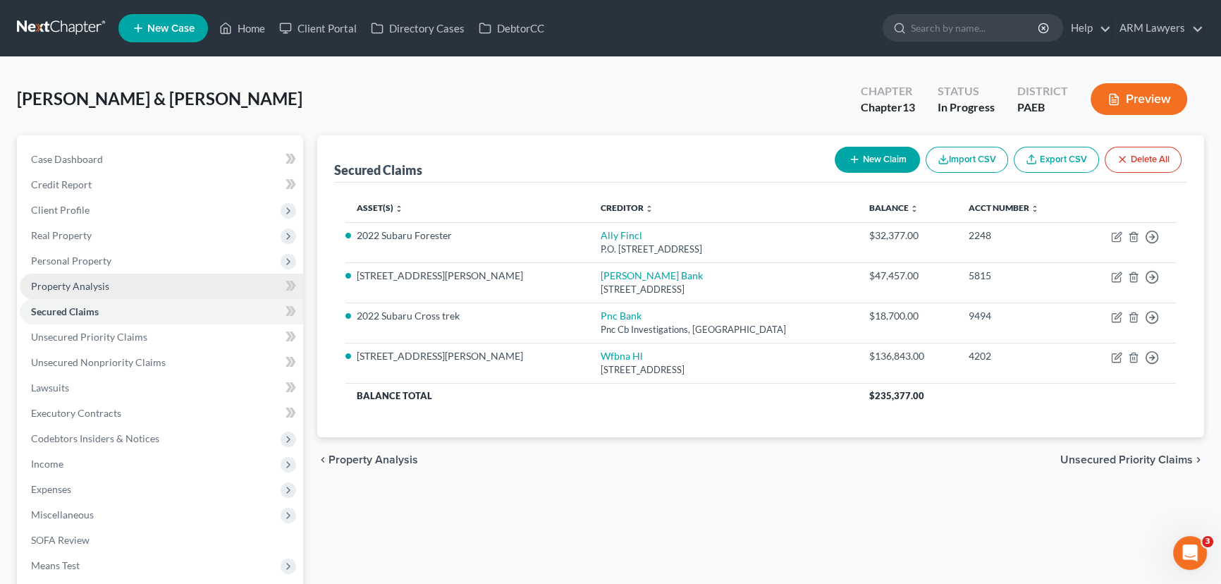
click at [94, 281] on span "Property Analysis" at bounding box center [70, 286] width 78 height 12
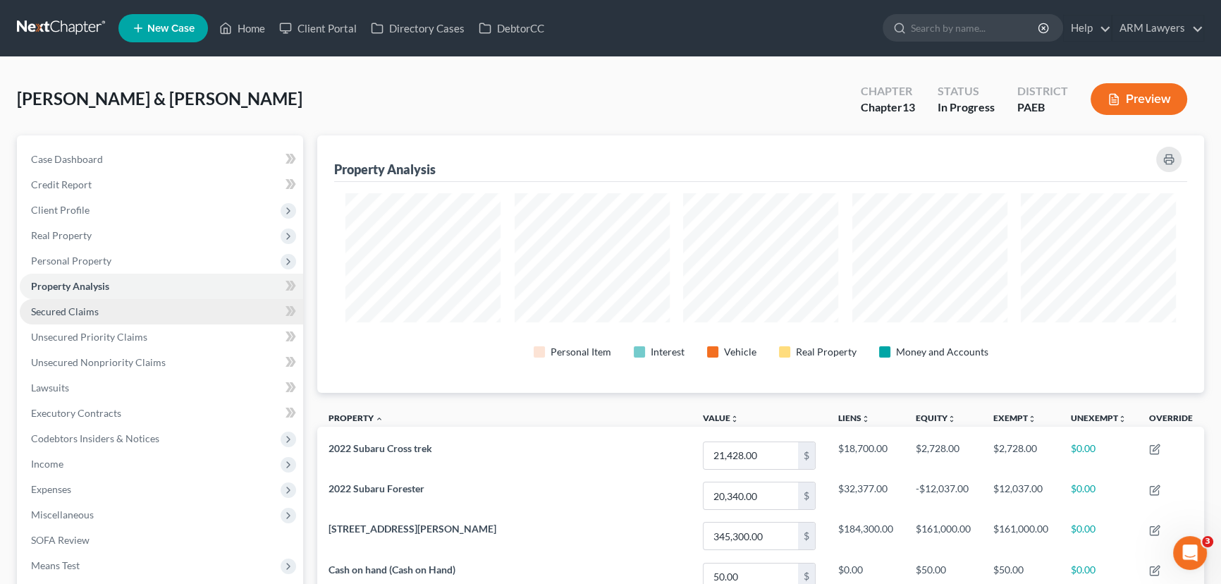
scroll to position [257, 886]
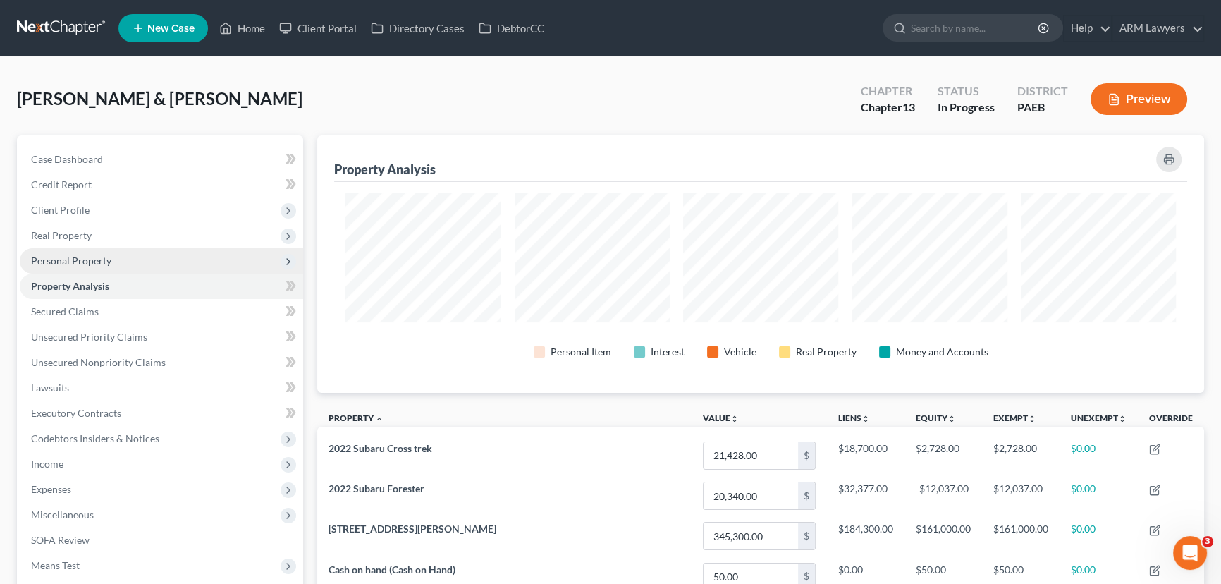
click at [99, 261] on span "Personal Property" at bounding box center [71, 261] width 80 height 12
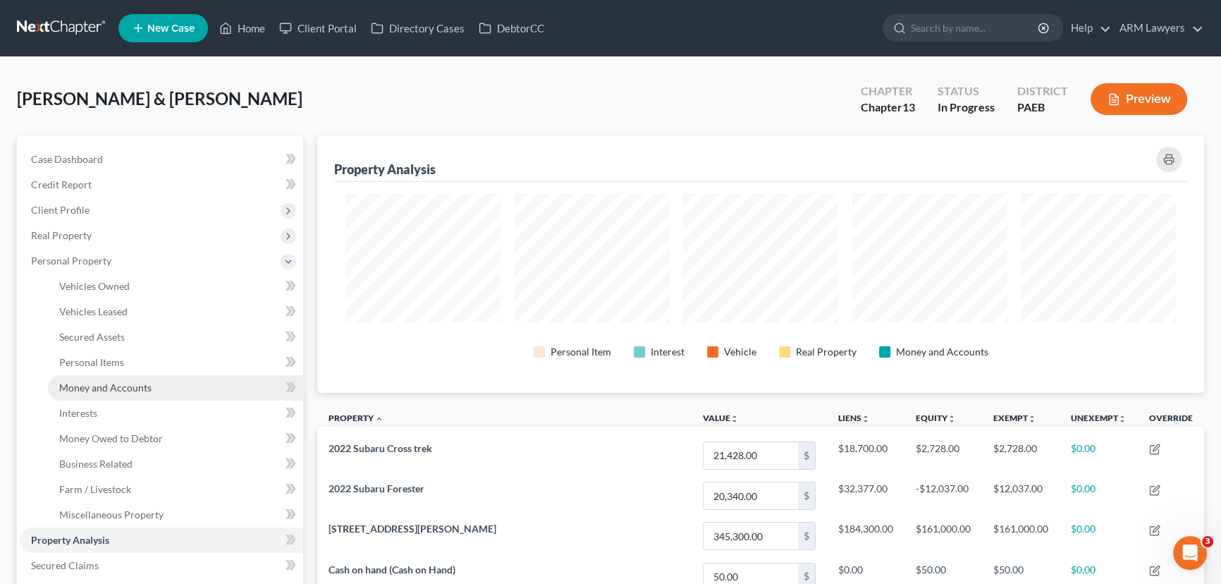
click at [105, 381] on span "Money and Accounts" at bounding box center [105, 387] width 92 height 12
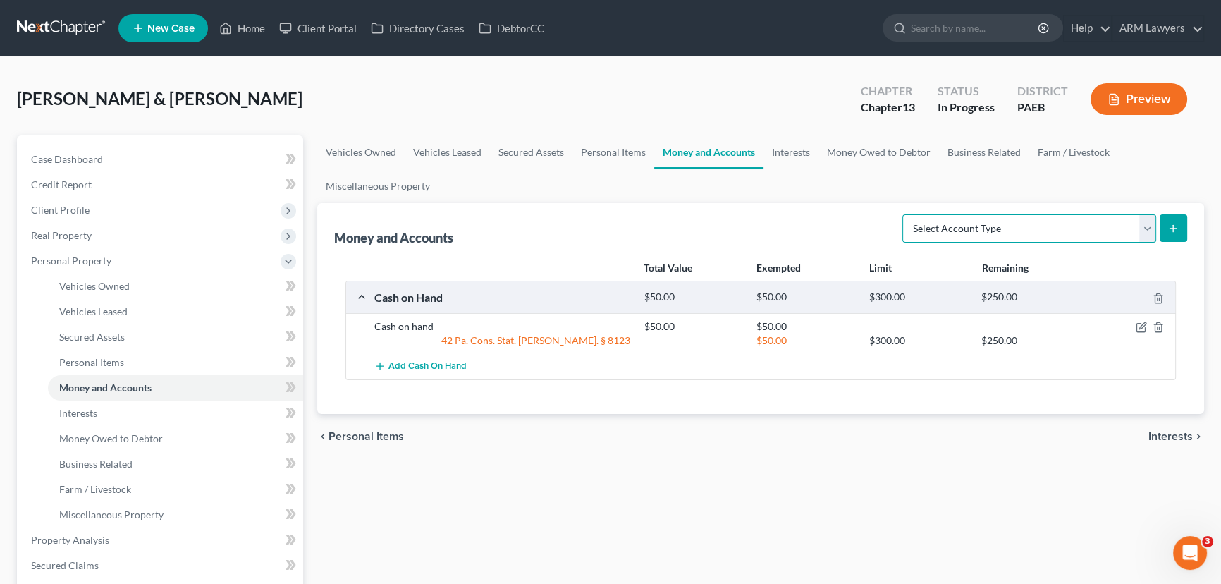
click at [1027, 228] on select "Select Account Type Brokerage Cash on Hand Certificates of Deposit Checking Acc…" at bounding box center [1030, 228] width 254 height 28
click at [790, 148] on link "Interests" at bounding box center [791, 152] width 55 height 34
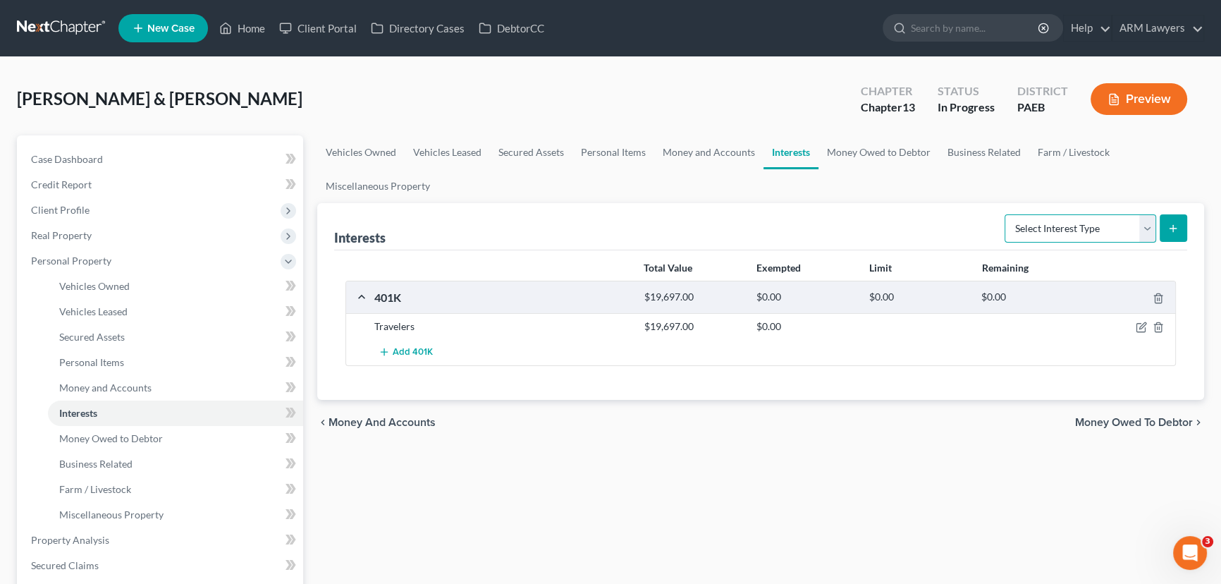
click at [1036, 227] on select "Select Interest Type 401K Annuity Bond Education IRA Government Bond Government…" at bounding box center [1081, 228] width 152 height 28
drag, startPoint x: 1137, startPoint y: 327, endPoint x: 800, endPoint y: 305, distance: 337.8
click at [1137, 327] on icon "button" at bounding box center [1141, 327] width 11 height 11
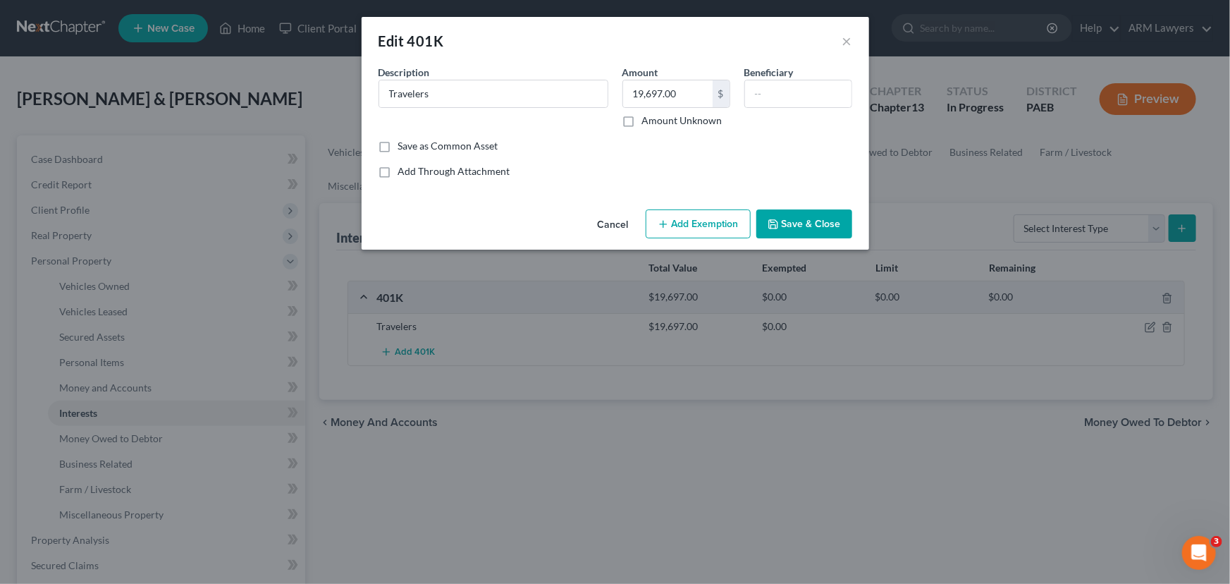
click at [676, 225] on button "Add Exemption" at bounding box center [698, 224] width 105 height 30
select select "2"
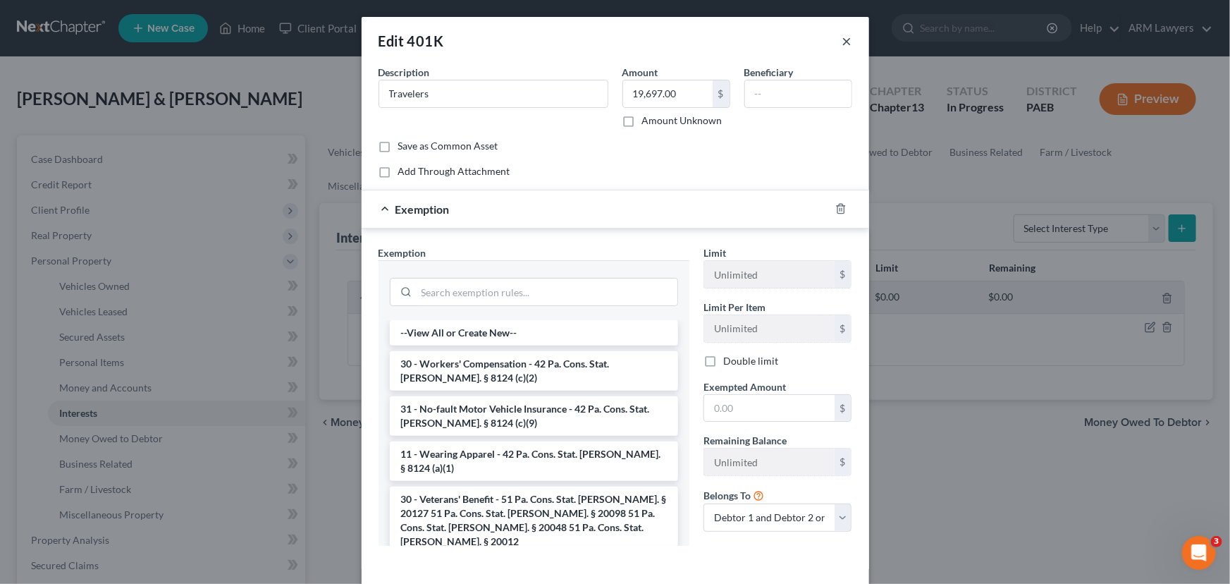
drag, startPoint x: 839, startPoint y: 37, endPoint x: 790, endPoint y: 185, distance: 155.2
click at [843, 39] on button "×" at bounding box center [848, 40] width 10 height 17
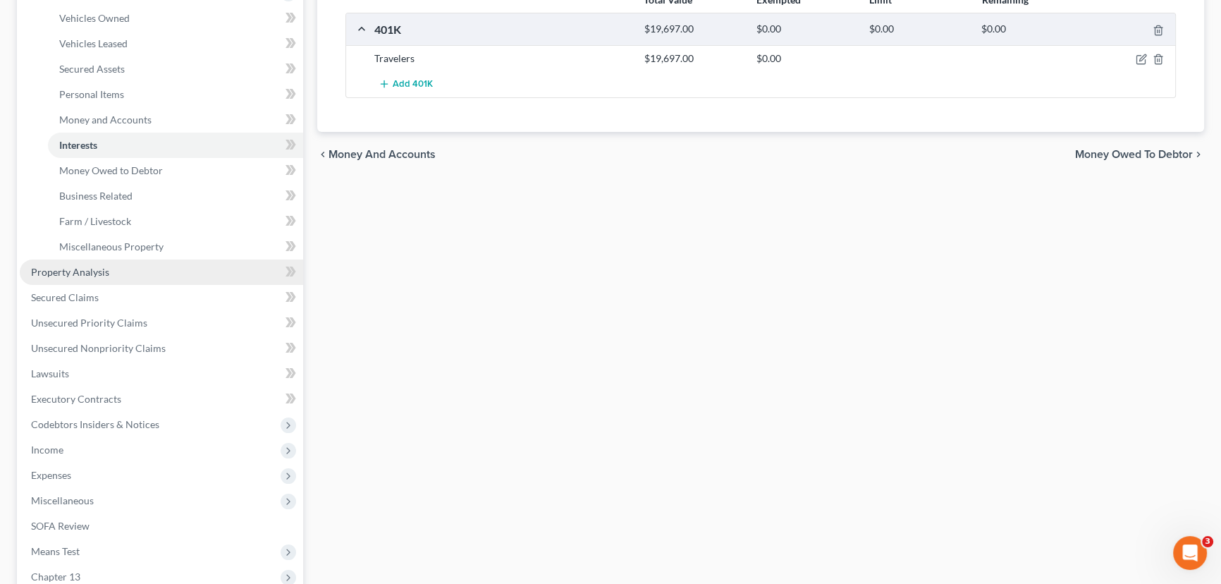
scroll to position [320, 0]
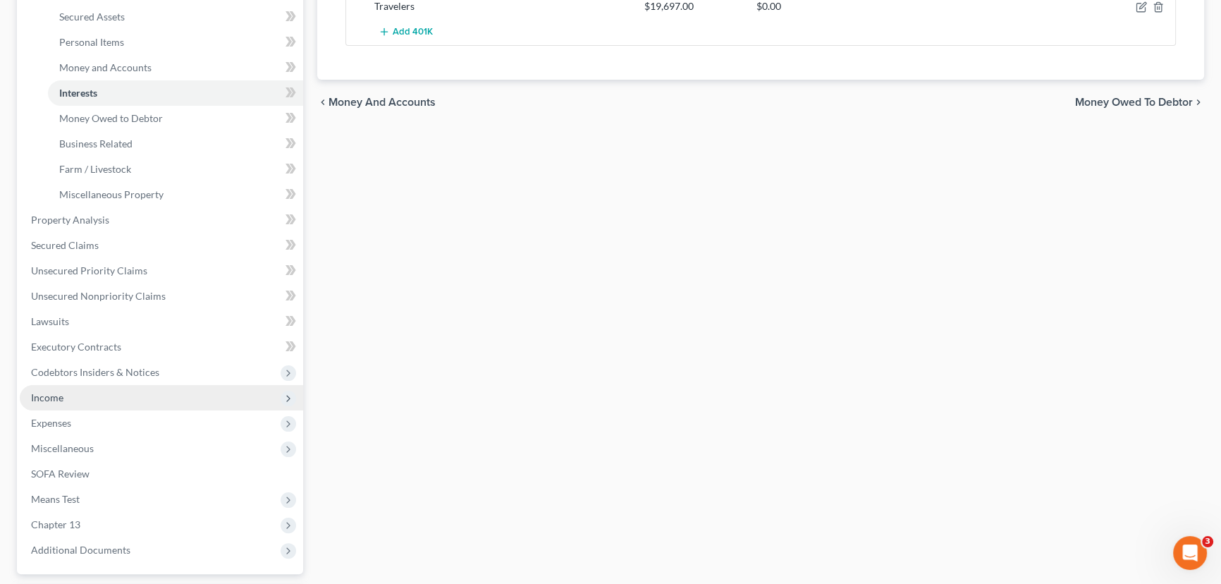
click at [93, 393] on span "Income" at bounding box center [161, 397] width 283 height 25
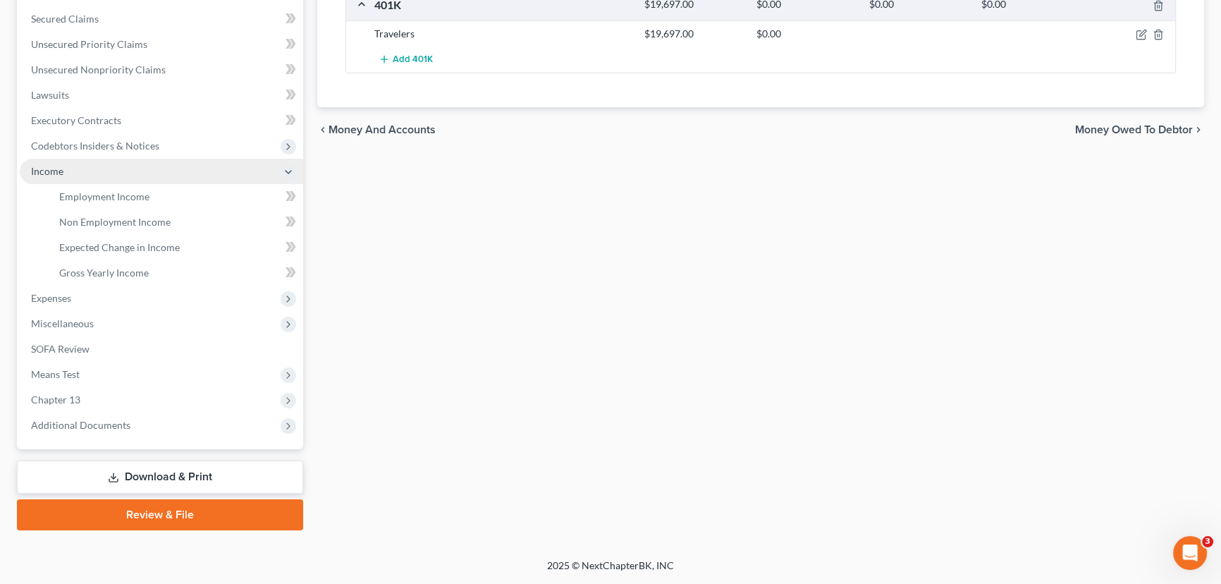
scroll to position [290, 0]
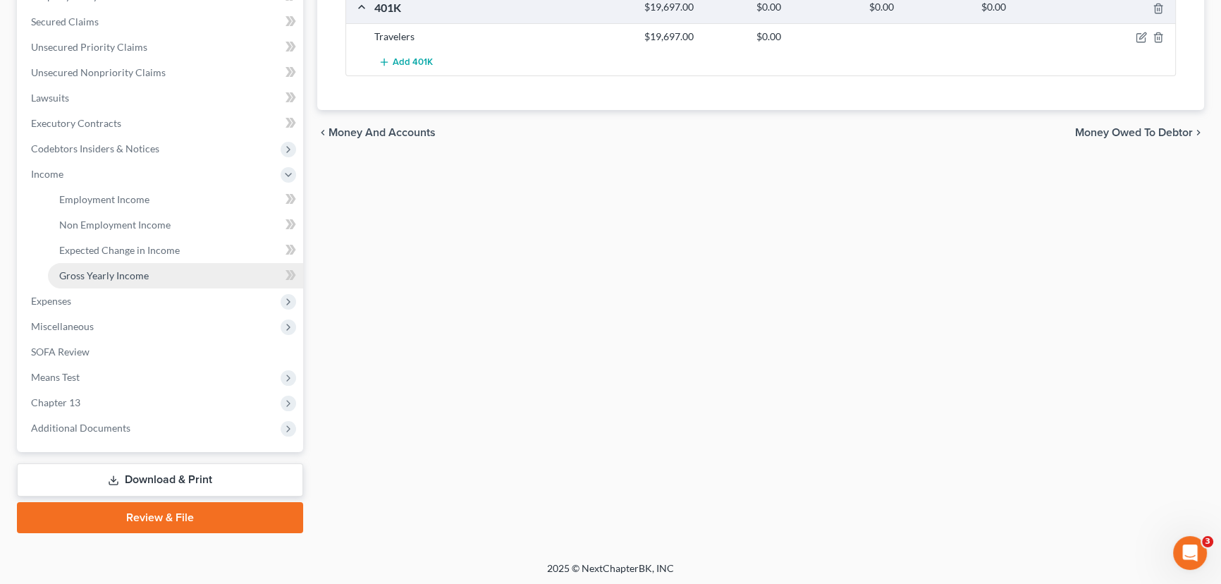
click at [140, 266] on link "Gross Yearly Income" at bounding box center [175, 275] width 255 height 25
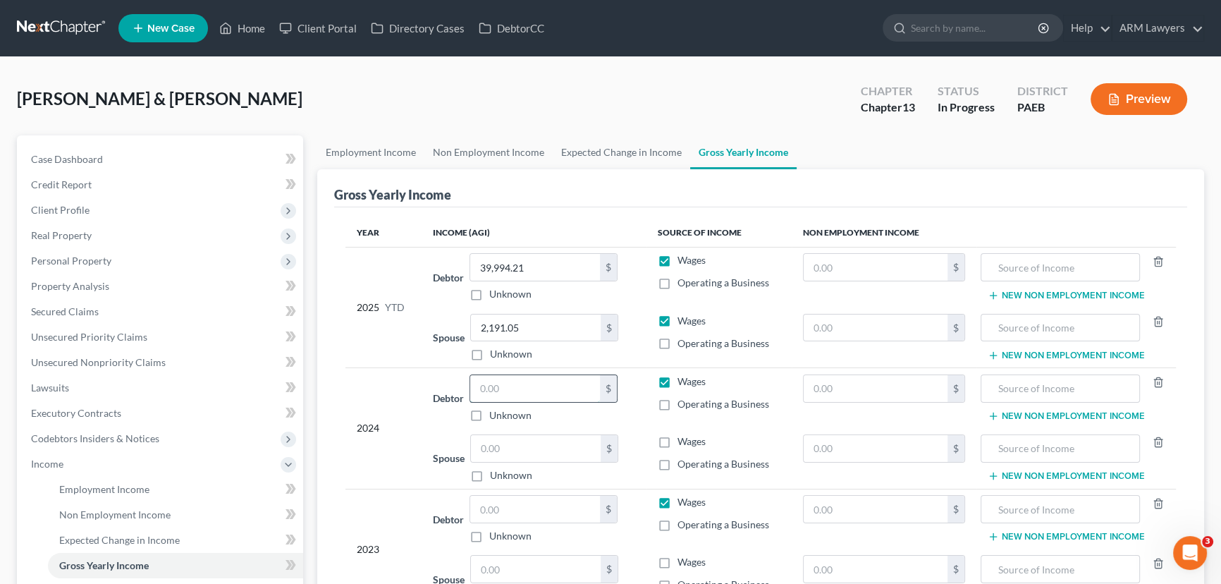
click at [531, 389] on input "text" at bounding box center [535, 388] width 130 height 27
type input "50,596"
click at [506, 449] on input "text" at bounding box center [536, 448] width 130 height 27
type input "56,104"
click at [133, 155] on link "Case Dashboard" at bounding box center [161, 159] width 283 height 25
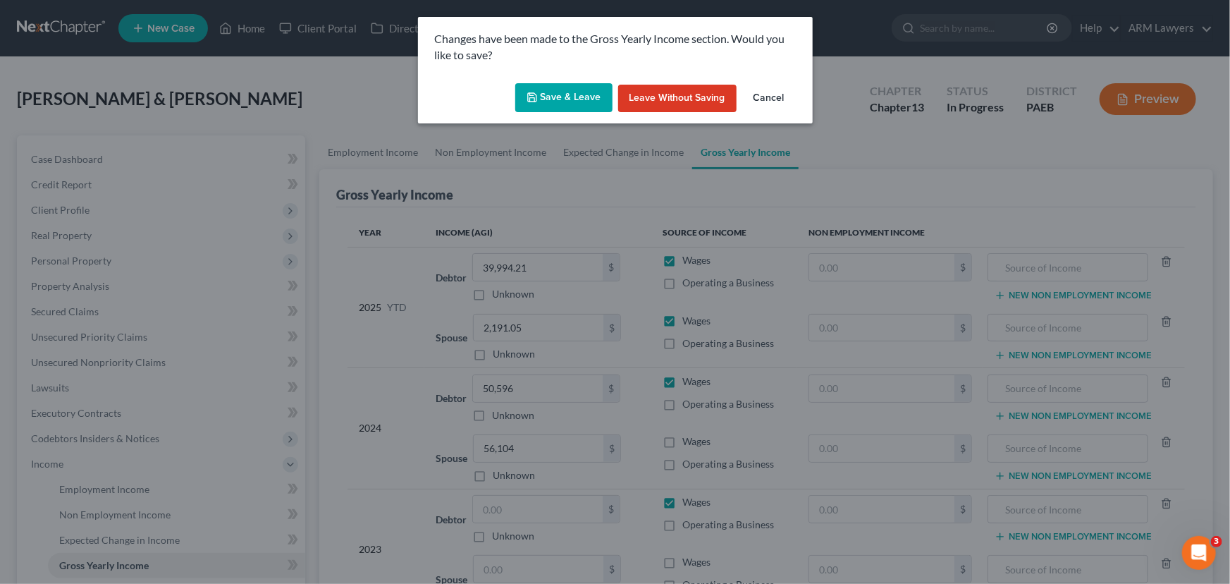
click at [563, 104] on button "Save & Leave" at bounding box center [563, 98] width 97 height 30
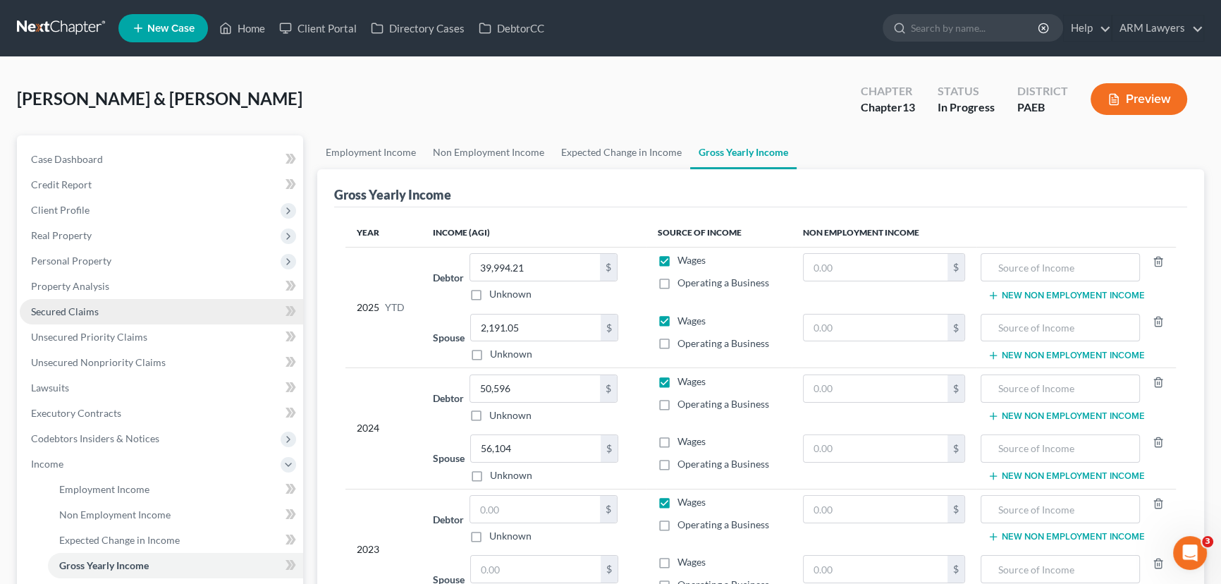
select select "9"
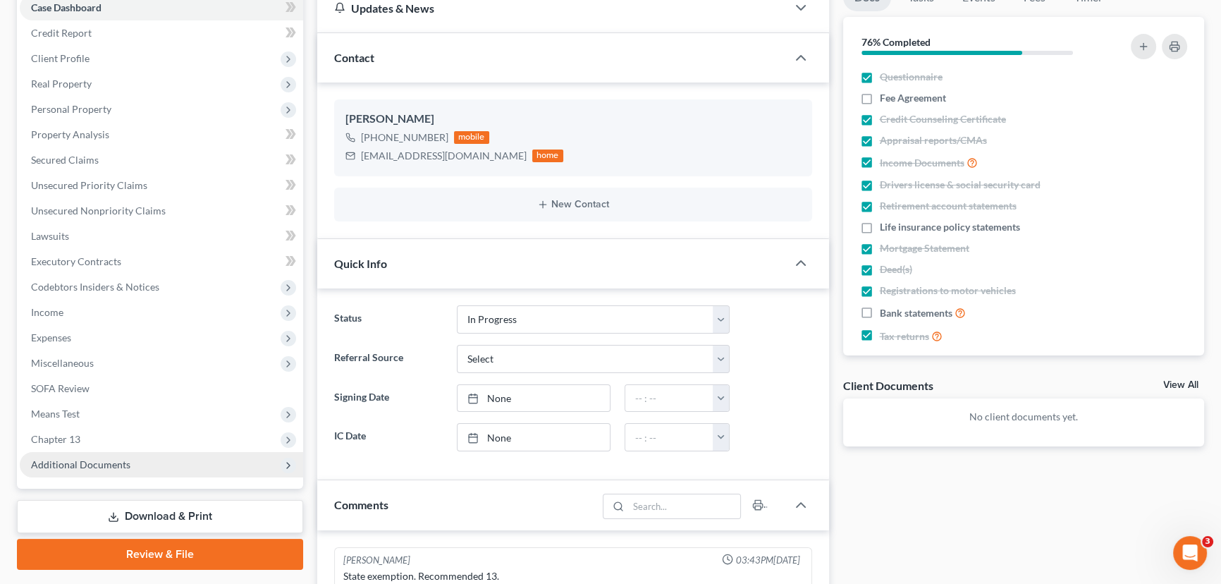
scroll to position [192, 0]
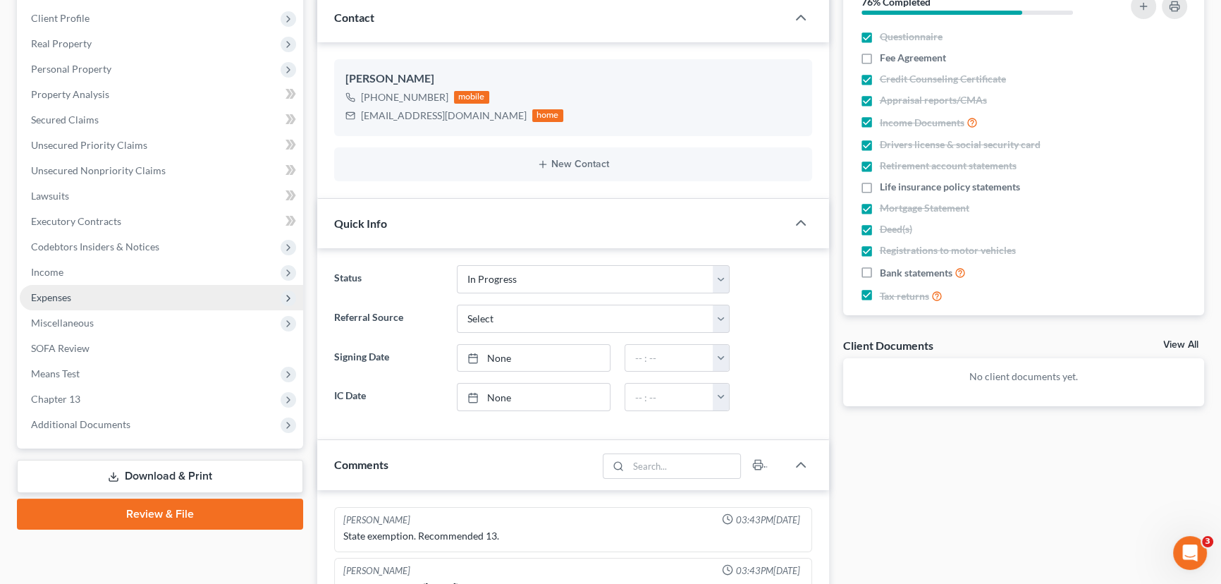
click at [101, 291] on span "Expenses" at bounding box center [161, 297] width 283 height 25
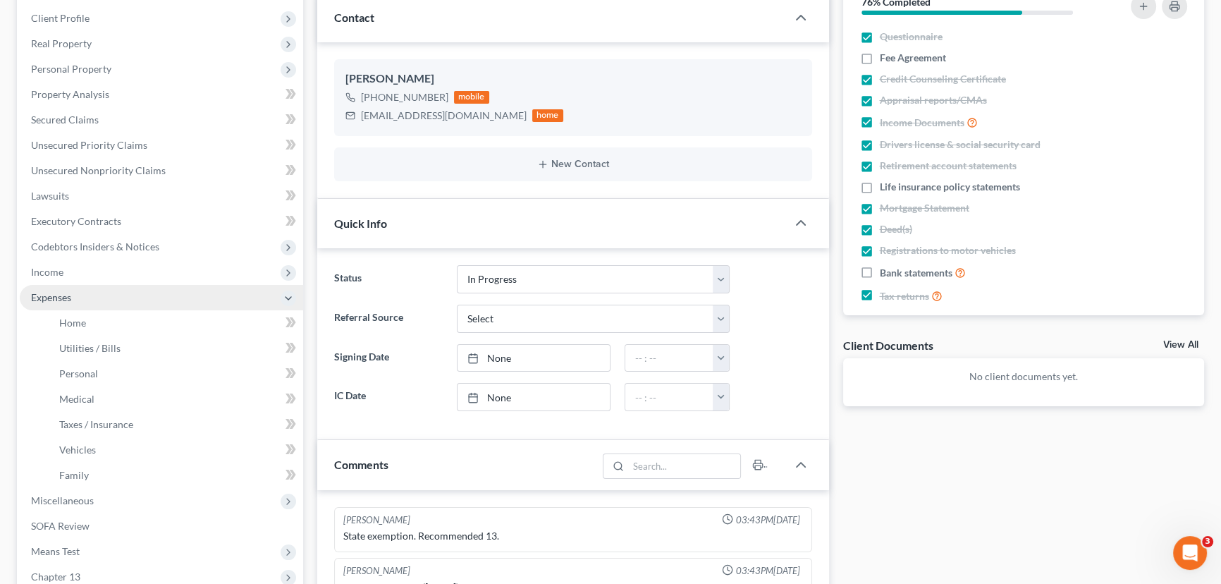
click at [135, 307] on span "Expenses" at bounding box center [161, 297] width 283 height 25
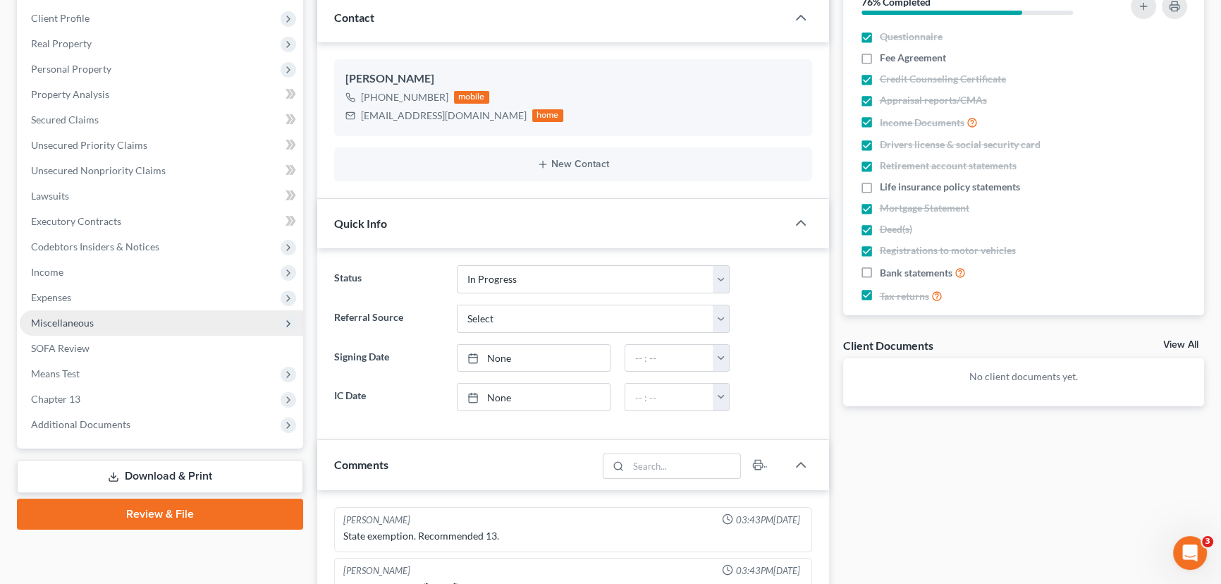
drag, startPoint x: 138, startPoint y: 320, endPoint x: 112, endPoint y: 325, distance: 26.6
click at [138, 320] on link "Home" at bounding box center [175, 322] width 255 height 25
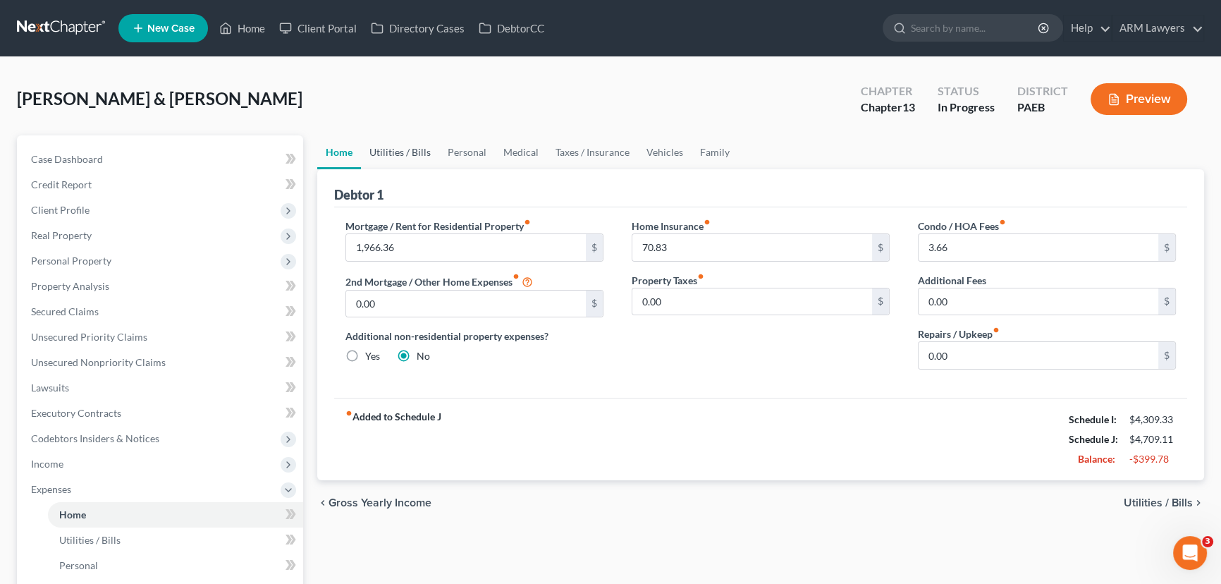
click at [395, 150] on link "Utilities / Bills" at bounding box center [400, 152] width 78 height 34
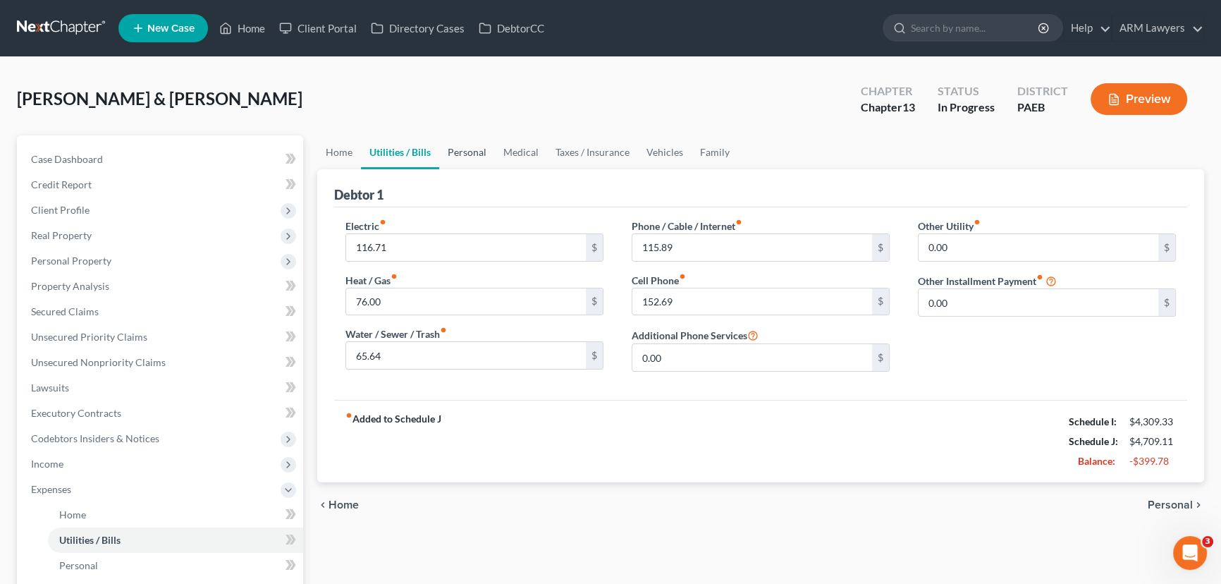
click at [459, 151] on link "Personal" at bounding box center [467, 152] width 56 height 34
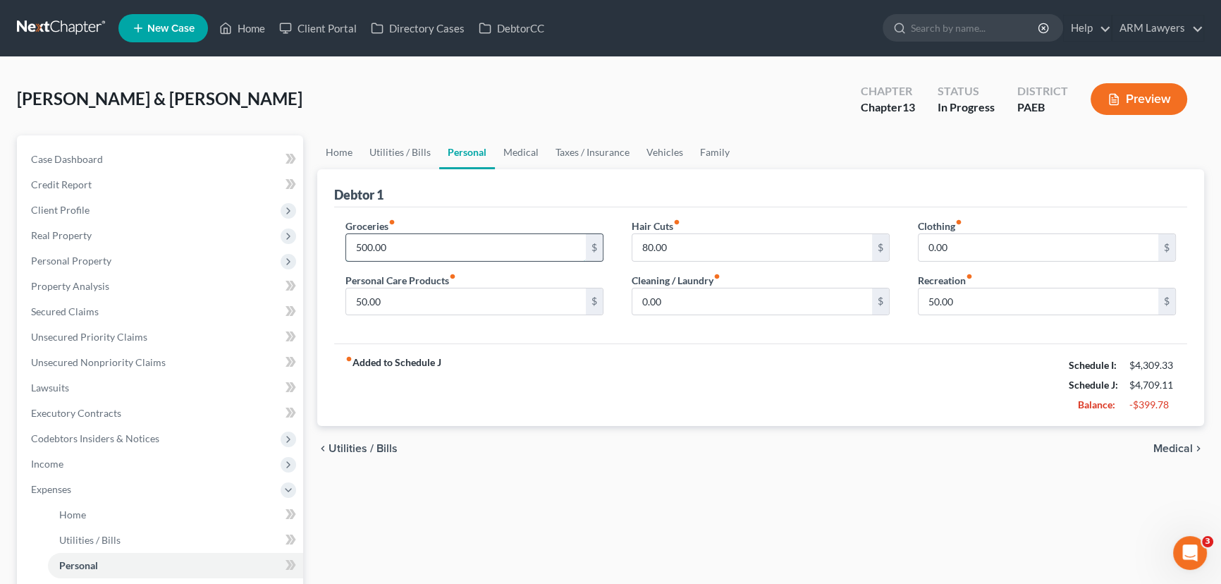
click at [434, 248] on input "500.00" at bounding box center [466, 247] width 240 height 27
type input "8"
type input "500.00"
drag, startPoint x: 521, startPoint y: 153, endPoint x: 514, endPoint y: 226, distance: 73.0
click at [521, 153] on link "Medical" at bounding box center [521, 152] width 52 height 34
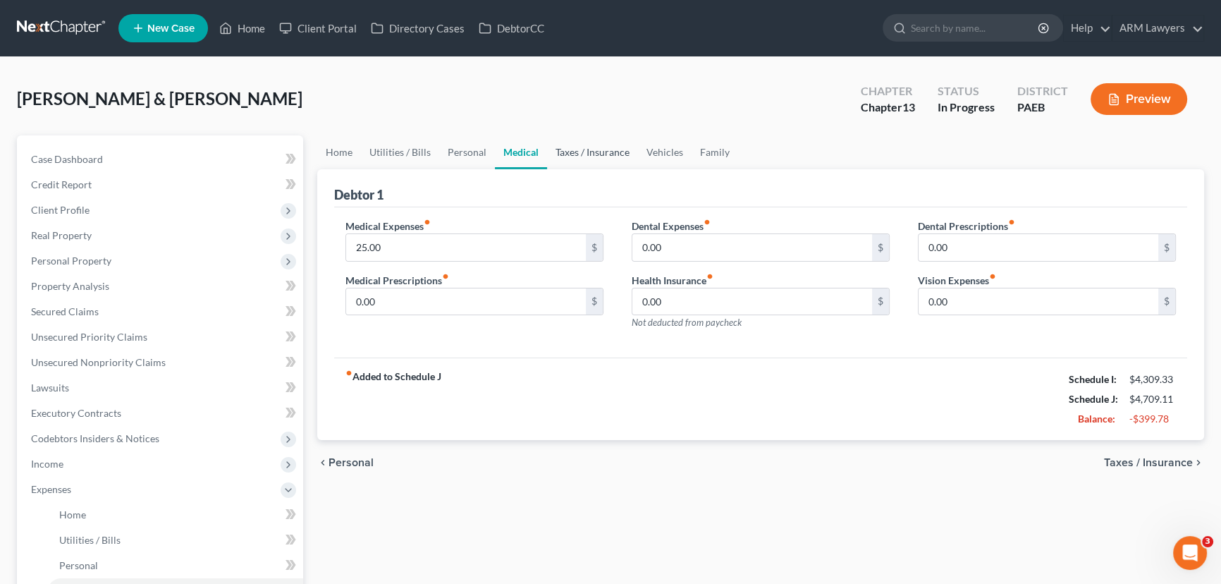
click at [595, 153] on link "Taxes / Insurance" at bounding box center [592, 152] width 91 height 34
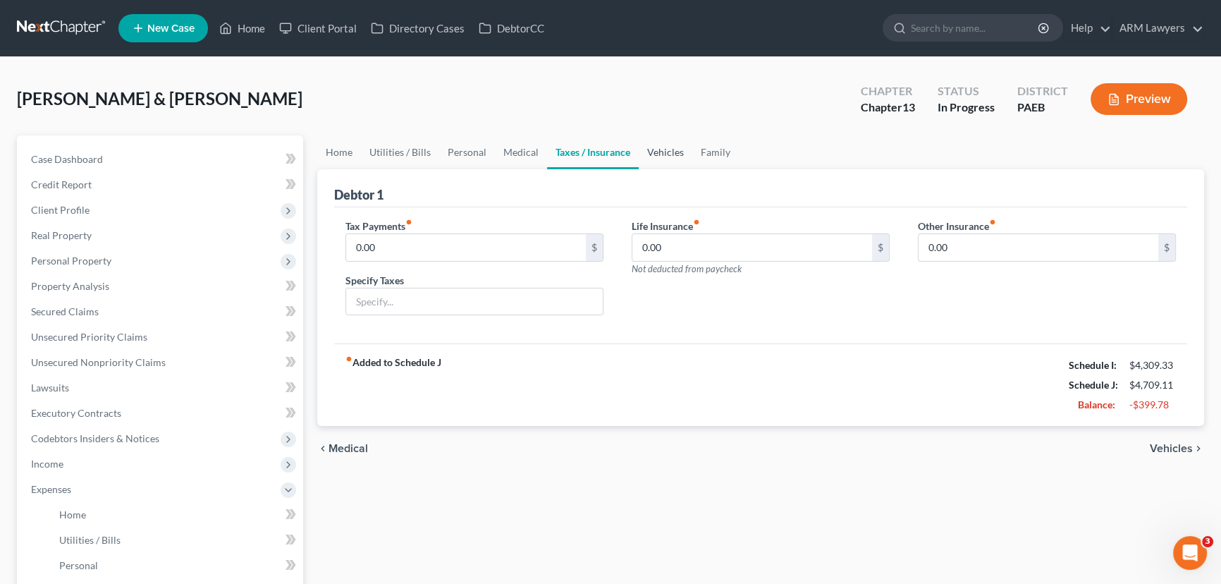
click at [662, 151] on link "Vehicles" at bounding box center [666, 152] width 54 height 34
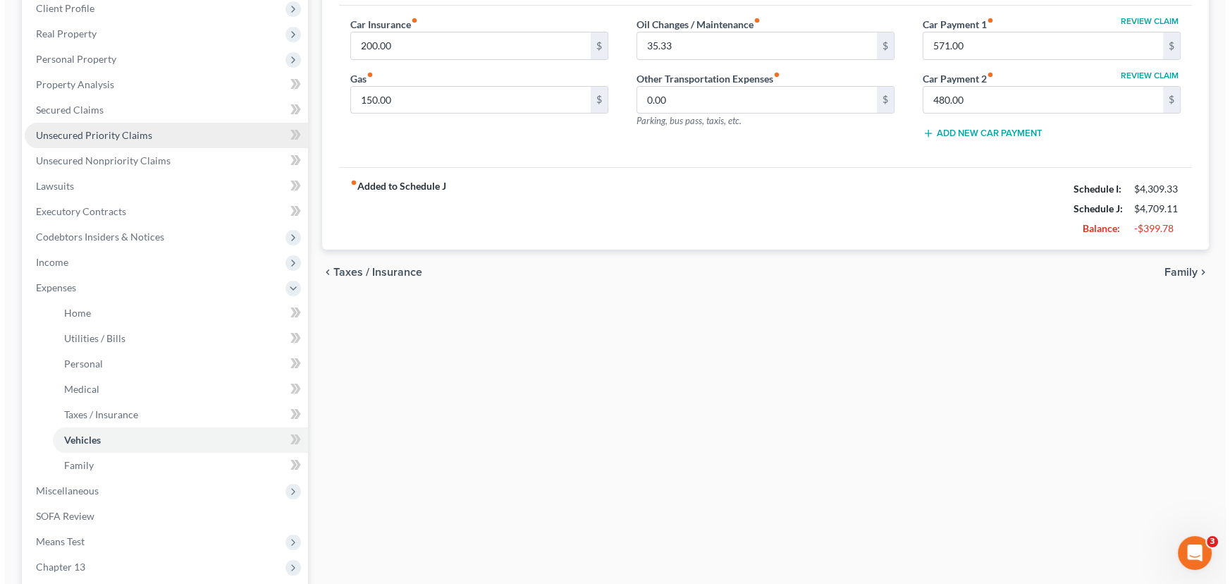
scroll to position [256, 0]
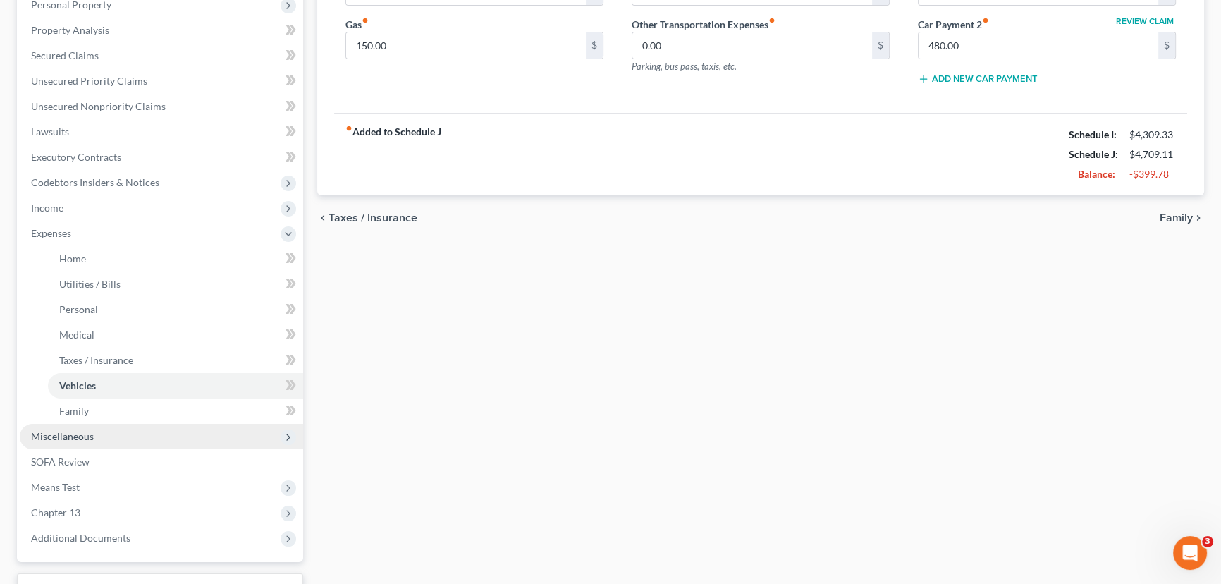
click at [154, 439] on span "Miscellaneous" at bounding box center [161, 436] width 283 height 25
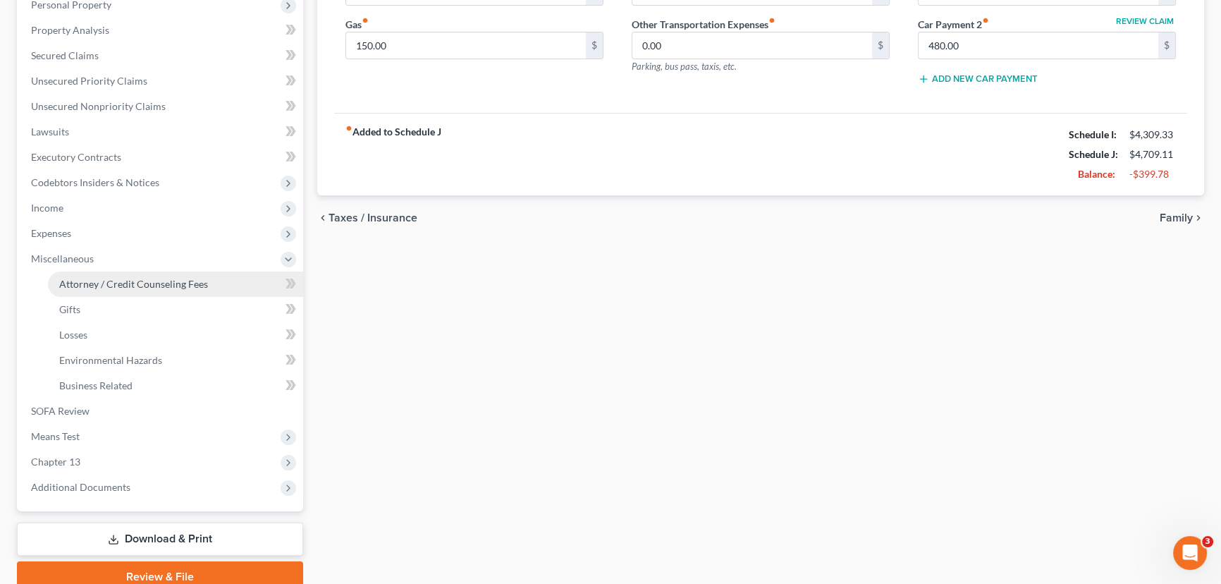
click at [185, 288] on link "Attorney / Credit Counseling Fees" at bounding box center [175, 283] width 255 height 25
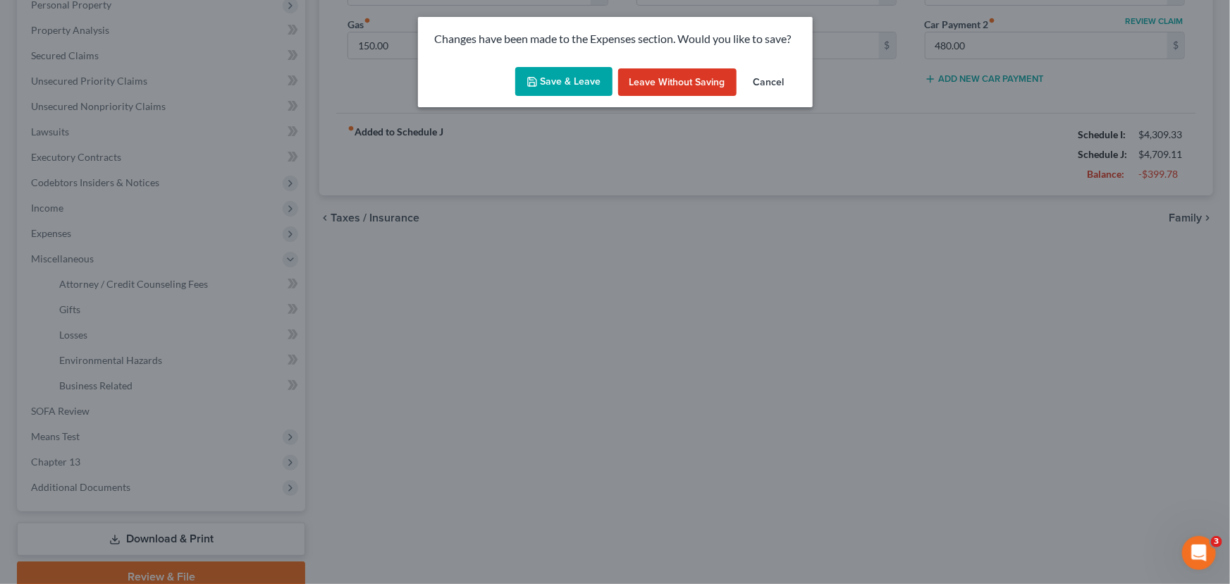
click at [585, 84] on button "Save & Leave" at bounding box center [563, 82] width 97 height 30
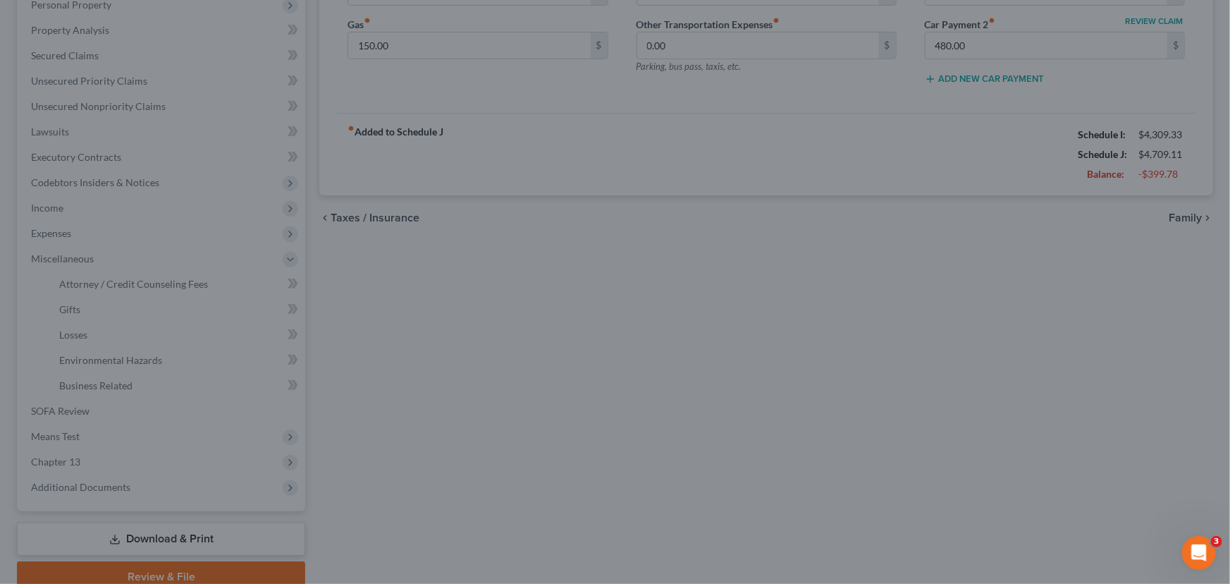
select select "0"
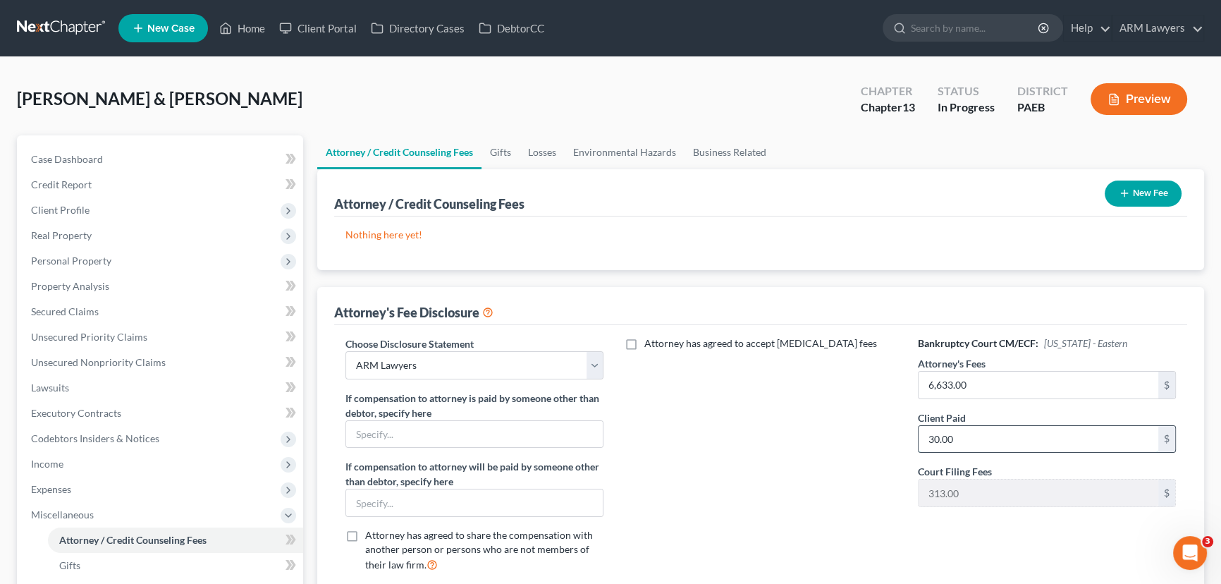
click at [966, 430] on input "30.00" at bounding box center [1039, 439] width 240 height 27
type input "0.0"
click at [137, 160] on link "Case Dashboard" at bounding box center [161, 159] width 283 height 25
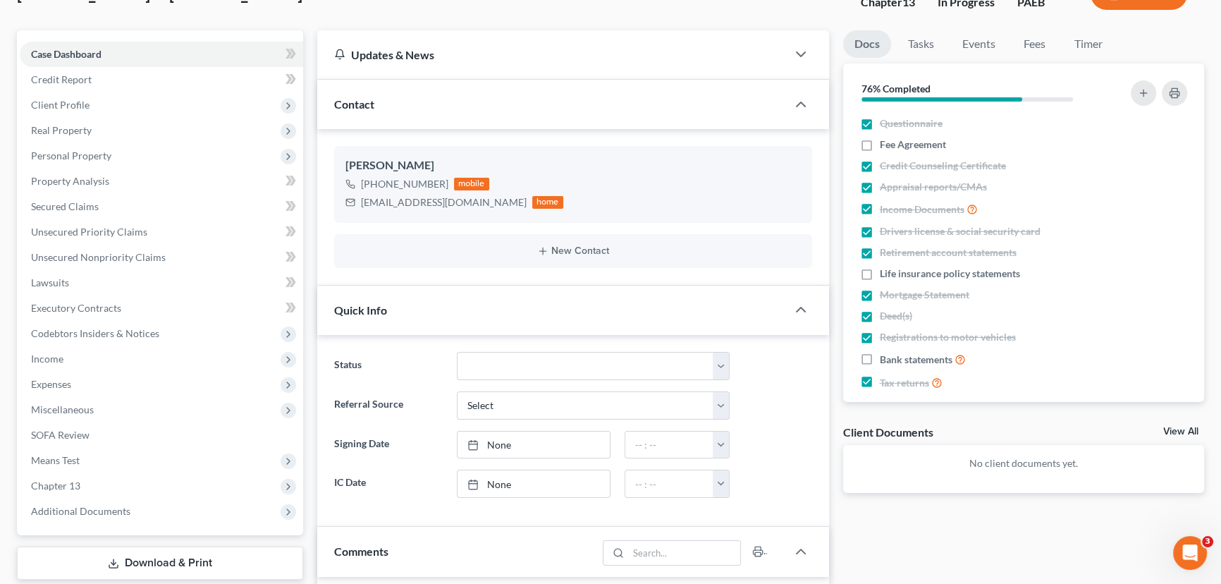
scroll to position [128, 0]
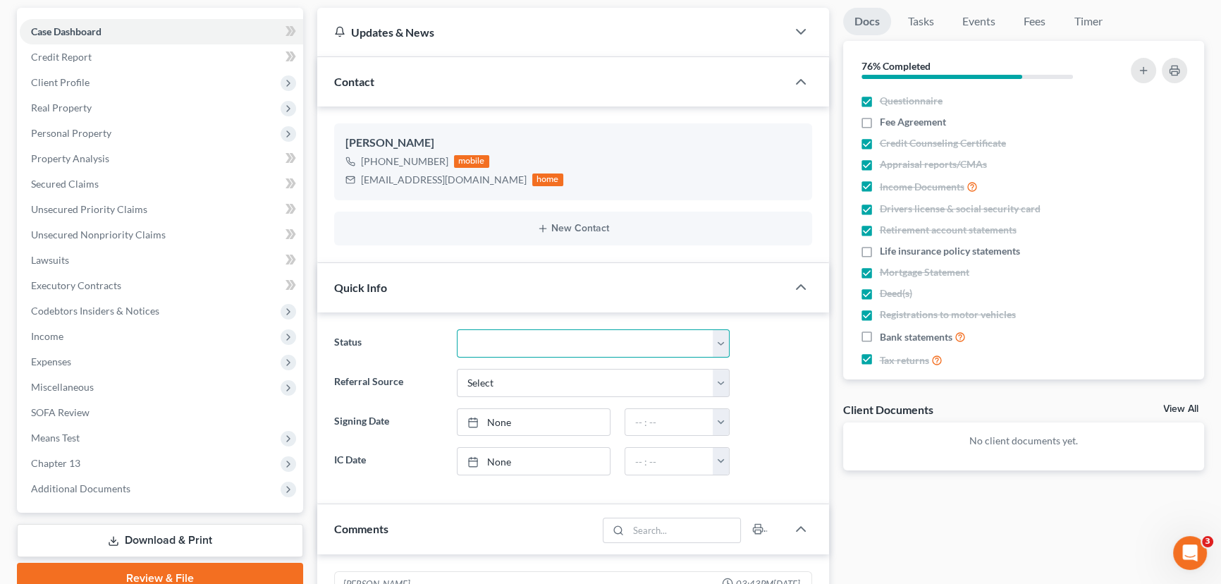
click at [527, 331] on select "Answer Due Awaiting Confirmation Awaiting Discharge Confirmed Could Not Contact…" at bounding box center [593, 343] width 273 height 28
select select "20"
click at [457, 329] on select "Answer Due Awaiting Confirmation Awaiting Discharge Confirmed Could Not Contact…" at bounding box center [593, 343] width 273 height 28
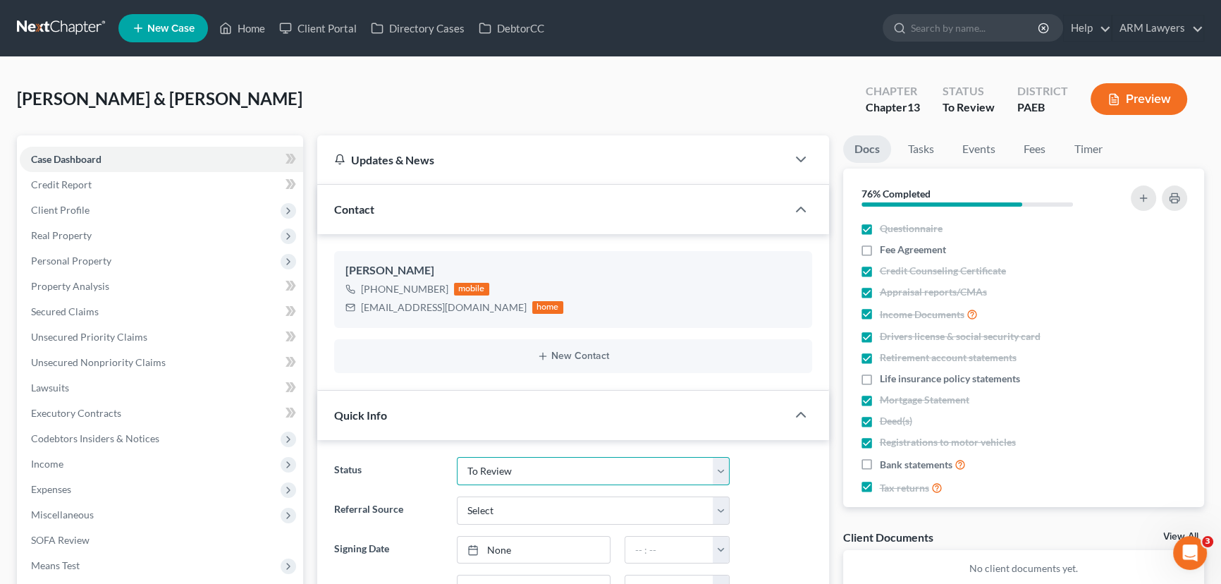
scroll to position [0, 0]
click at [249, 32] on link "Home" at bounding box center [242, 28] width 60 height 25
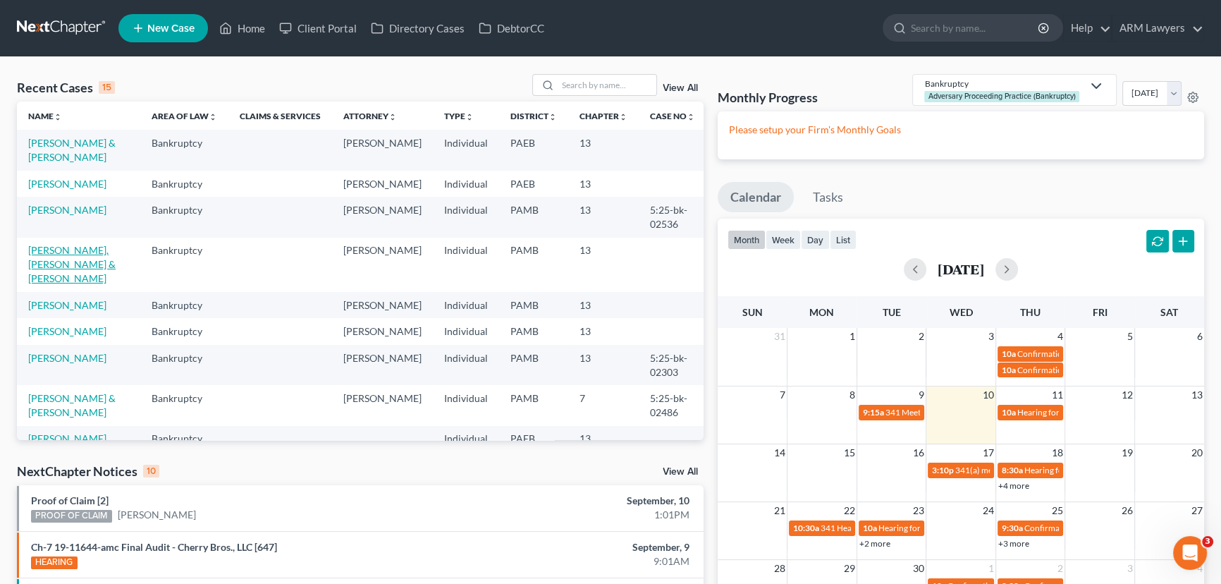
click at [70, 259] on link "[PERSON_NAME], [PERSON_NAME] & [PERSON_NAME]" at bounding box center [71, 264] width 87 height 40
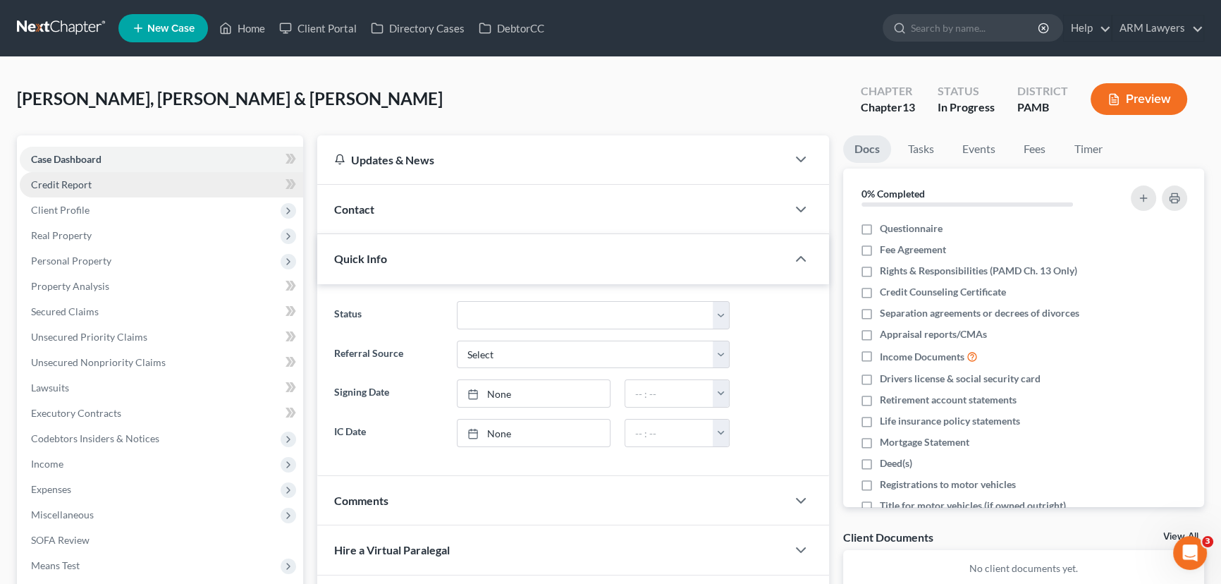
click at [99, 181] on link "Credit Report" at bounding box center [161, 184] width 283 height 25
click at [114, 204] on span "Client Profile" at bounding box center [161, 209] width 283 height 25
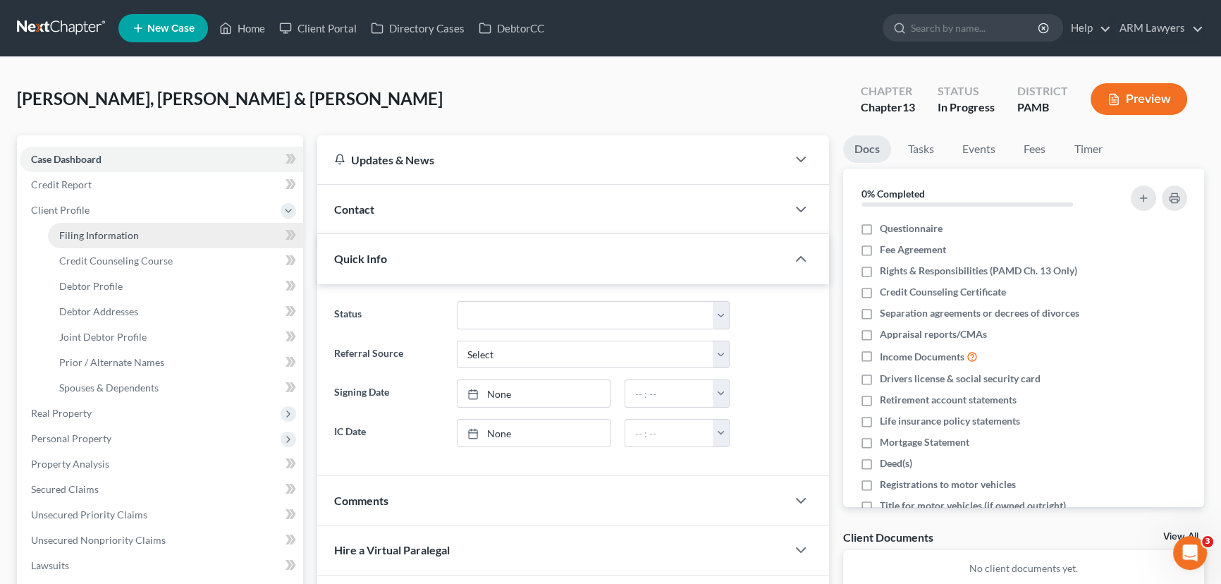
click at [112, 242] on link "Filing Information" at bounding box center [175, 235] width 255 height 25
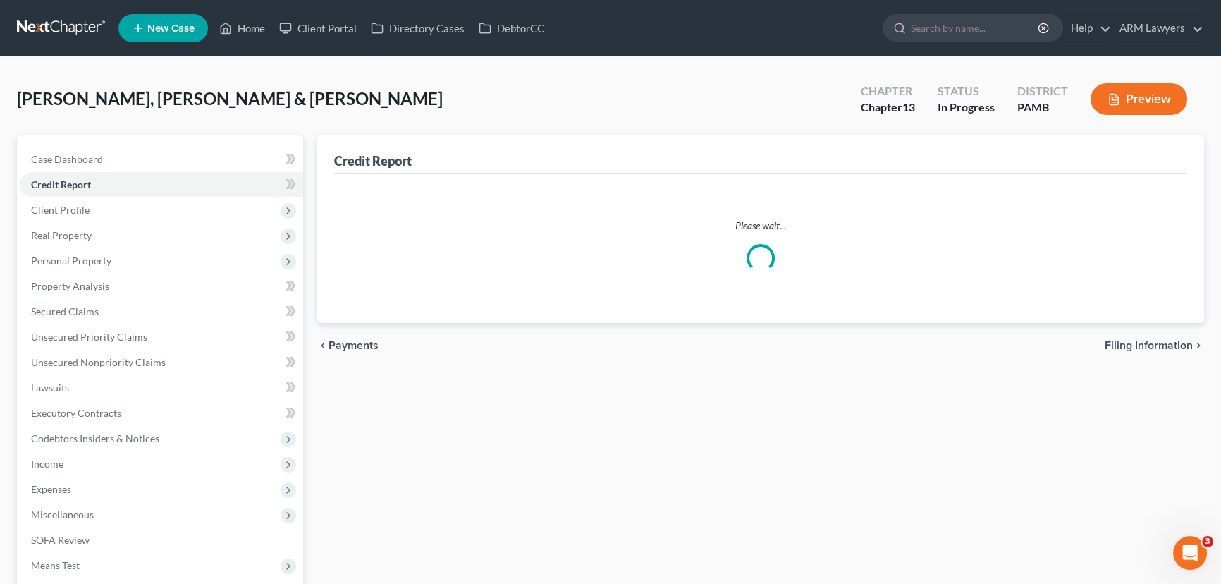
select select "1"
select select "3"
select select "68"
select select "8"
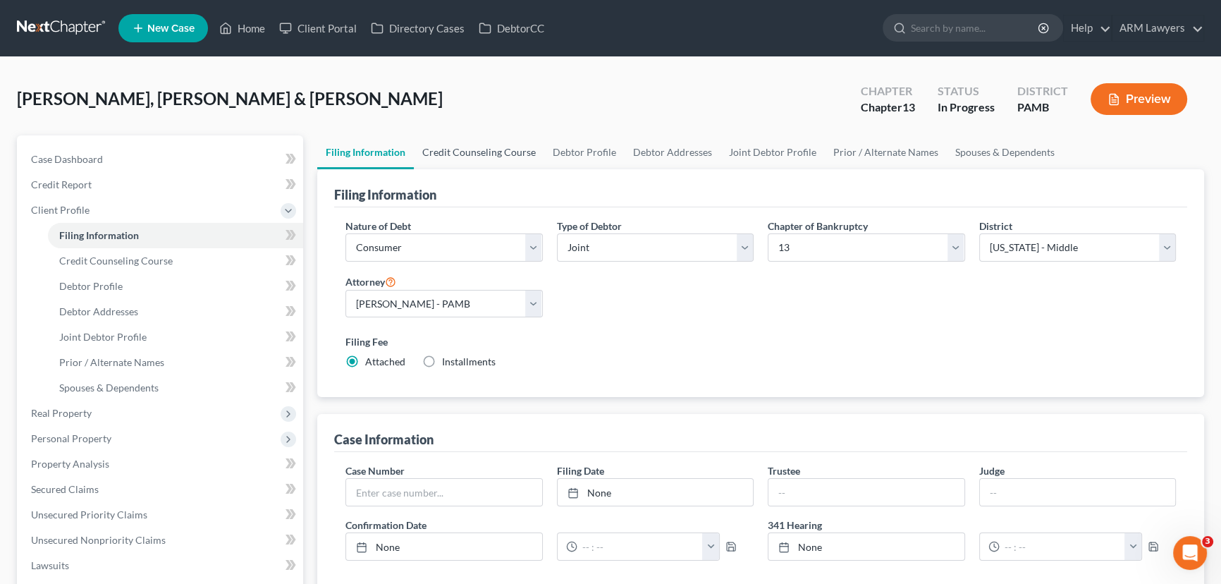
click at [478, 155] on link "Credit Counseling Course" at bounding box center [479, 152] width 130 height 34
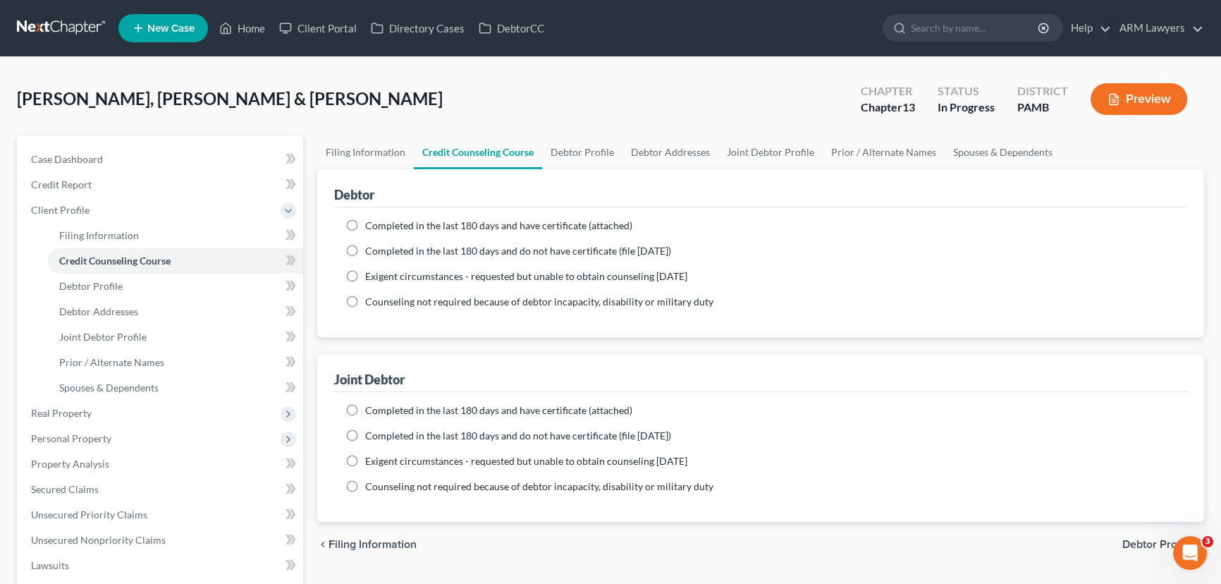
drag, startPoint x: 350, startPoint y: 221, endPoint x: 359, endPoint y: 303, distance: 81.6
click at [365, 221] on label "Completed in the last 180 days and have certificate (attached)" at bounding box center [498, 226] width 267 height 14
click at [371, 221] on input "Completed in the last 180 days and have certificate (attached)" at bounding box center [375, 223] width 9 height 9
radio input "true"
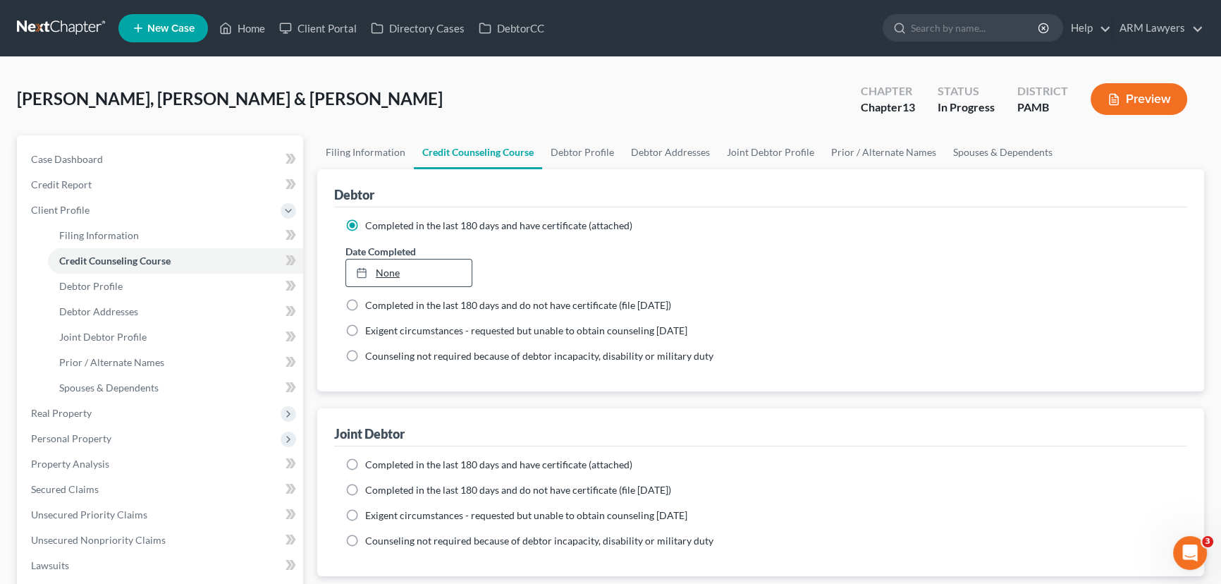
click at [363, 272] on icon at bounding box center [361, 272] width 11 height 11
type input "[DATE]"
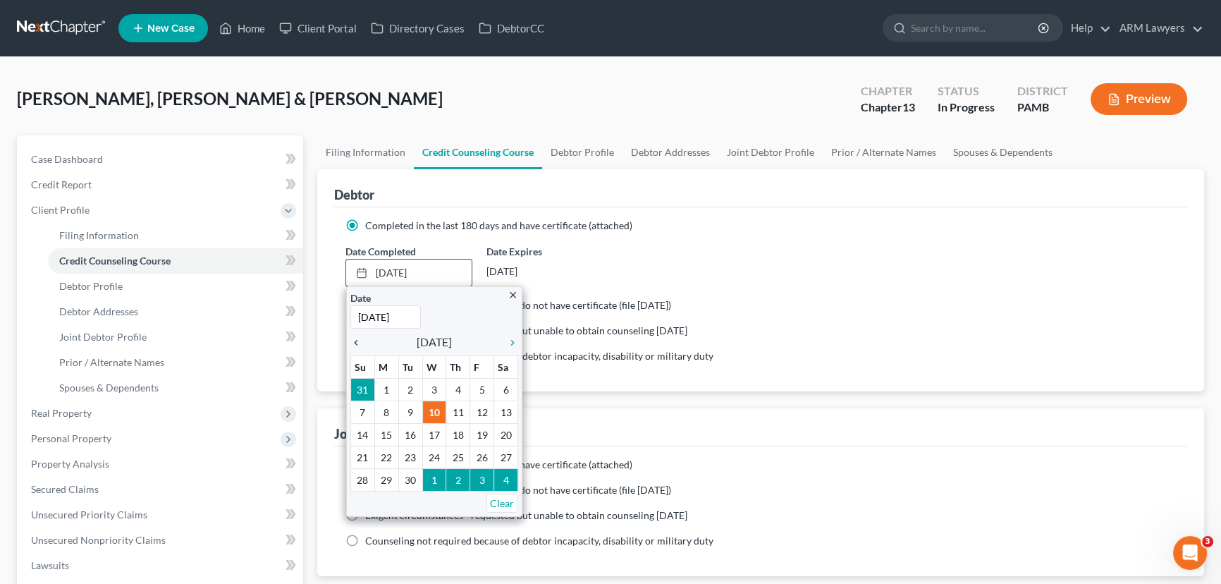
click at [355, 337] on icon "chevron_left" at bounding box center [359, 342] width 18 height 11
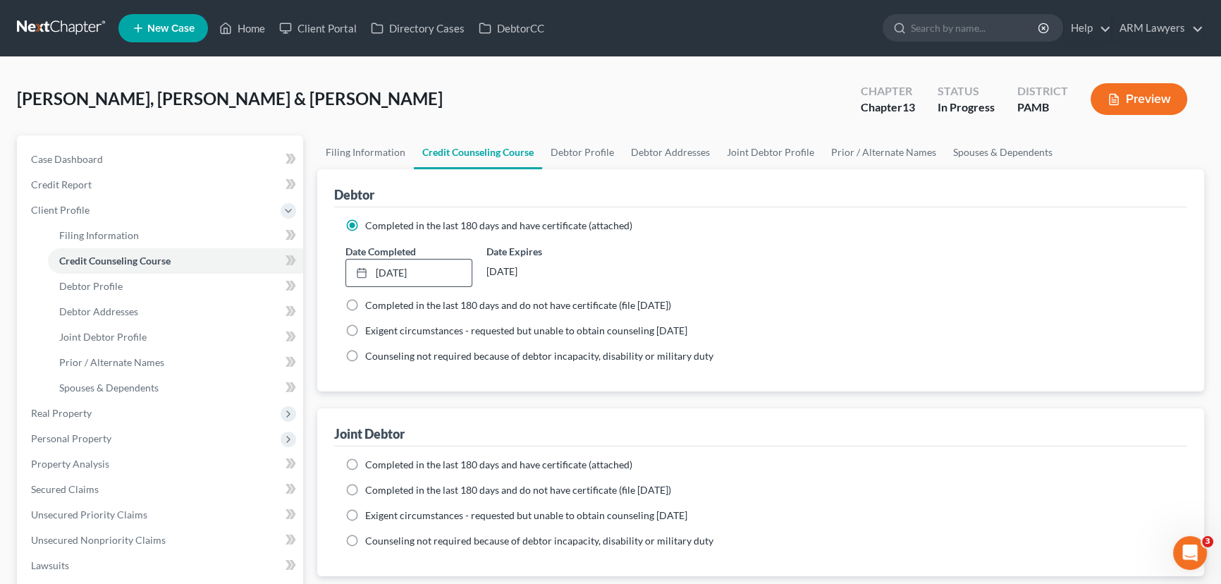
click at [365, 460] on label "Completed in the last 180 days and have certificate (attached)" at bounding box center [498, 465] width 267 height 14
click at [371, 460] on input "Completed in the last 180 days and have certificate (attached)" at bounding box center [375, 462] width 9 height 9
radio input "true"
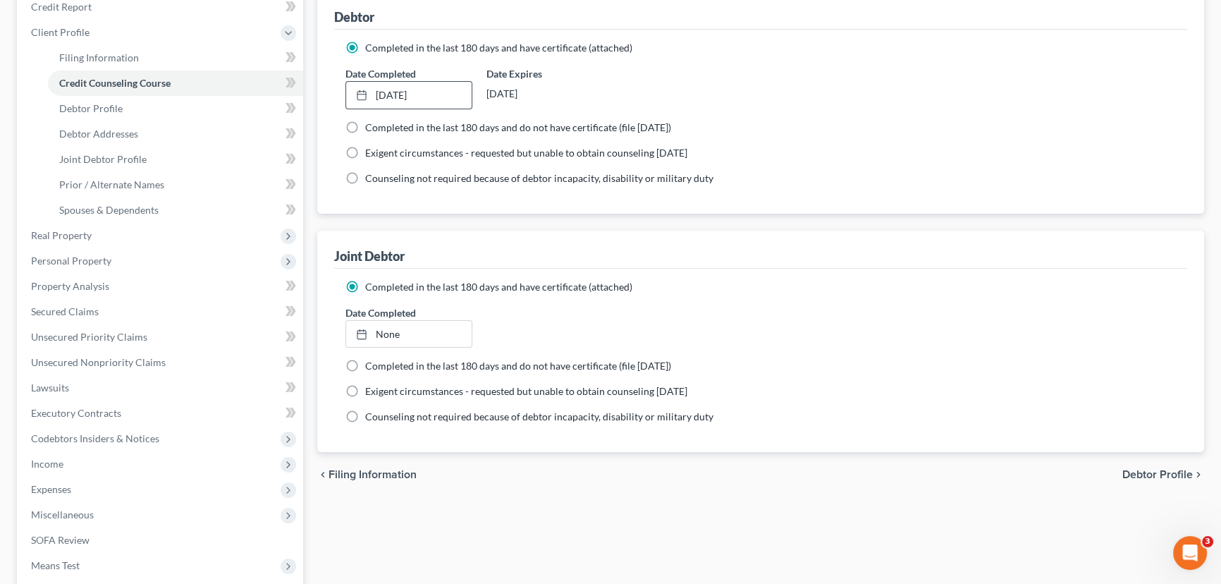
scroll to position [192, 0]
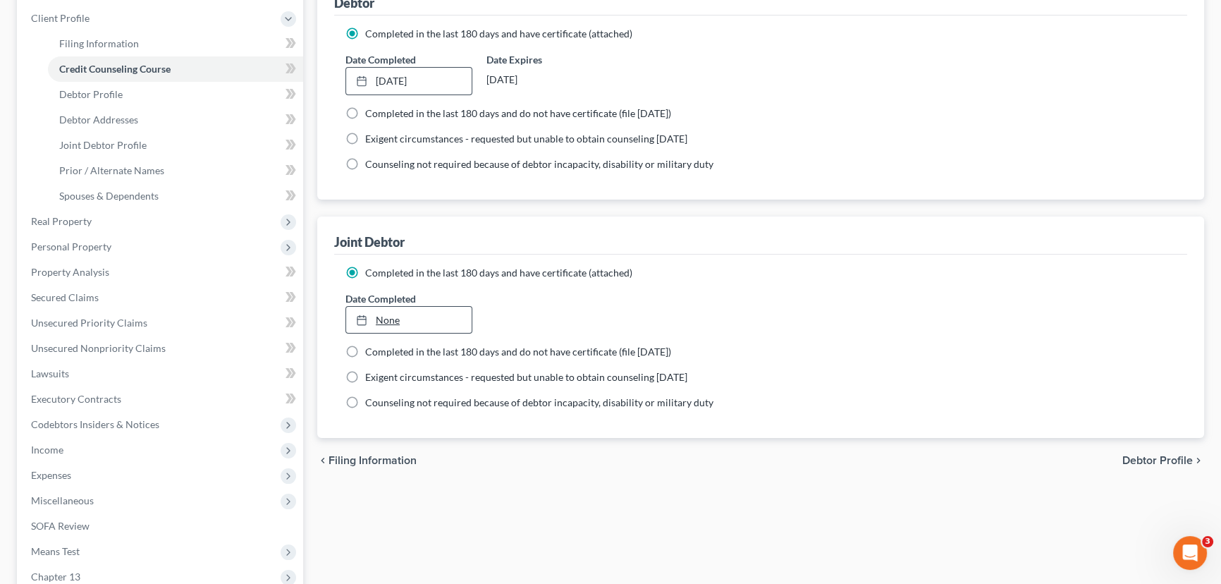
type input "[DATE]"
click at [385, 310] on link "[DATE]" at bounding box center [409, 320] width 126 height 27
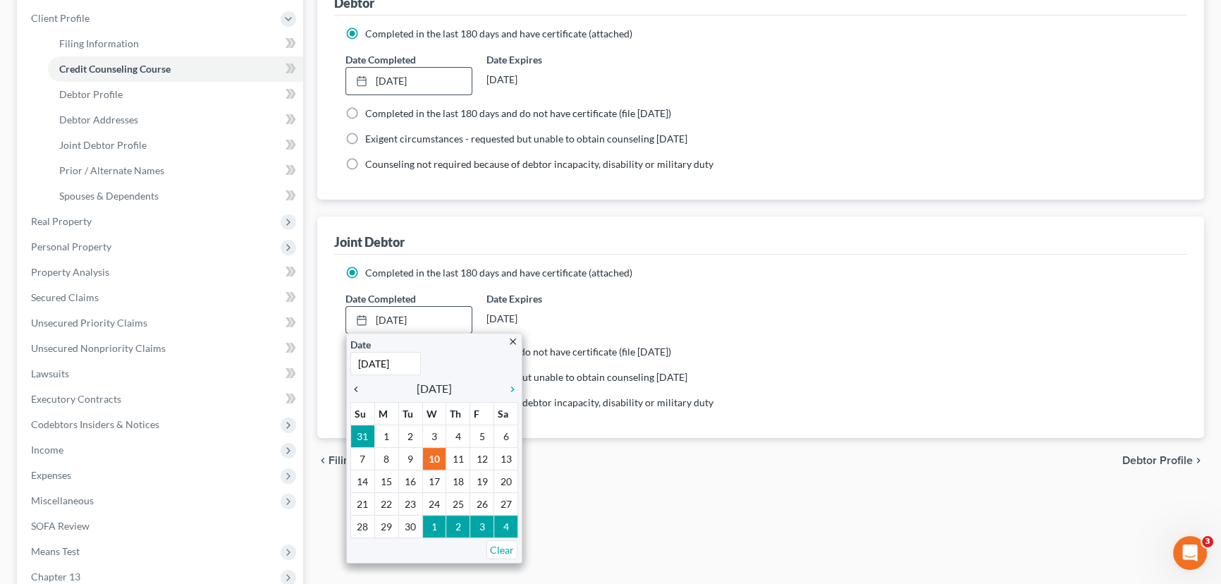
click at [352, 386] on icon "chevron_left" at bounding box center [359, 389] width 18 height 11
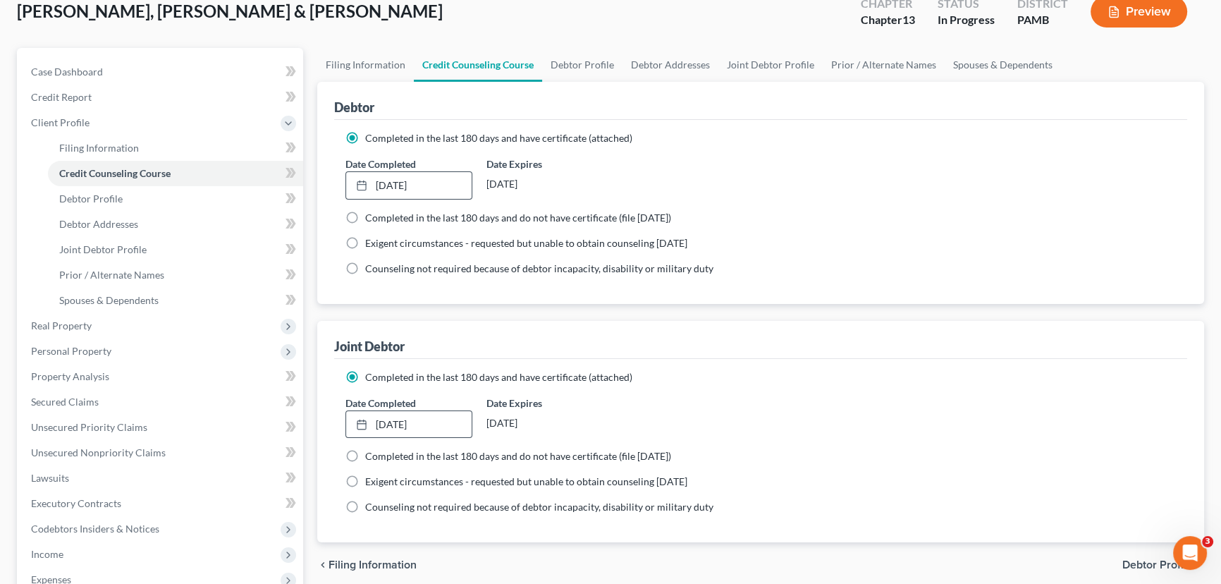
scroll to position [0, 0]
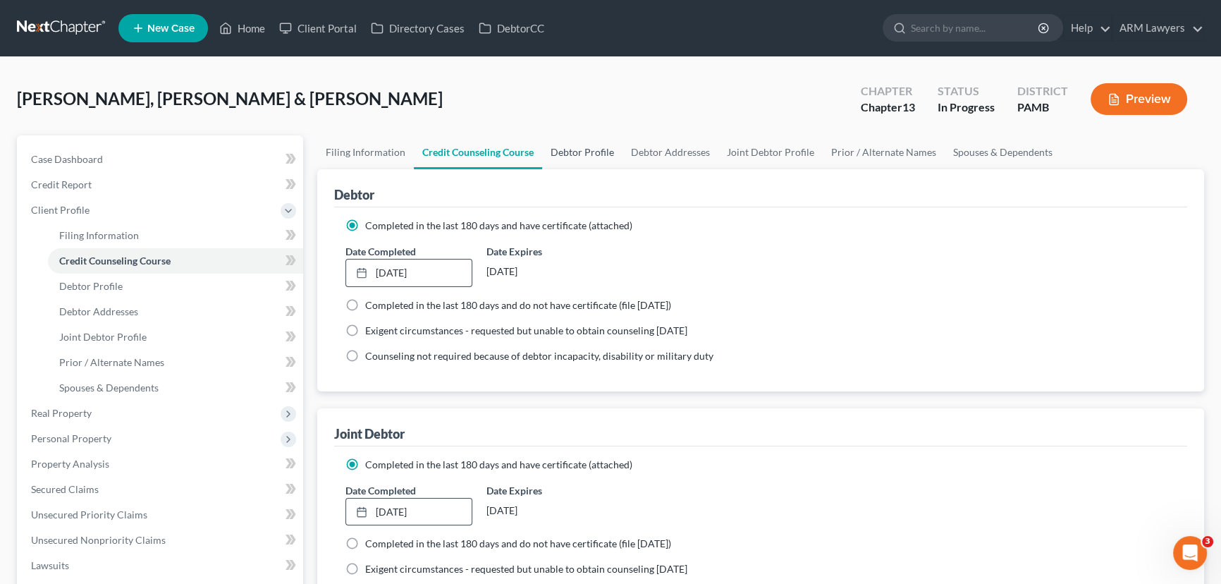
click at [564, 151] on link "Debtor Profile" at bounding box center [582, 152] width 80 height 34
select select "1"
select select "3"
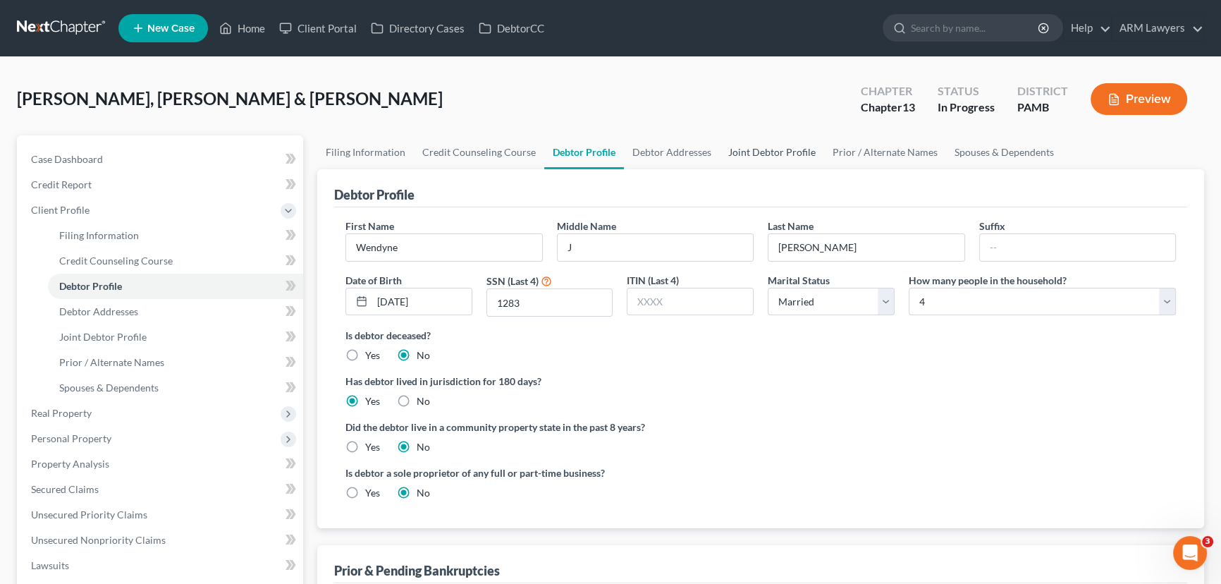
click at [740, 139] on link "Joint Debtor Profile" at bounding box center [772, 152] width 104 height 34
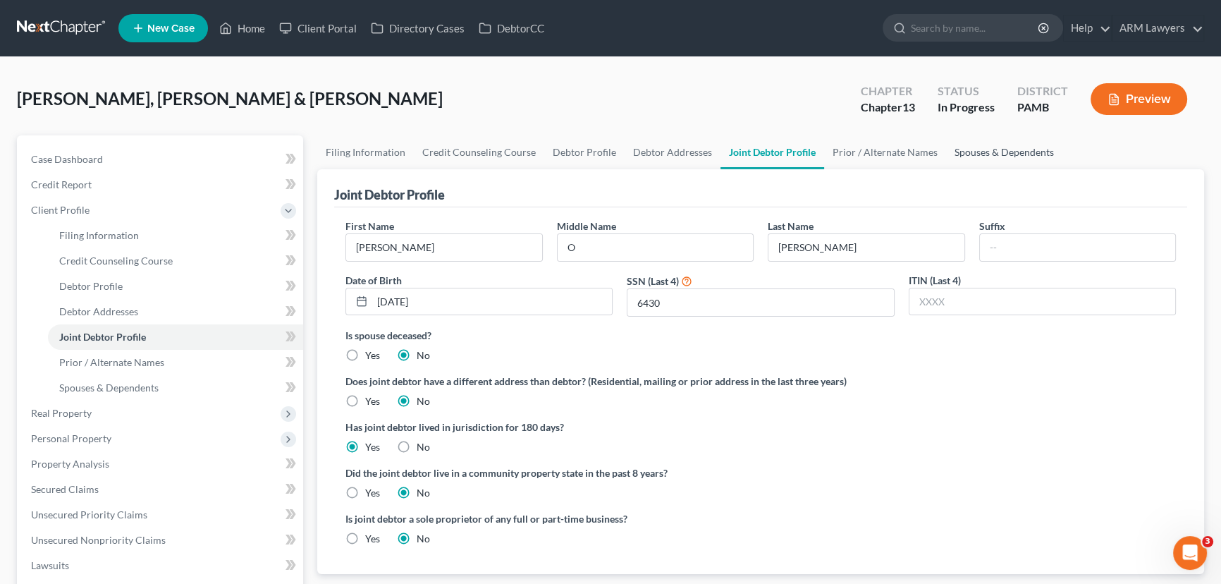
click at [965, 147] on link "Spouses & Dependents" at bounding box center [1004, 152] width 116 height 34
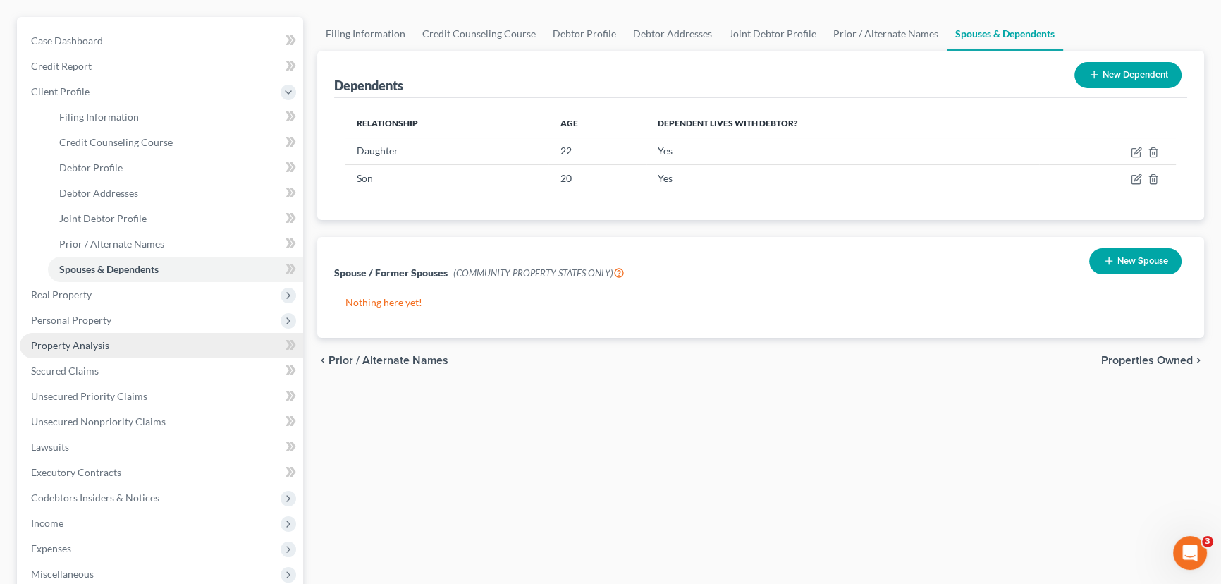
scroll to position [128, 0]
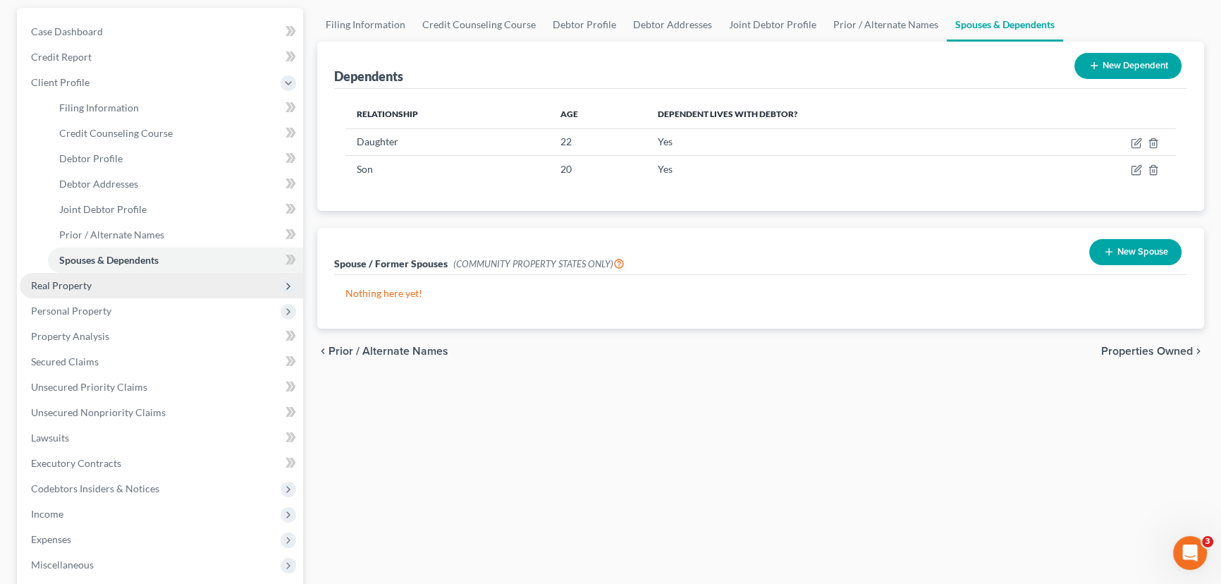
click at [85, 289] on span "Real Property" at bounding box center [61, 285] width 61 height 12
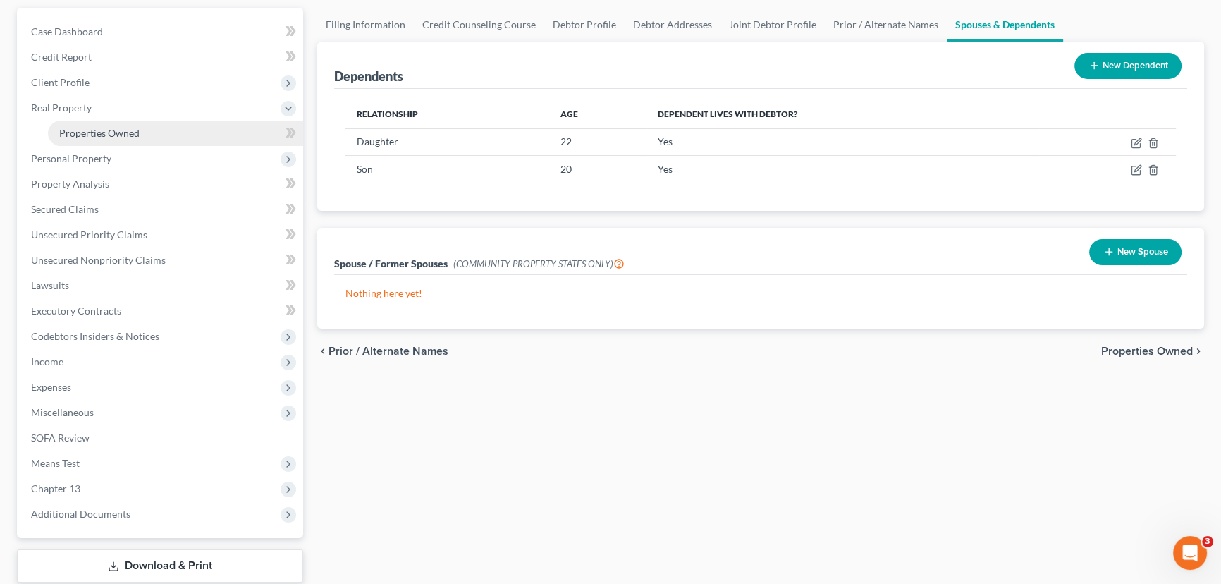
click at [110, 125] on link "Properties Owned" at bounding box center [175, 133] width 255 height 25
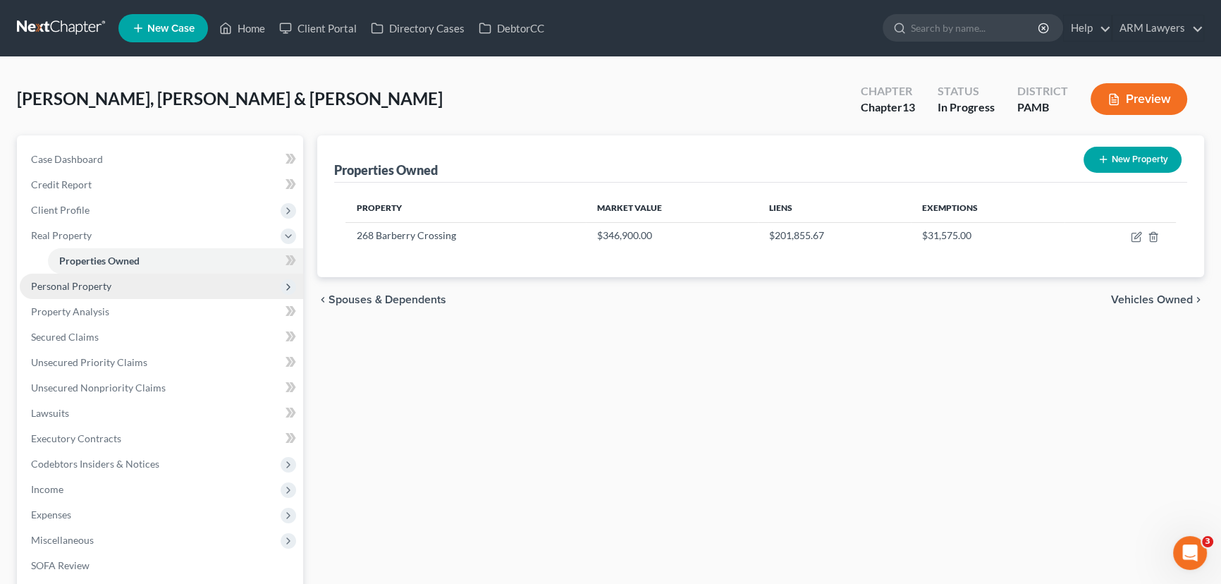
click at [80, 281] on span "Personal Property" at bounding box center [71, 286] width 80 height 12
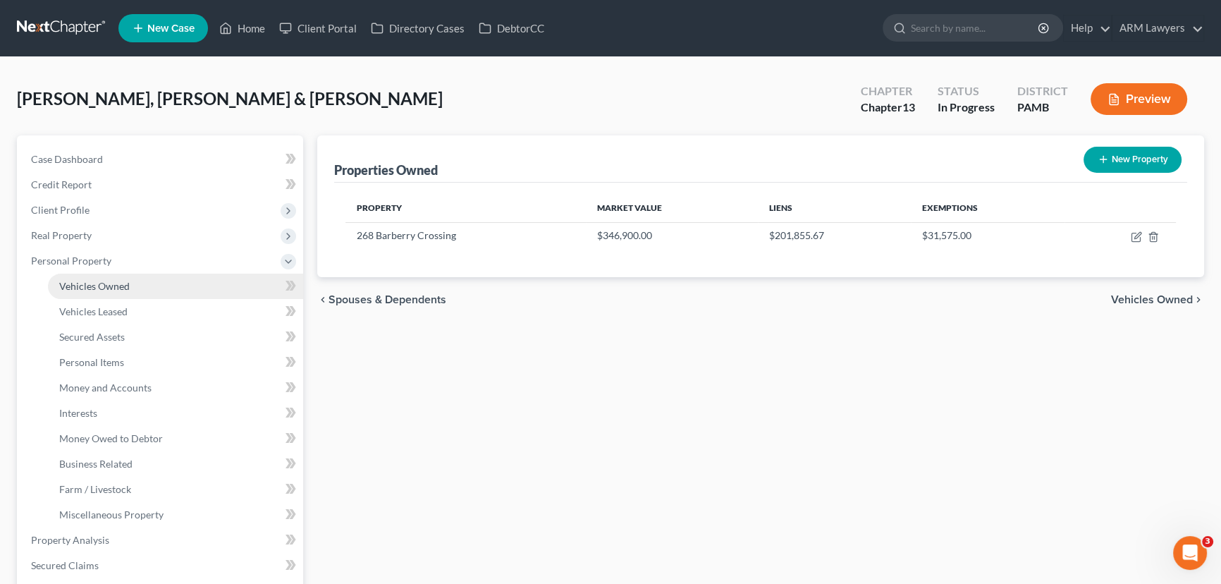
click at [92, 286] on span "Vehicles Owned" at bounding box center [94, 286] width 71 height 12
